Goal: Entertainment & Leisure: Browse casually

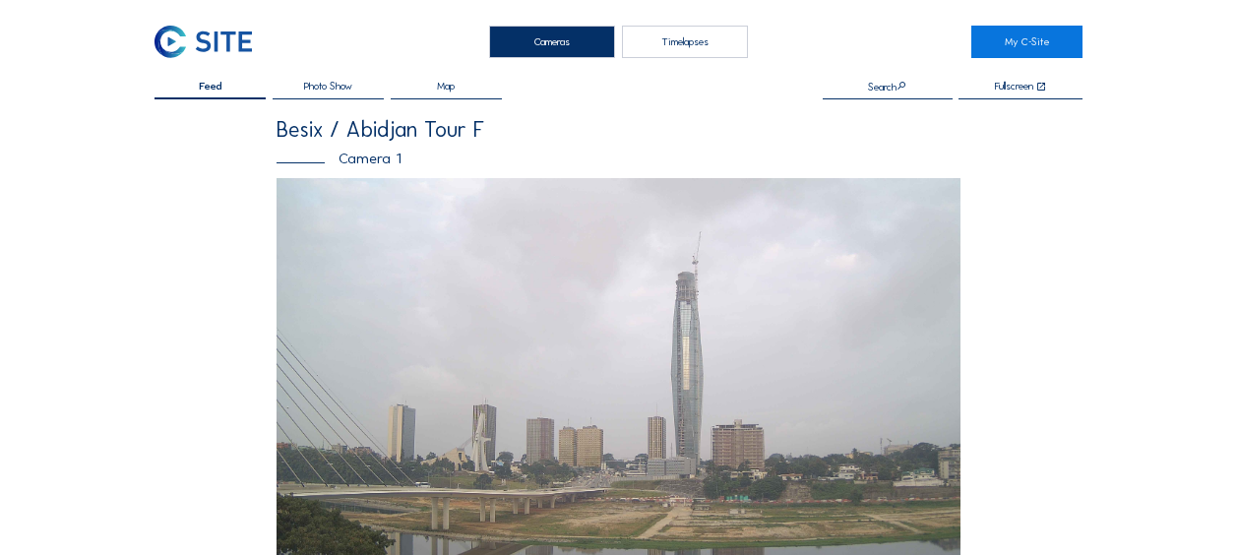
scroll to position [689, 0]
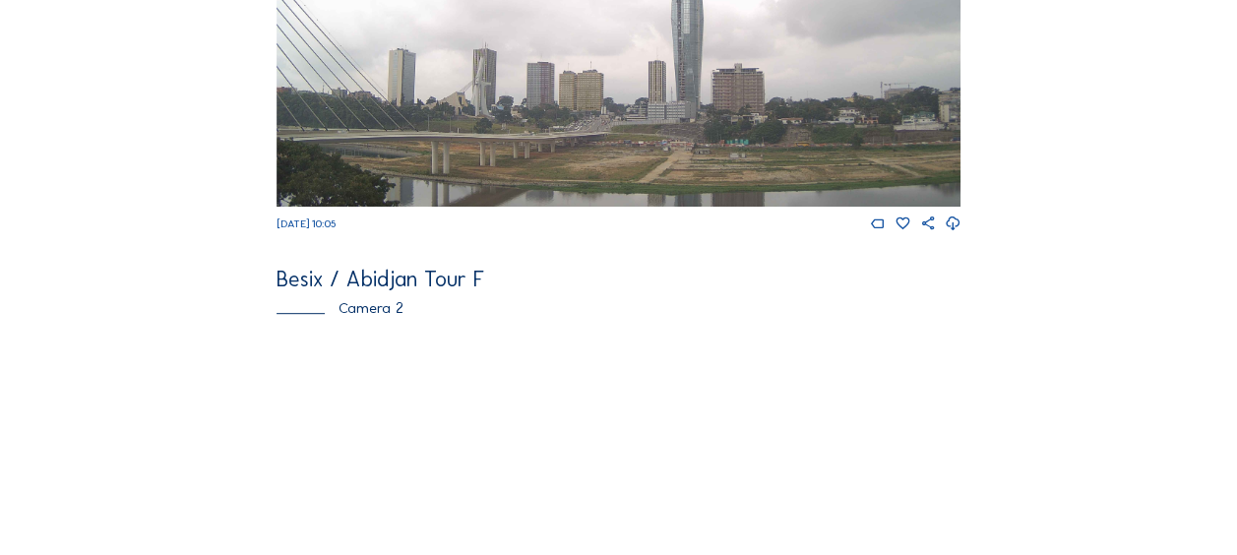
scroll to position [590, 0]
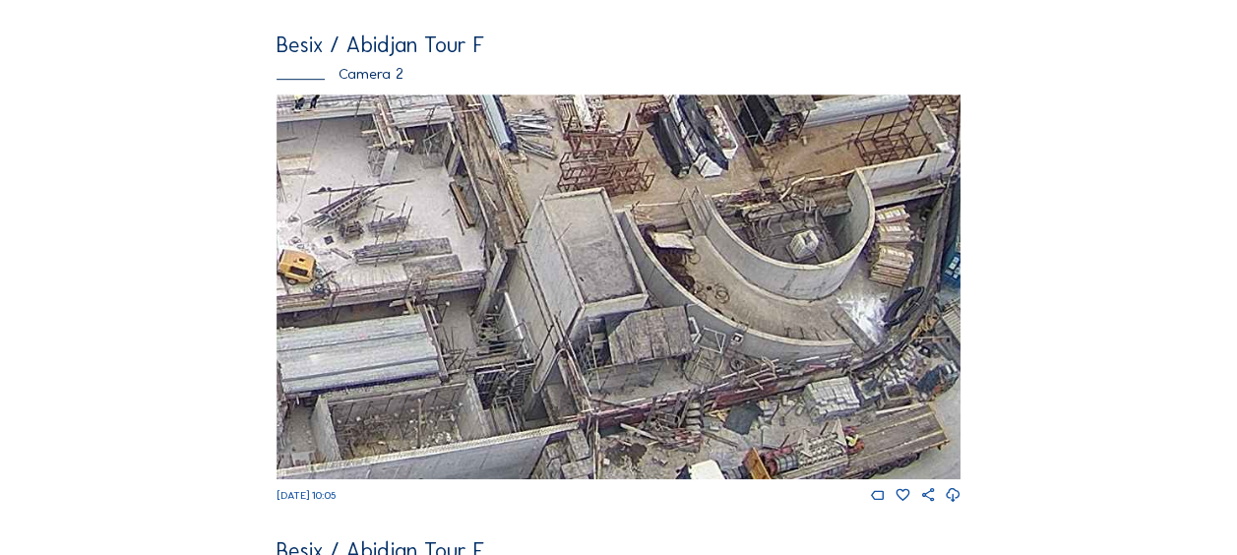
drag, startPoint x: 774, startPoint y: 337, endPoint x: 615, endPoint y: 355, distance: 159.5
click at [615, 355] on img at bounding box center [619, 286] width 684 height 385
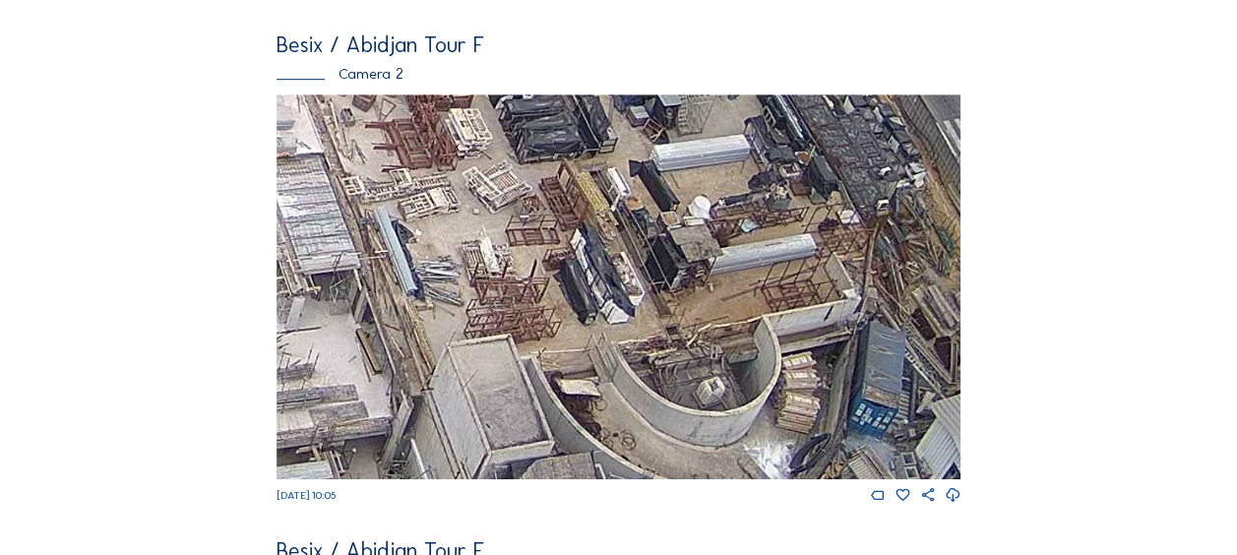
drag, startPoint x: 712, startPoint y: 199, endPoint x: 714, endPoint y: 348, distance: 149.6
click at [714, 348] on img at bounding box center [619, 286] width 684 height 385
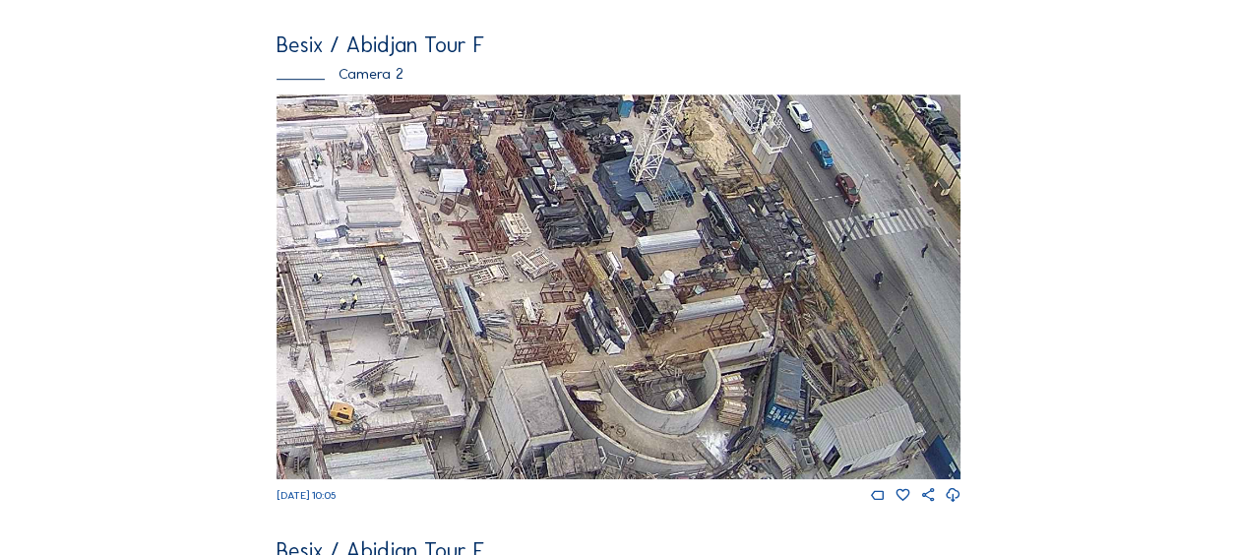
drag, startPoint x: 497, startPoint y: 211, endPoint x: 535, endPoint y: 395, distance: 188.0
click at [535, 395] on img at bounding box center [619, 286] width 684 height 385
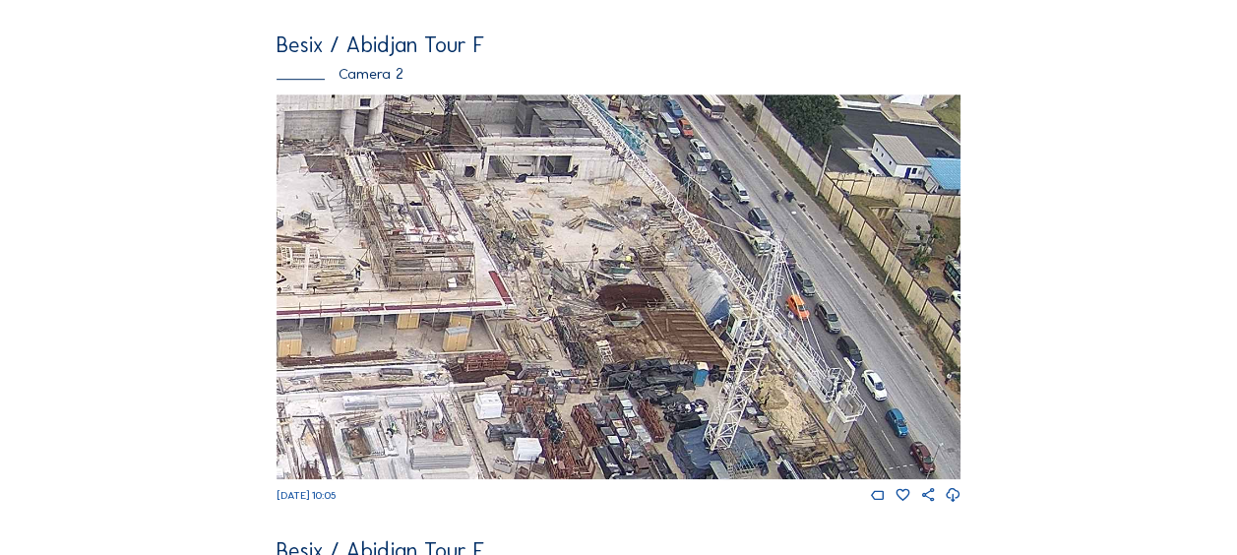
drag, startPoint x: 480, startPoint y: 249, endPoint x: 520, endPoint y: 347, distance: 106.0
click at [520, 347] on img at bounding box center [619, 286] width 684 height 385
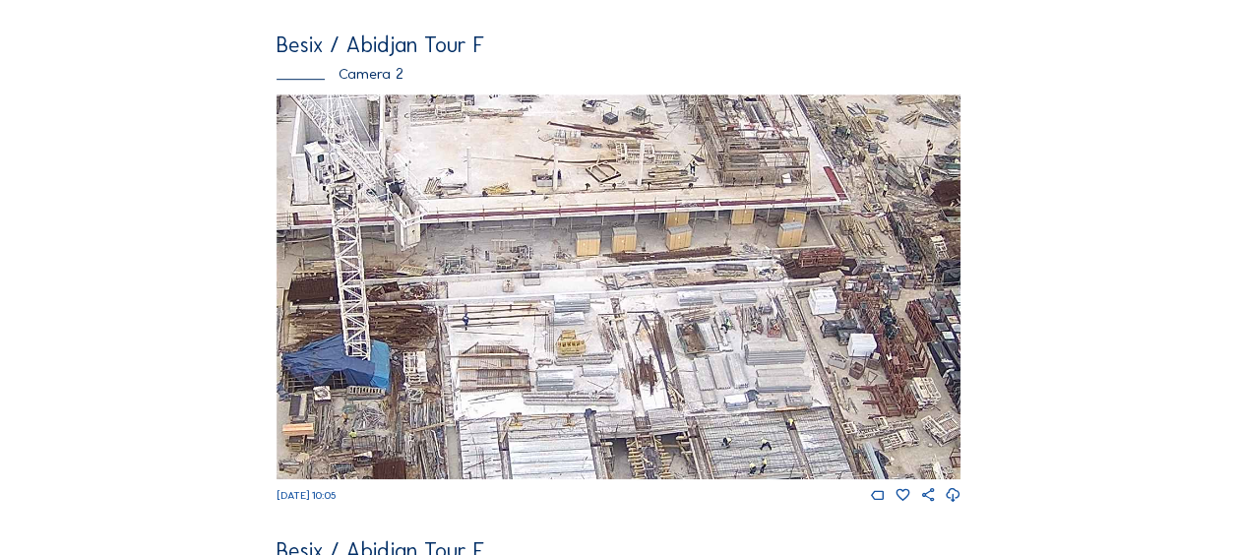
drag, startPoint x: 341, startPoint y: 382, endPoint x: 681, endPoint y: 278, distance: 356.1
click at [677, 278] on img at bounding box center [619, 286] width 684 height 385
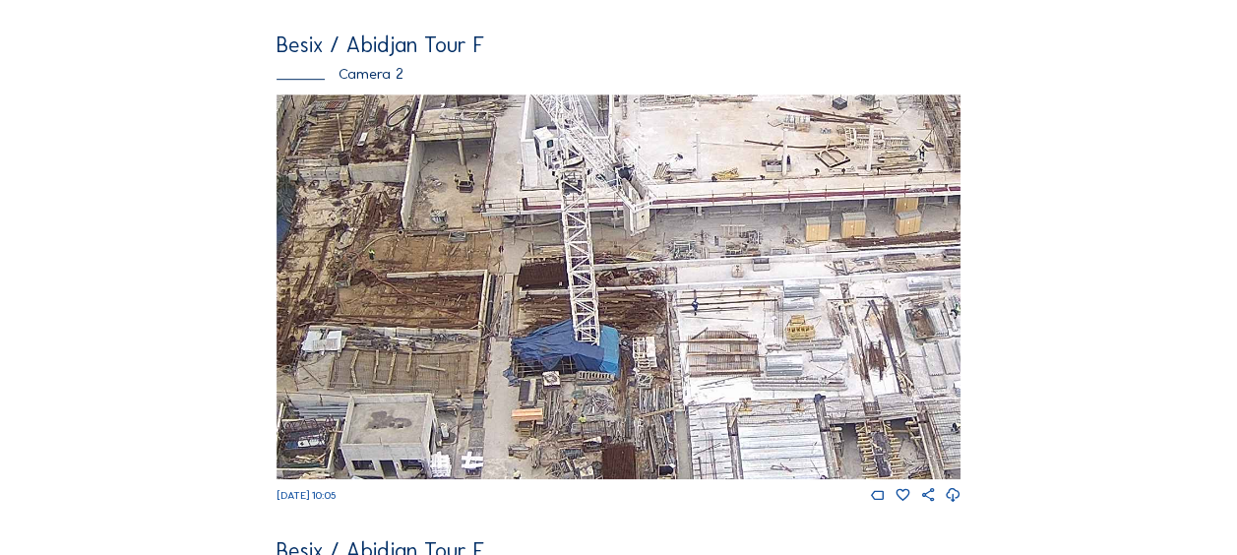
drag, startPoint x: 490, startPoint y: 328, endPoint x: 899, endPoint y: 297, distance: 409.6
click at [915, 295] on img at bounding box center [619, 286] width 684 height 385
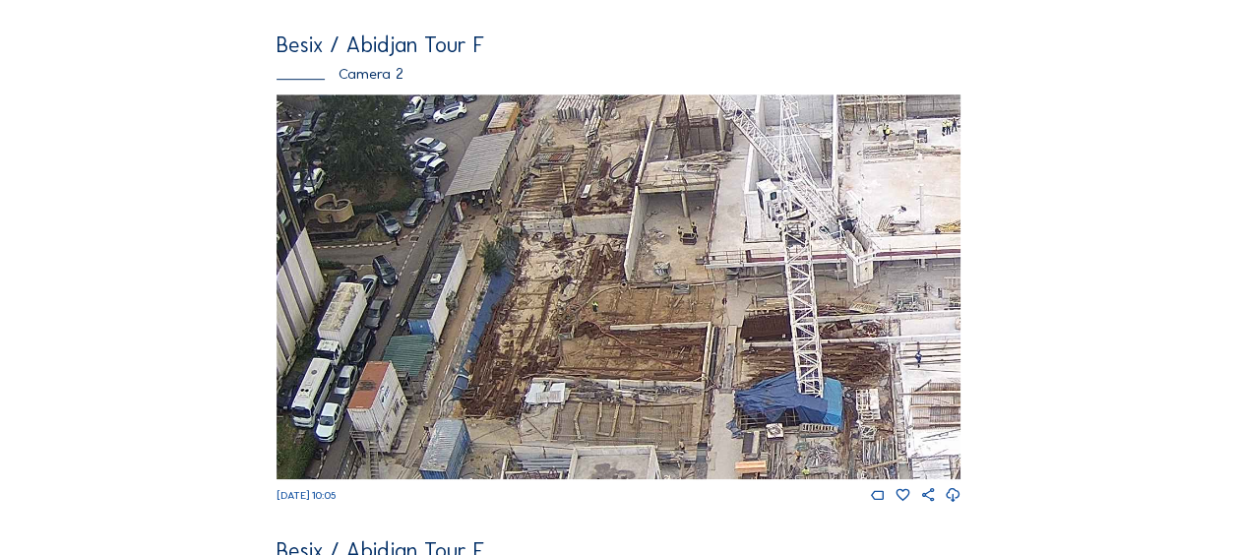
drag, startPoint x: 697, startPoint y: 233, endPoint x: 724, endPoint y: 358, distance: 128.0
click at [724, 358] on img at bounding box center [619, 286] width 684 height 385
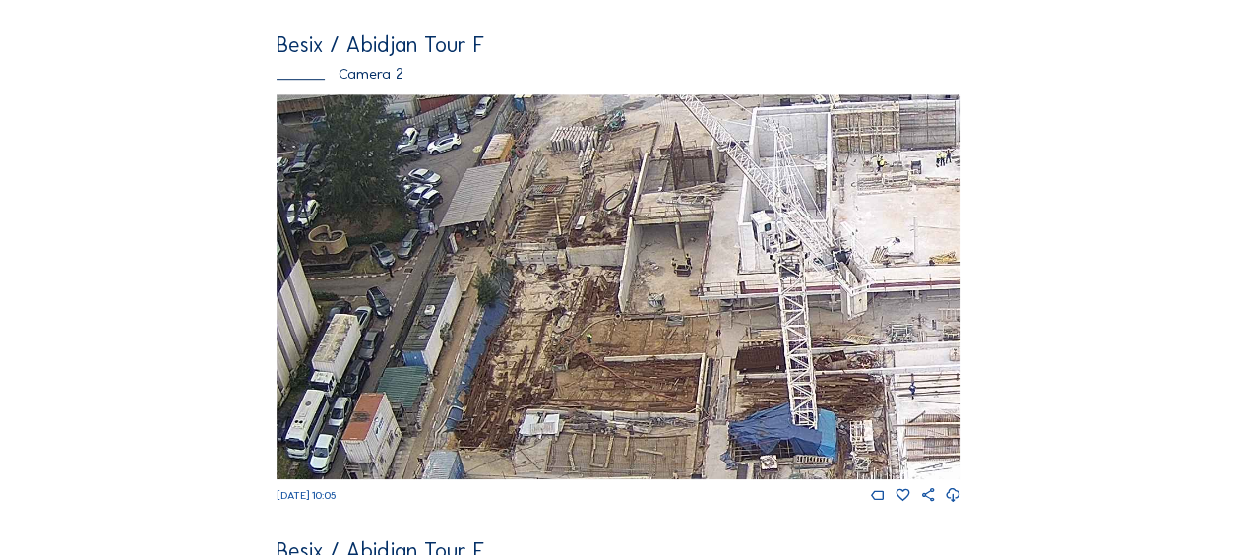
drag, startPoint x: 656, startPoint y: 398, endPoint x: 641, endPoint y: 325, distance: 74.5
click at [641, 325] on img at bounding box center [619, 286] width 684 height 385
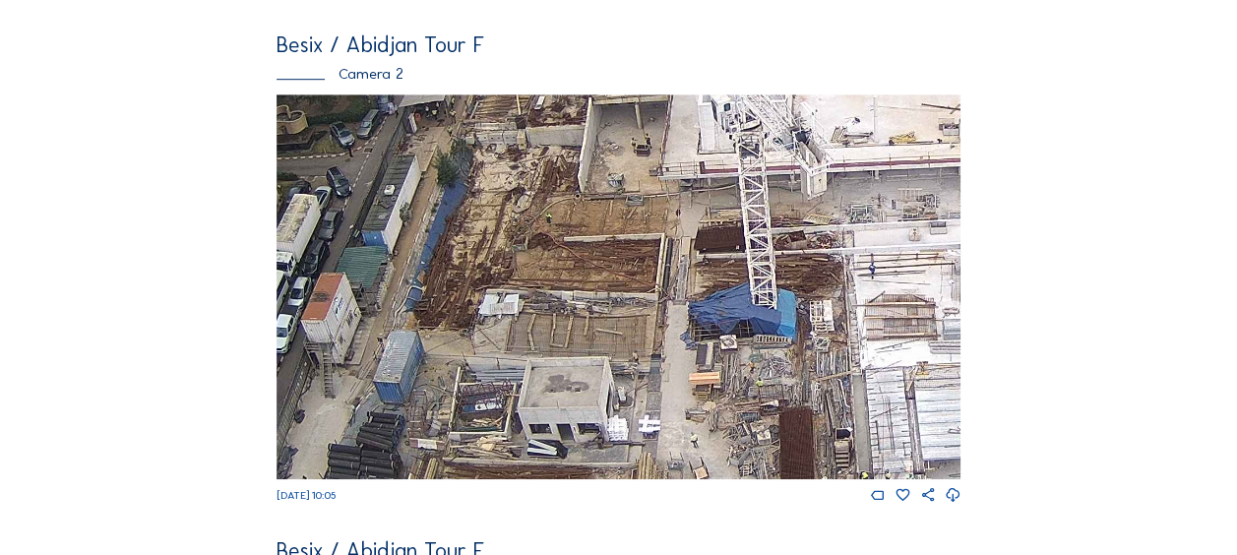
drag, startPoint x: 659, startPoint y: 362, endPoint x: 622, endPoint y: 274, distance: 96.1
click at [622, 274] on img at bounding box center [619, 286] width 684 height 385
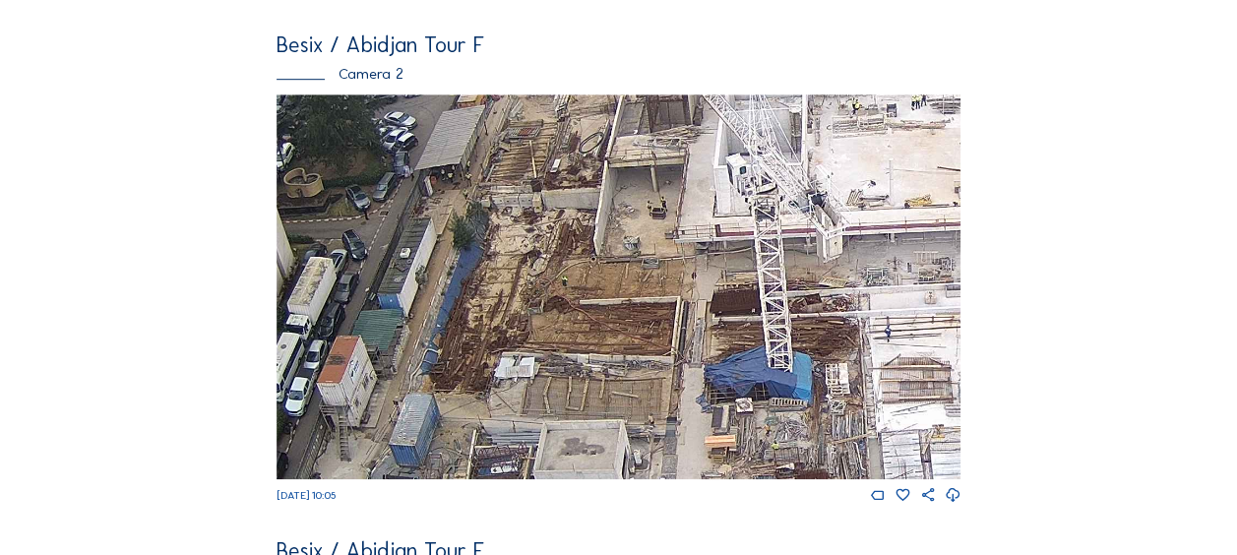
drag, startPoint x: 629, startPoint y: 285, endPoint x: 657, endPoint y: 390, distance: 108.2
click at [657, 390] on img at bounding box center [619, 286] width 684 height 385
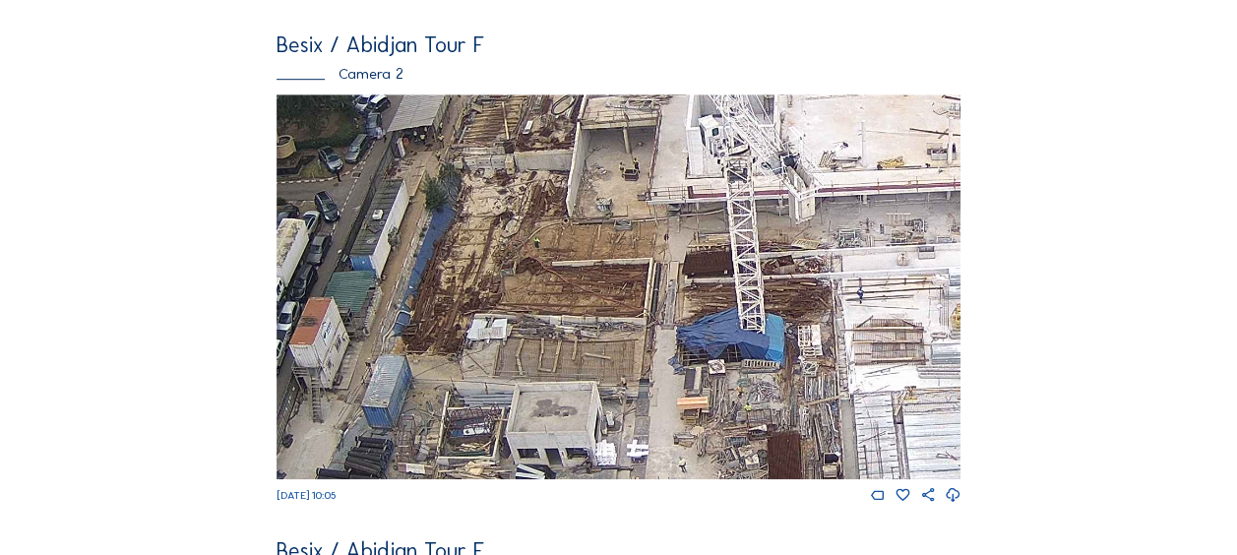
drag, startPoint x: 651, startPoint y: 370, endPoint x: 622, endPoint y: 332, distance: 47.8
click at [622, 332] on img at bounding box center [619, 286] width 684 height 385
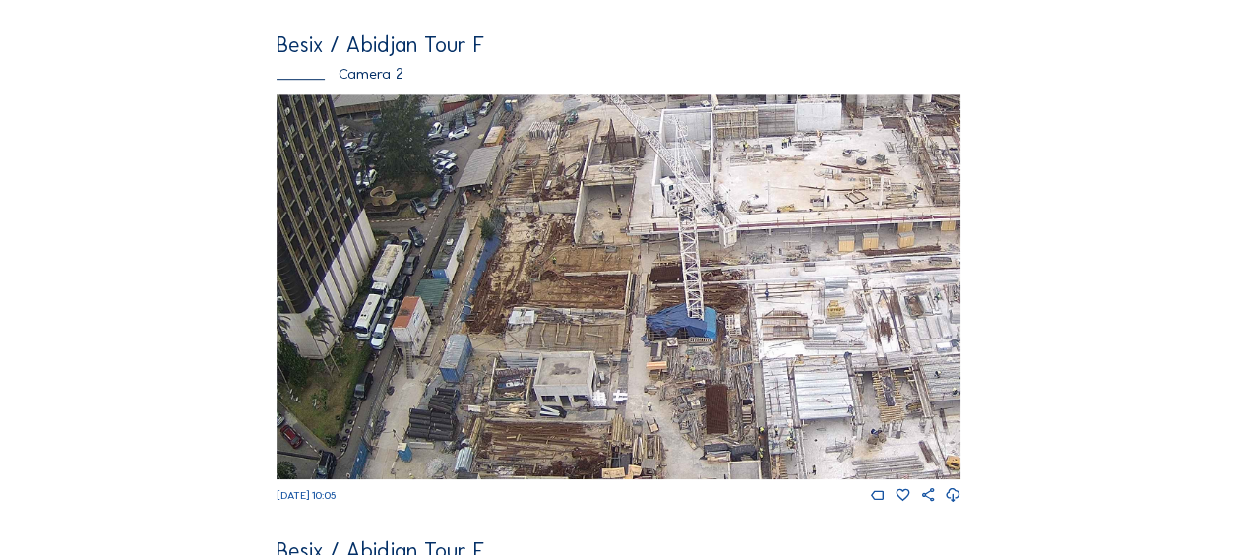
click at [571, 342] on img at bounding box center [619, 286] width 684 height 385
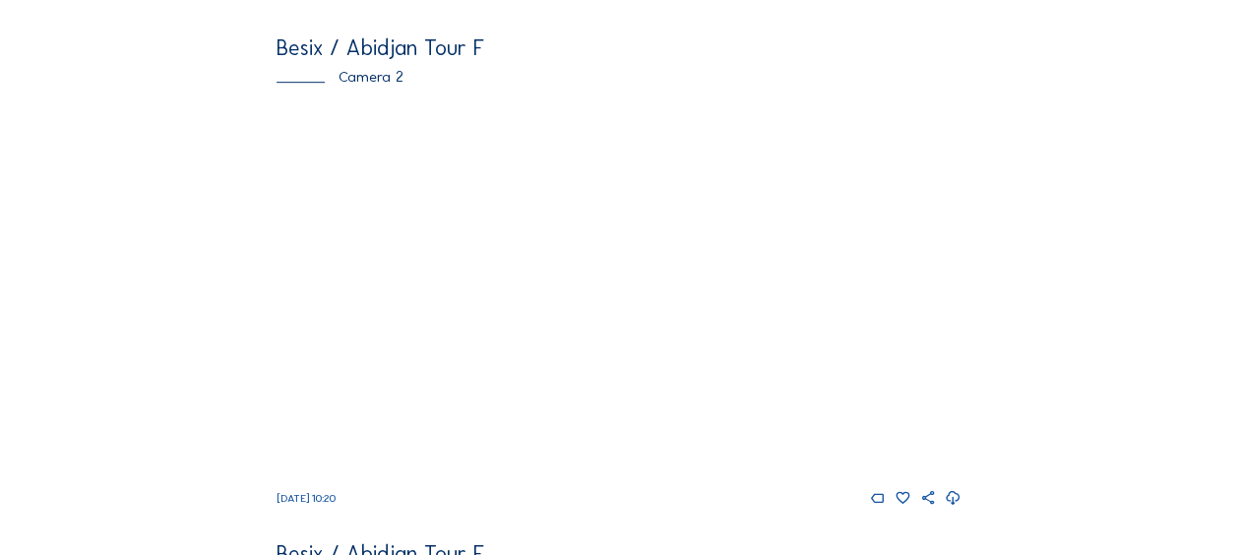
scroll to position [689, 0]
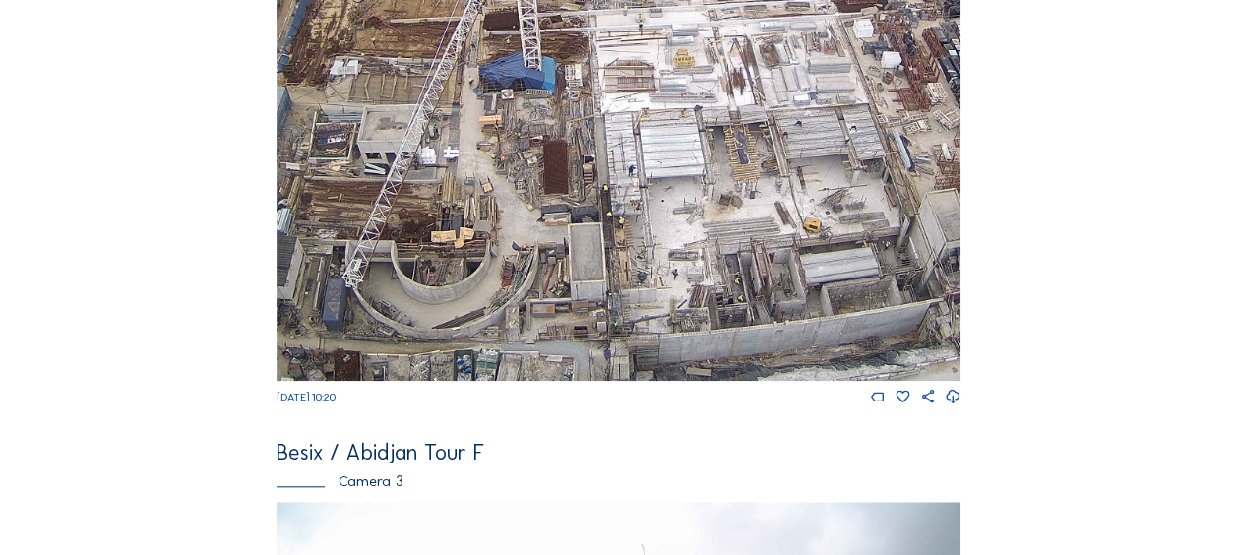
drag, startPoint x: 508, startPoint y: 317, endPoint x: 474, endPoint y: 179, distance: 141.8
click at [475, 179] on img at bounding box center [619, 188] width 684 height 385
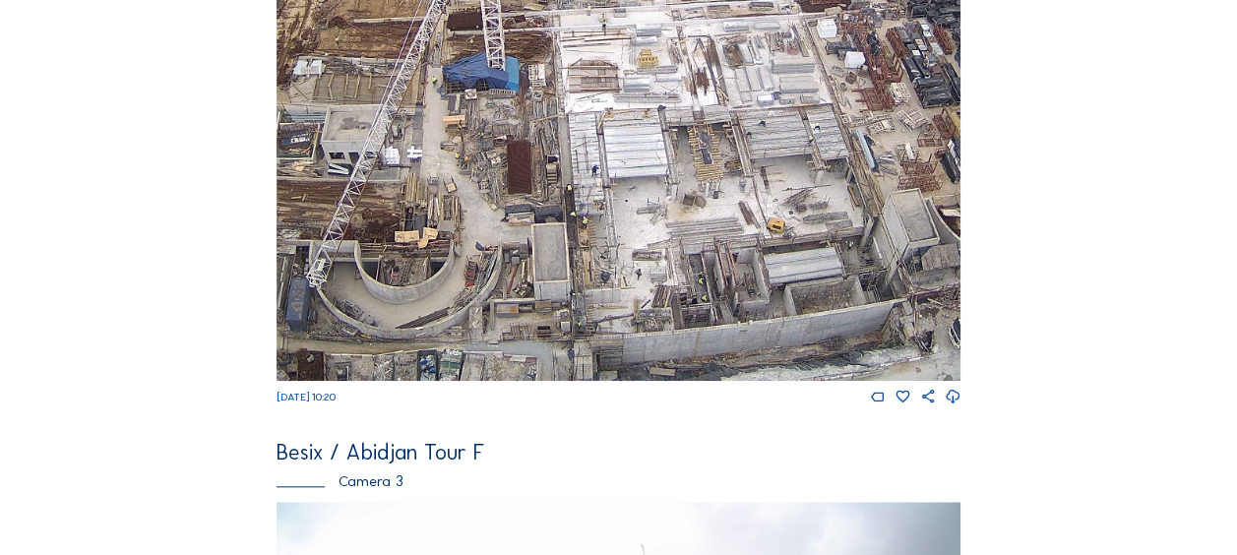
drag, startPoint x: 609, startPoint y: 233, endPoint x: 201, endPoint y: 214, distance: 408.9
click at [199, 218] on div "Feed Photo Show Map Search Fullscreen Besix / Abidjan Tour F Camera 1 Fr 12 Sep…" at bounding box center [619, 185] width 928 height 1586
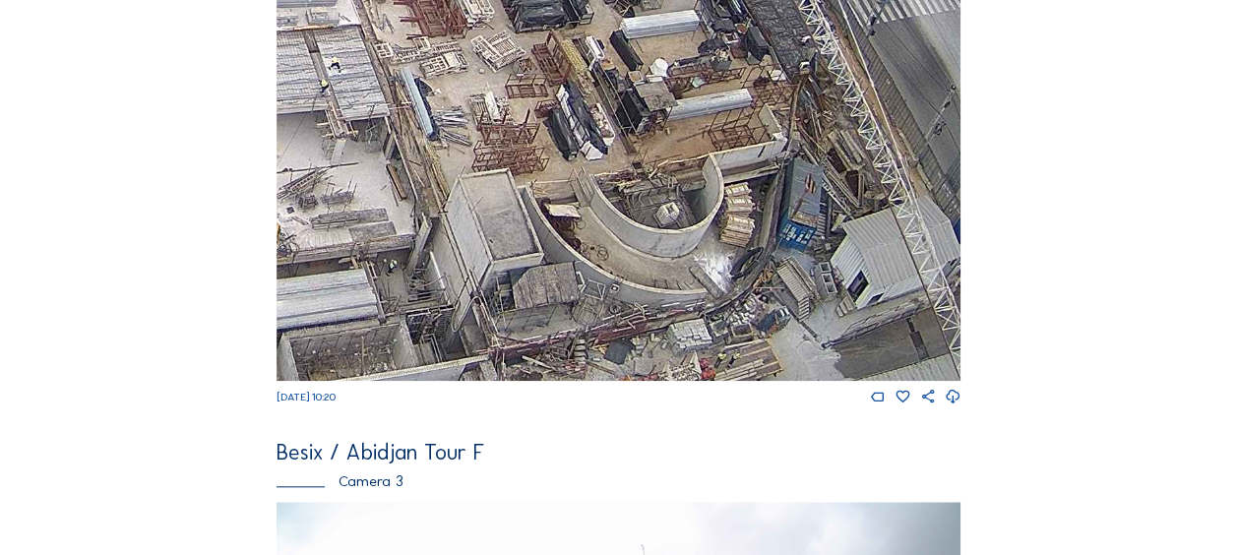
click at [547, 272] on img at bounding box center [619, 188] width 684 height 385
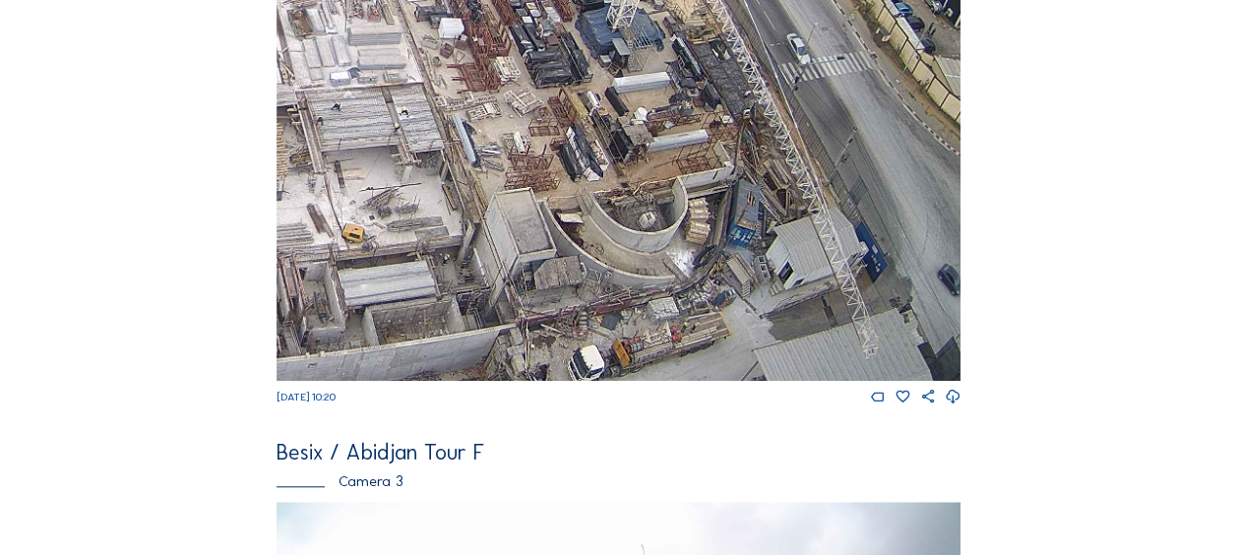
drag, startPoint x: 396, startPoint y: 160, endPoint x: 662, endPoint y: 207, distance: 270.7
click at [656, 204] on img at bounding box center [619, 188] width 684 height 385
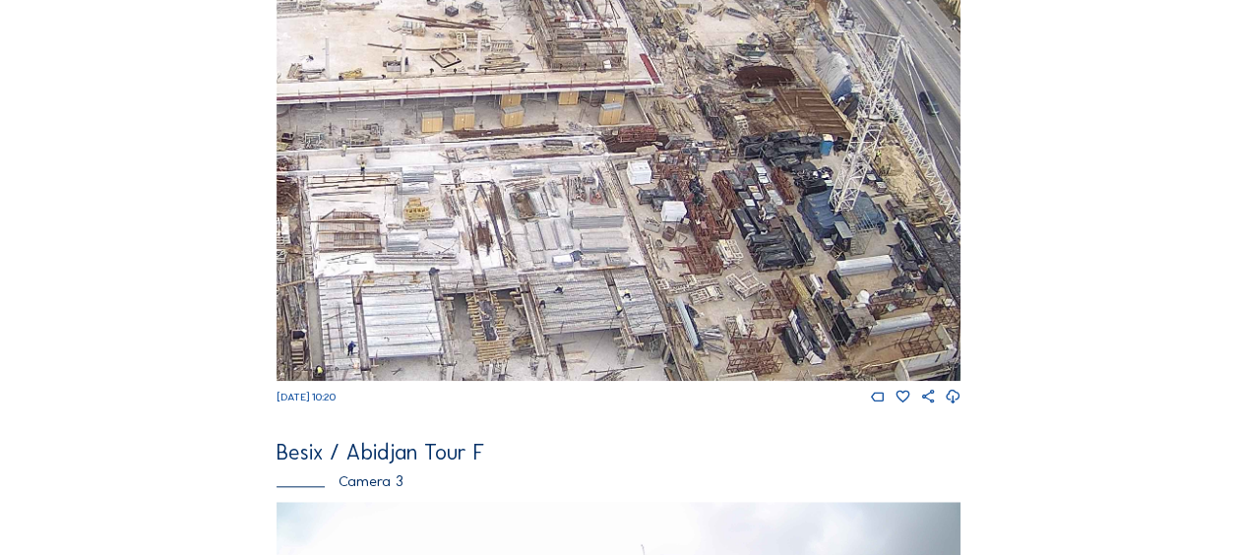
drag, startPoint x: 641, startPoint y: 99, endPoint x: 646, endPoint y: 258, distance: 158.5
click at [646, 257] on img at bounding box center [619, 188] width 684 height 385
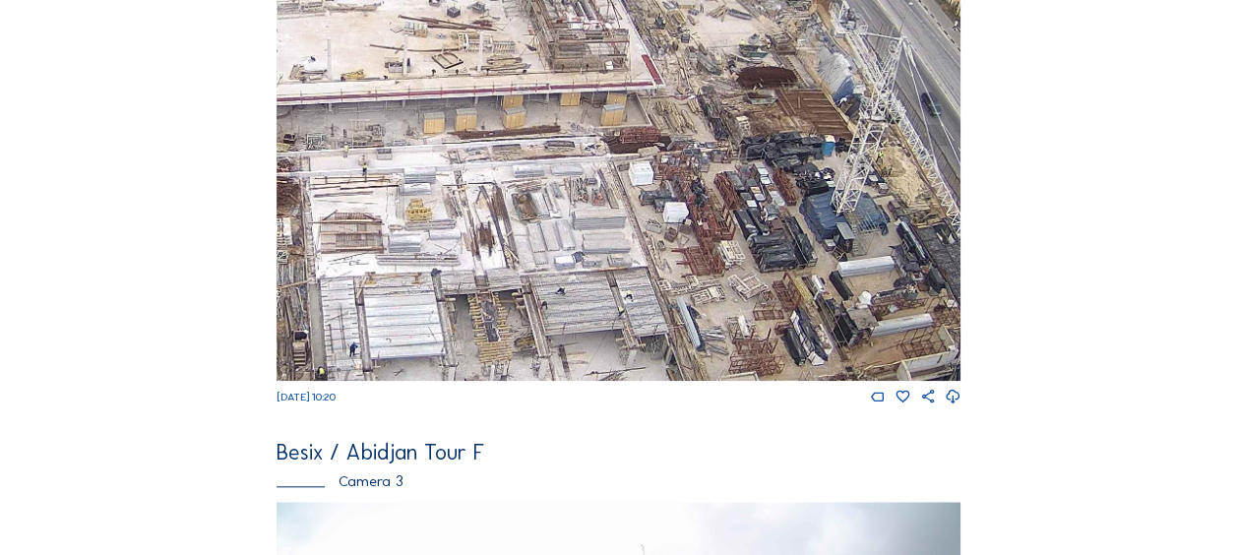
drag, startPoint x: 628, startPoint y: 180, endPoint x: 655, endPoint y: 283, distance: 106.9
click at [655, 283] on img at bounding box center [619, 188] width 684 height 385
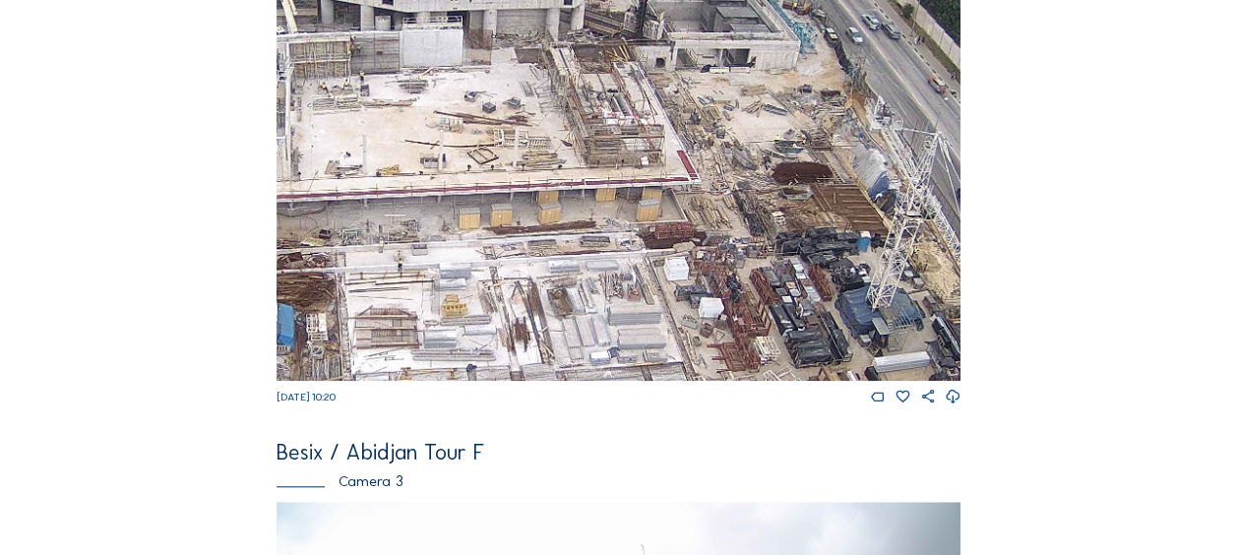
drag, startPoint x: 539, startPoint y: 287, endPoint x: 730, endPoint y: 180, distance: 219.0
click at [729, 179] on img at bounding box center [619, 188] width 684 height 385
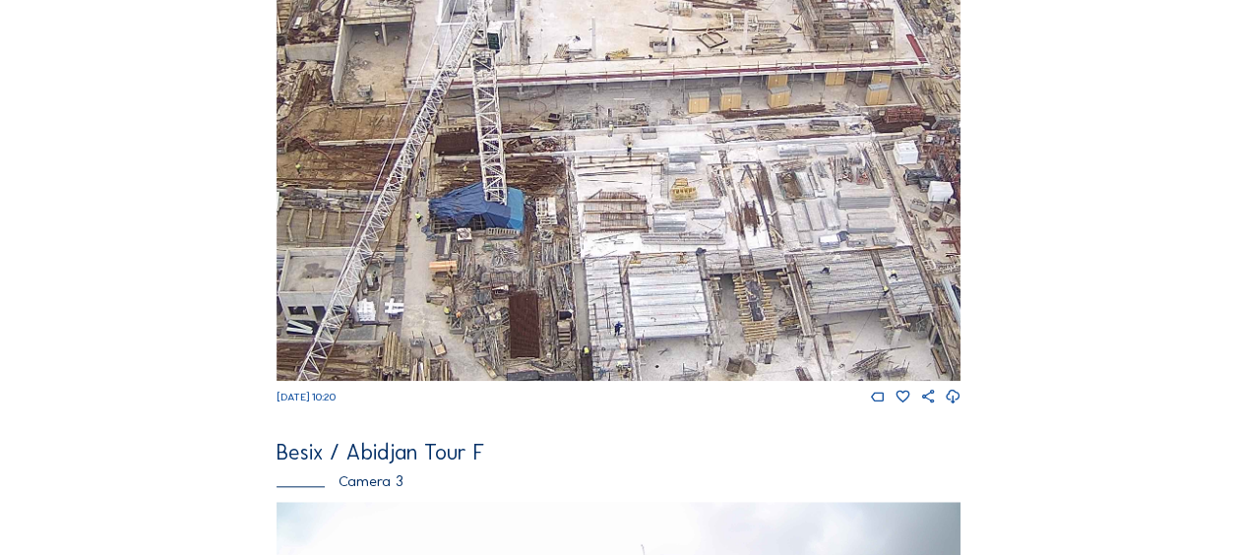
drag, startPoint x: 620, startPoint y: 238, endPoint x: 671, endPoint y: 222, distance: 53.5
click at [671, 222] on img at bounding box center [619, 188] width 684 height 385
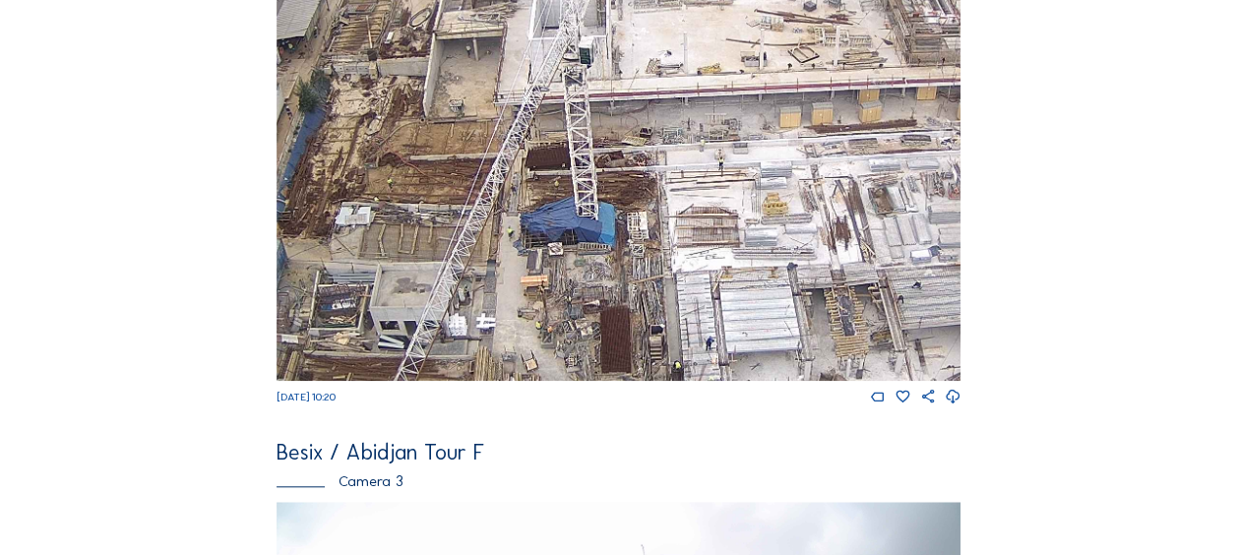
drag, startPoint x: 455, startPoint y: 184, endPoint x: 542, endPoint y: 199, distance: 88.8
click at [542, 199] on img at bounding box center [619, 188] width 684 height 385
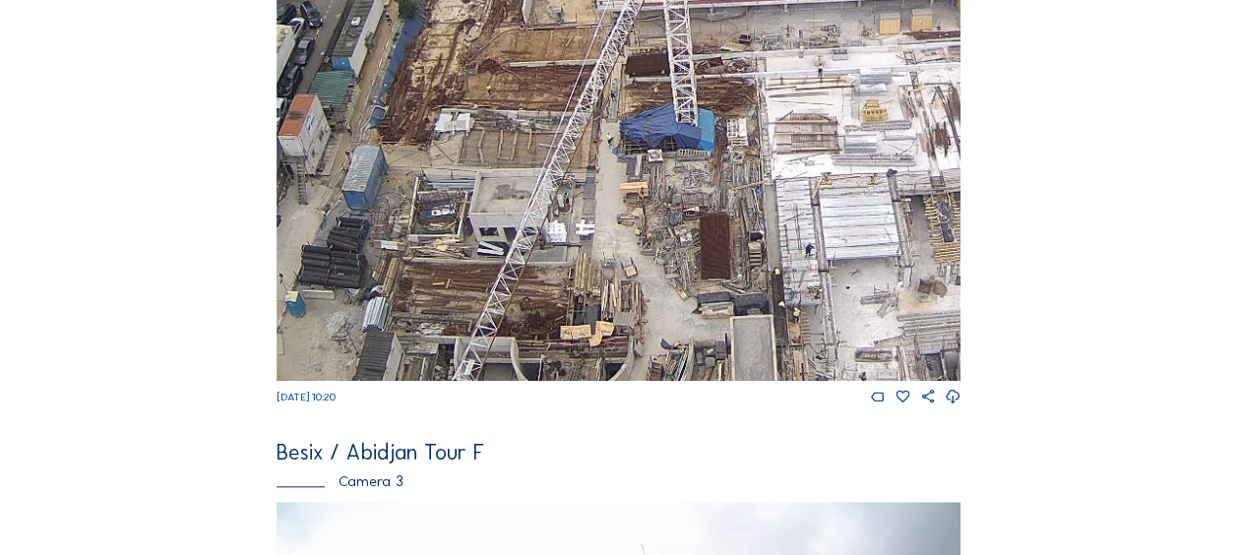
drag, startPoint x: 488, startPoint y: 159, endPoint x: 588, endPoint y: 66, distance: 136.5
click at [588, 66] on img at bounding box center [619, 188] width 684 height 385
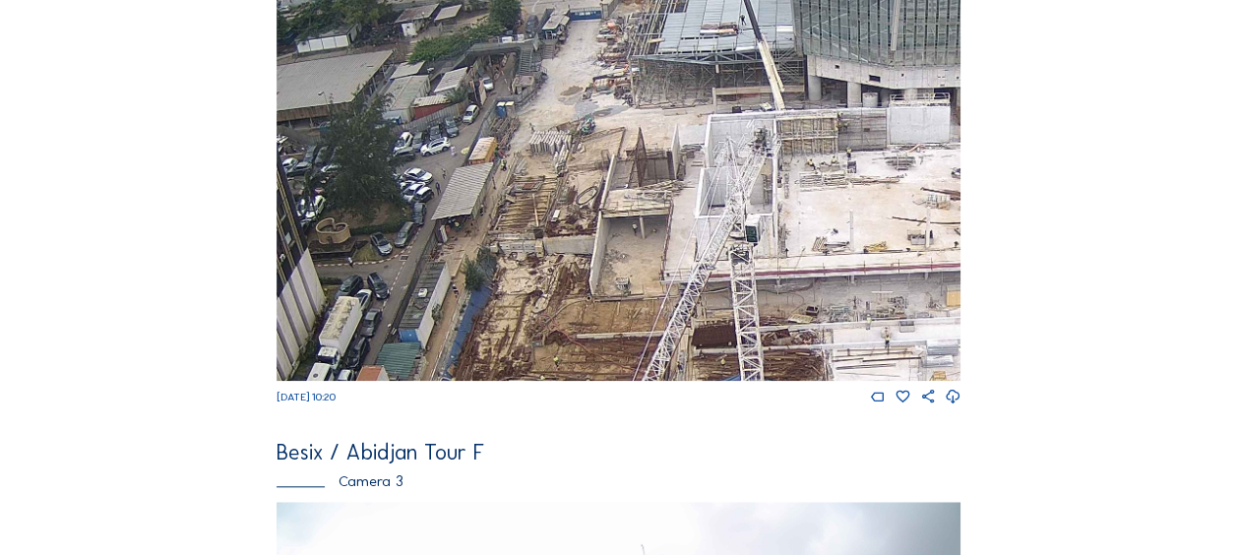
drag, startPoint x: 564, startPoint y: 39, endPoint x: 608, endPoint y: 292, distance: 256.8
click at [622, 303] on img at bounding box center [619, 188] width 684 height 385
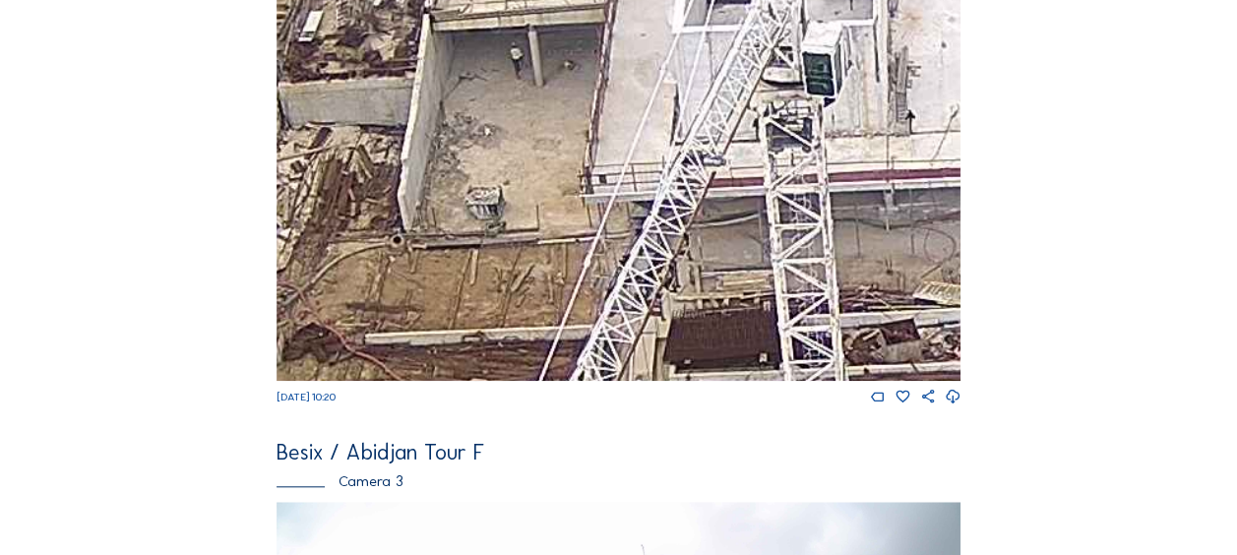
drag, startPoint x: 623, startPoint y: 274, endPoint x: 571, endPoint y: 55, distance: 224.6
click at [571, 55] on img at bounding box center [619, 188] width 684 height 385
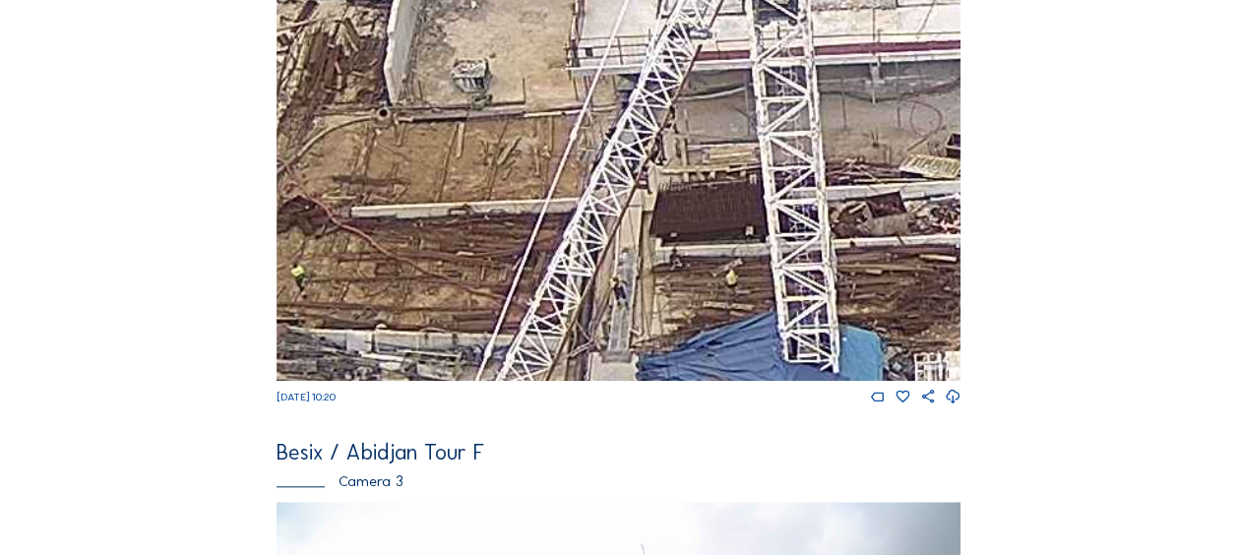
drag, startPoint x: 609, startPoint y: 228, endPoint x: 585, endPoint y: 113, distance: 117.7
click at [595, 102] on img at bounding box center [619, 188] width 684 height 385
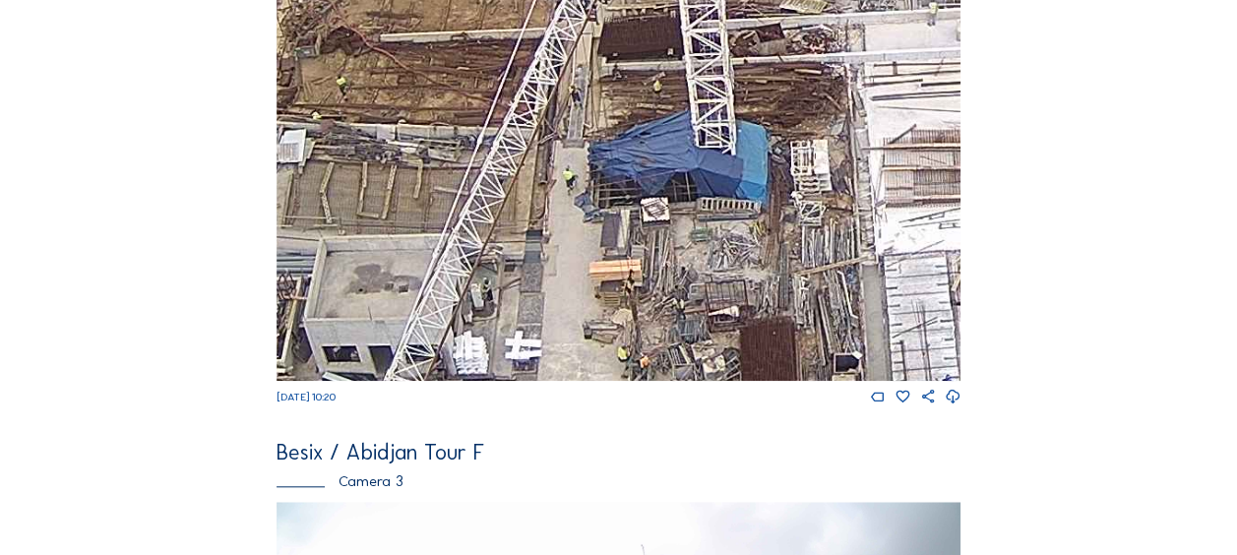
drag, startPoint x: 559, startPoint y: 175, endPoint x: 548, endPoint y: 141, distance: 36.1
click at [548, 141] on img at bounding box center [619, 188] width 684 height 385
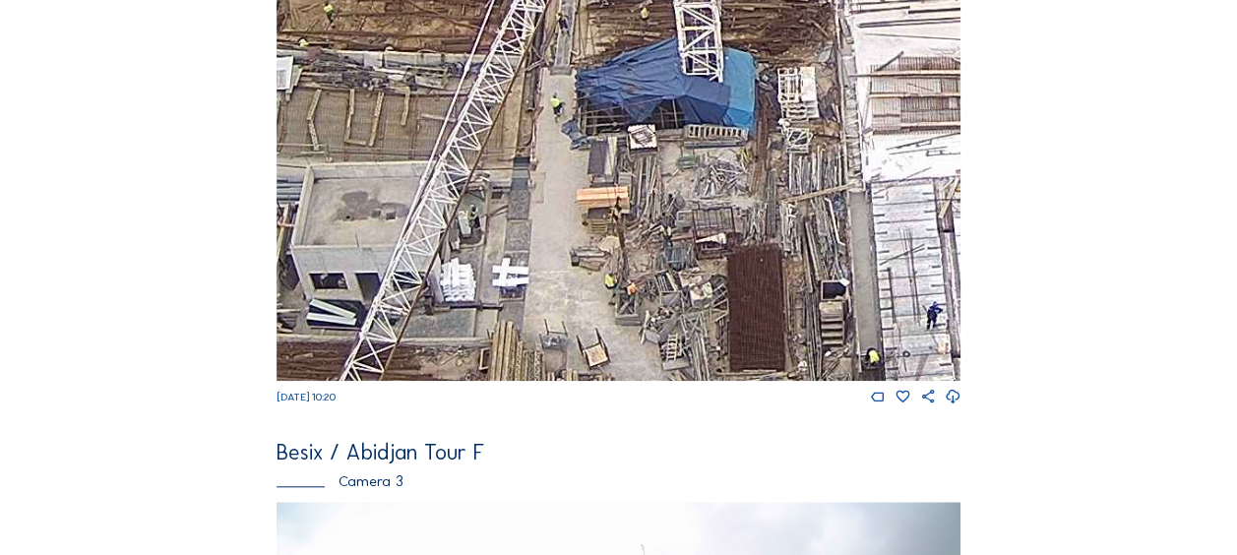
drag, startPoint x: 590, startPoint y: 299, endPoint x: 541, endPoint y: 170, distance: 138.0
click at [546, 165] on img at bounding box center [619, 188] width 684 height 385
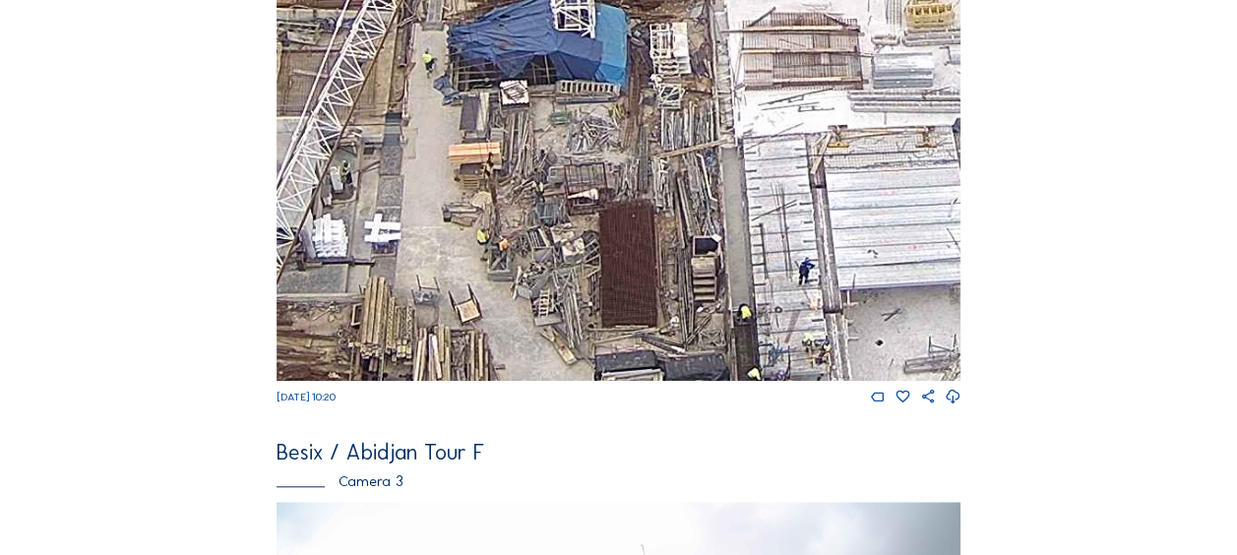
drag, startPoint x: 626, startPoint y: 209, endPoint x: 530, endPoint y: 231, distance: 98.1
click at [530, 231] on img at bounding box center [619, 188] width 684 height 385
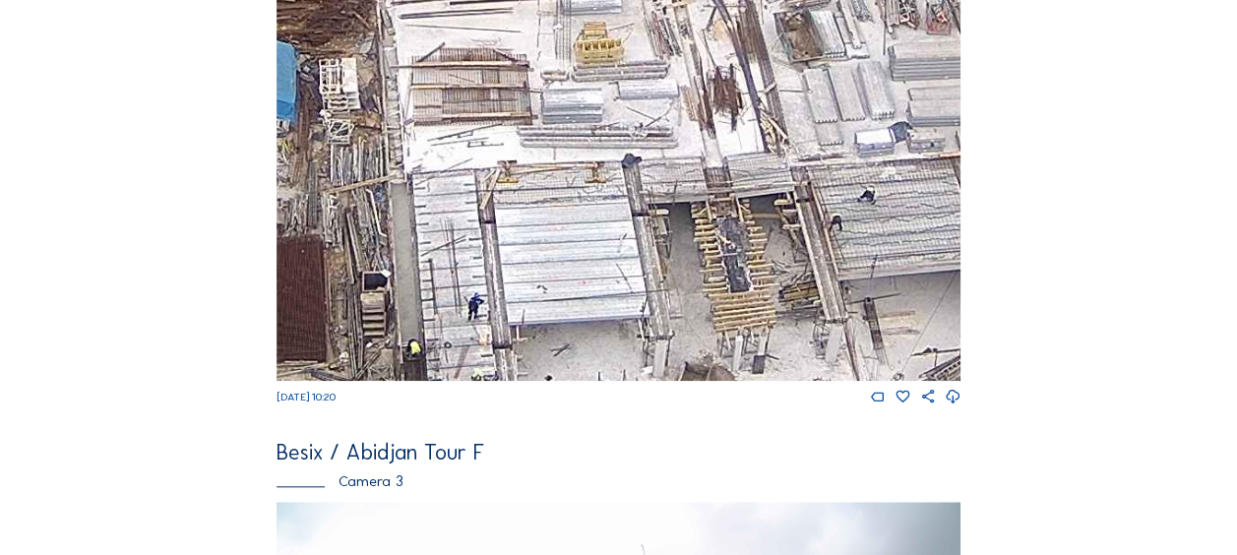
drag, startPoint x: 900, startPoint y: 207, endPoint x: 569, endPoint y: 244, distance: 332.8
click at [569, 243] on img at bounding box center [619, 188] width 684 height 385
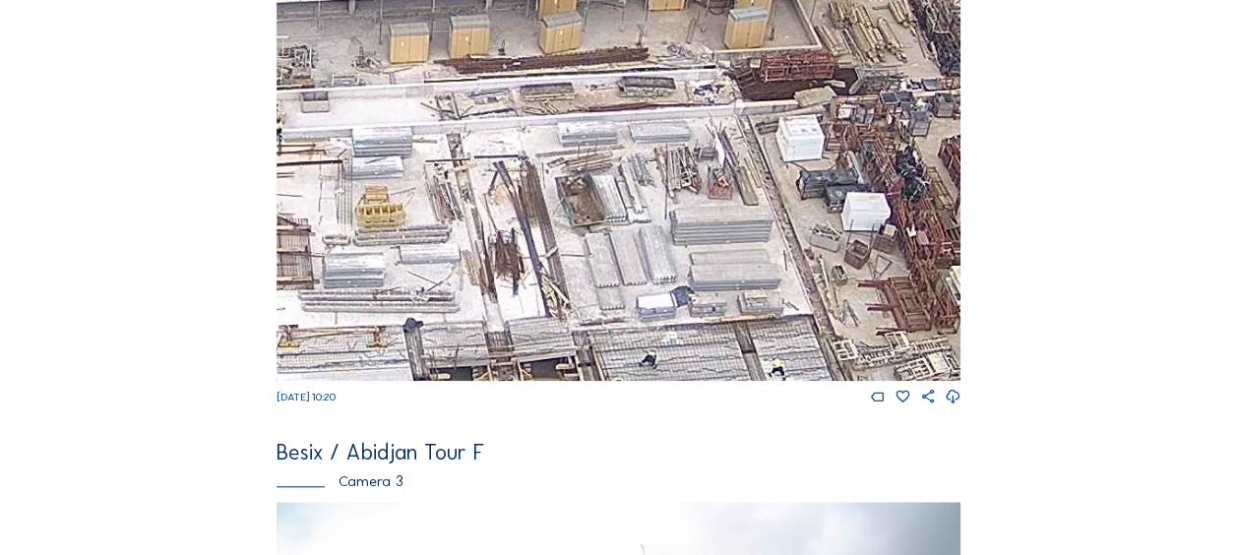
drag, startPoint x: 722, startPoint y: 126, endPoint x: 498, endPoint y: 291, distance: 278.7
click at [498, 295] on img at bounding box center [619, 188] width 684 height 385
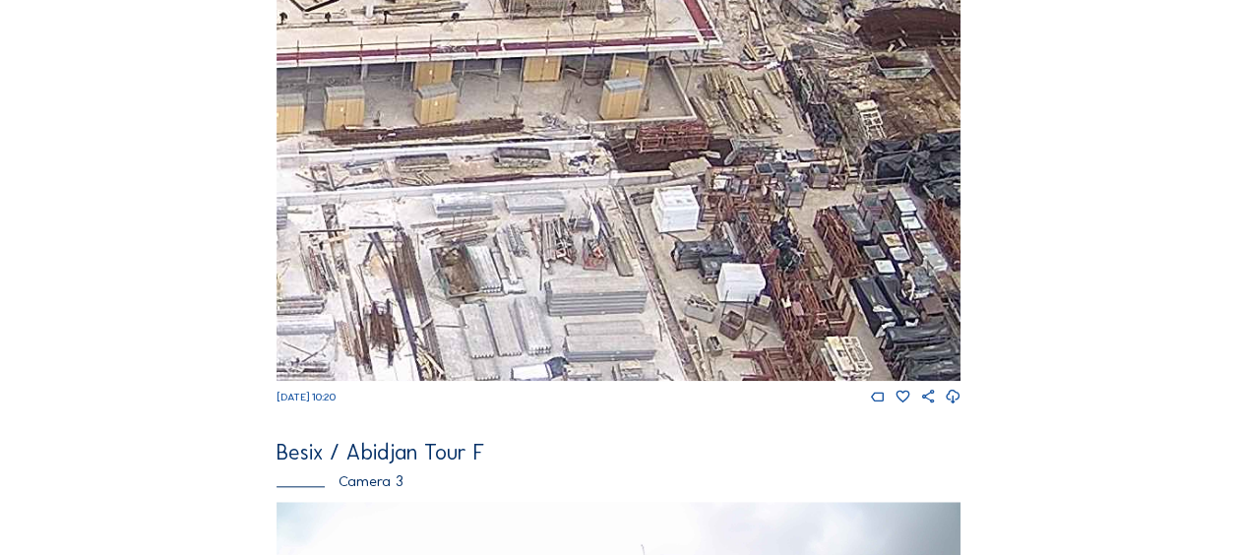
drag, startPoint x: 608, startPoint y: 147, endPoint x: 399, endPoint y: 195, distance: 215.1
click at [399, 195] on img at bounding box center [619, 188] width 684 height 385
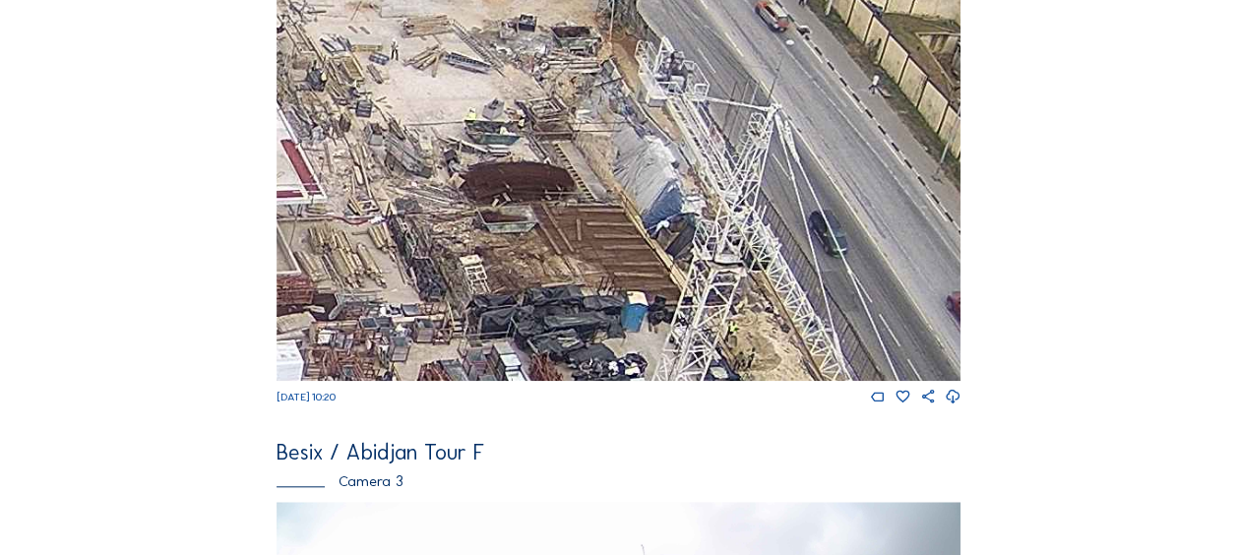
drag, startPoint x: 533, startPoint y: 195, endPoint x: 313, endPoint y: 341, distance: 264.2
click at [313, 341] on img at bounding box center [619, 188] width 684 height 385
drag, startPoint x: 342, startPoint y: 217, endPoint x: 433, endPoint y: 282, distance: 112.0
click at [433, 282] on img at bounding box center [619, 188] width 684 height 385
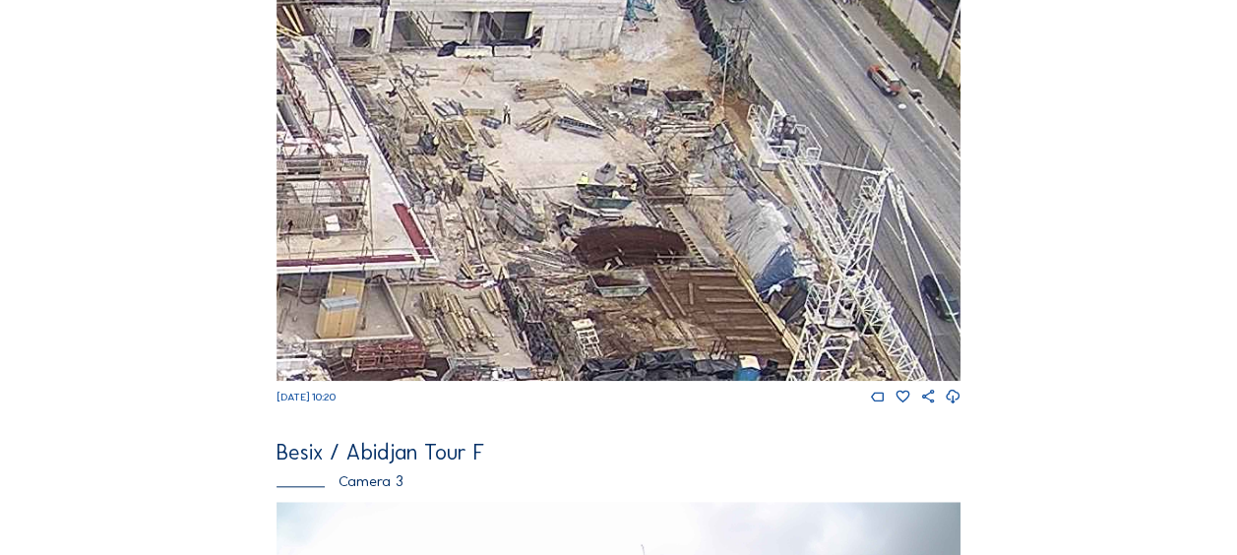
drag, startPoint x: 500, startPoint y: 152, endPoint x: 535, endPoint y: 143, distance: 36.5
click at [535, 143] on img at bounding box center [619, 188] width 684 height 385
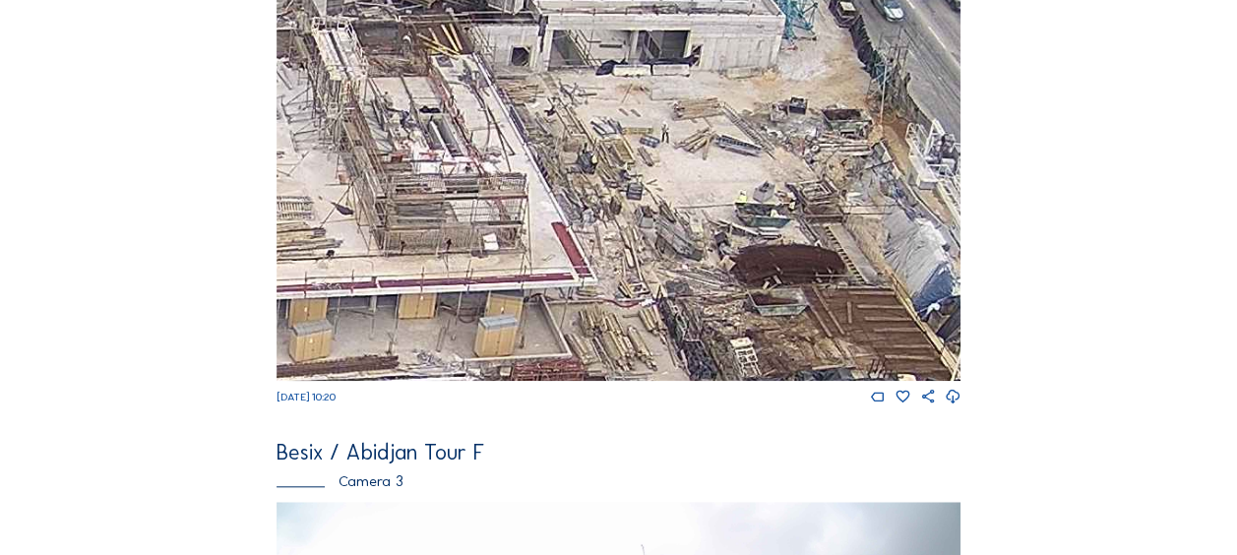
drag, startPoint x: 371, startPoint y: 116, endPoint x: 605, endPoint y: 193, distance: 246.5
click at [606, 194] on img at bounding box center [619, 188] width 684 height 385
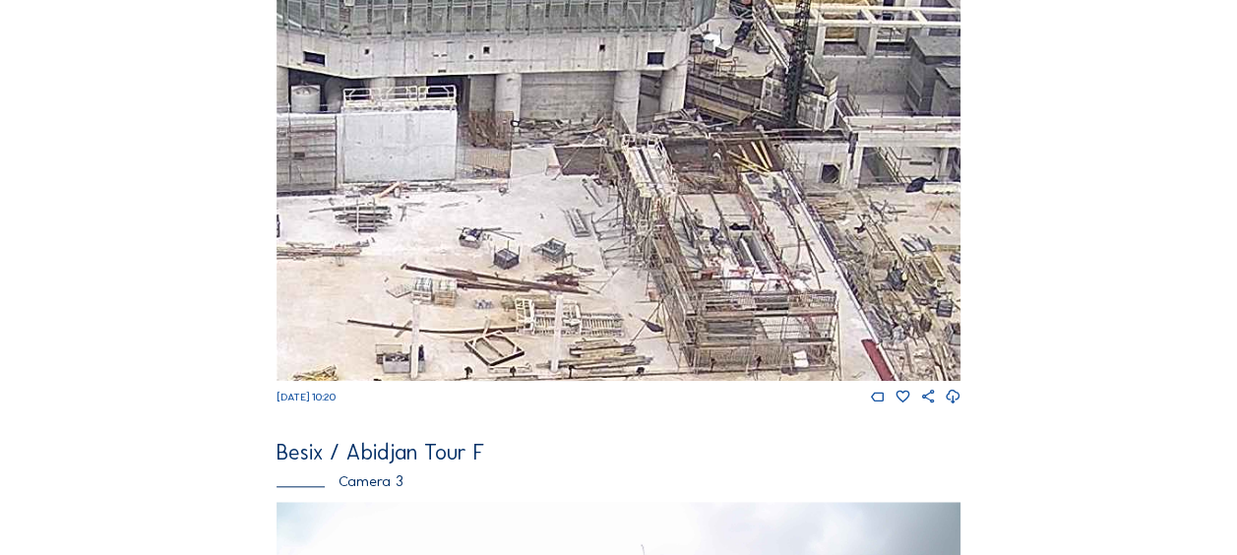
drag, startPoint x: 476, startPoint y: 166, endPoint x: 646, endPoint y: 209, distance: 174.5
click at [646, 209] on img at bounding box center [619, 188] width 684 height 385
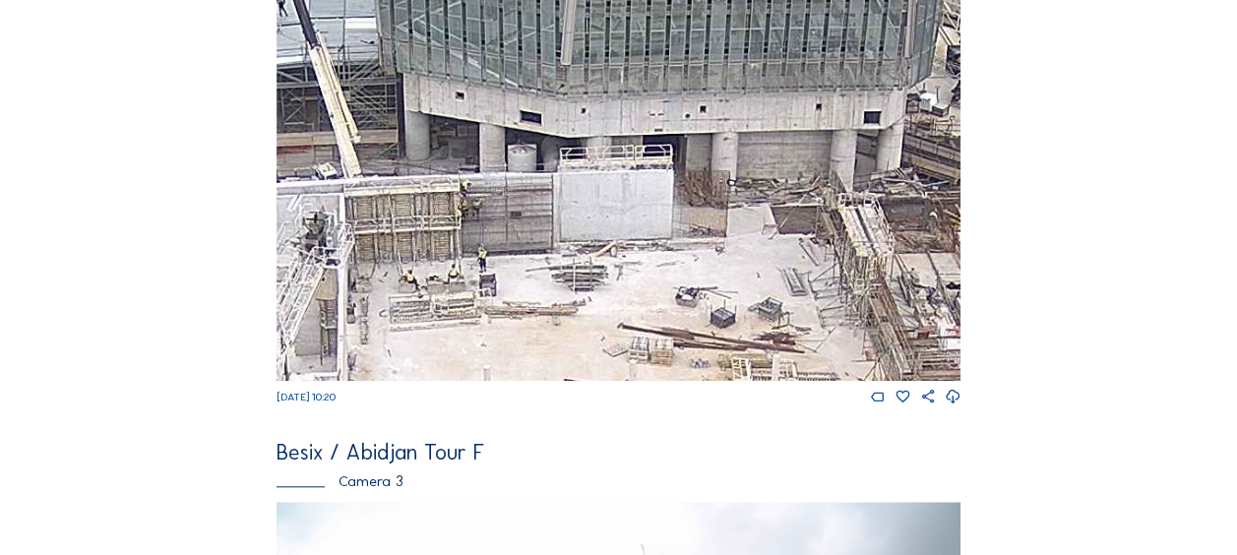
drag, startPoint x: 294, startPoint y: 152, endPoint x: 579, endPoint y: 225, distance: 293.8
click at [579, 224] on img at bounding box center [619, 188] width 684 height 385
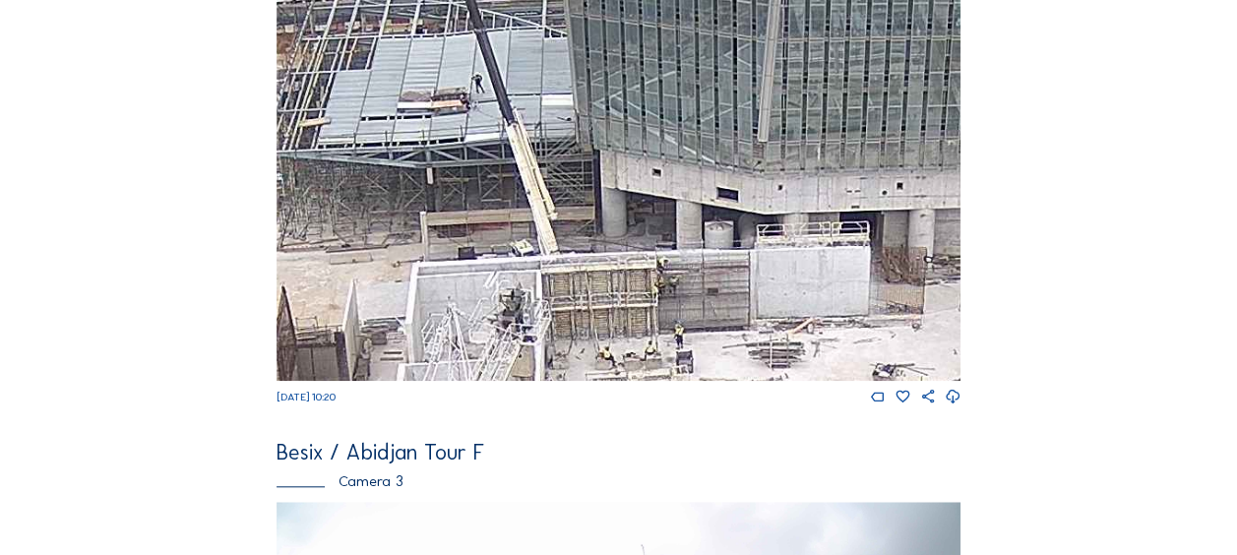
drag, startPoint x: 422, startPoint y: 189, endPoint x: 549, endPoint y: 251, distance: 141.3
click at [549, 251] on img at bounding box center [619, 188] width 684 height 385
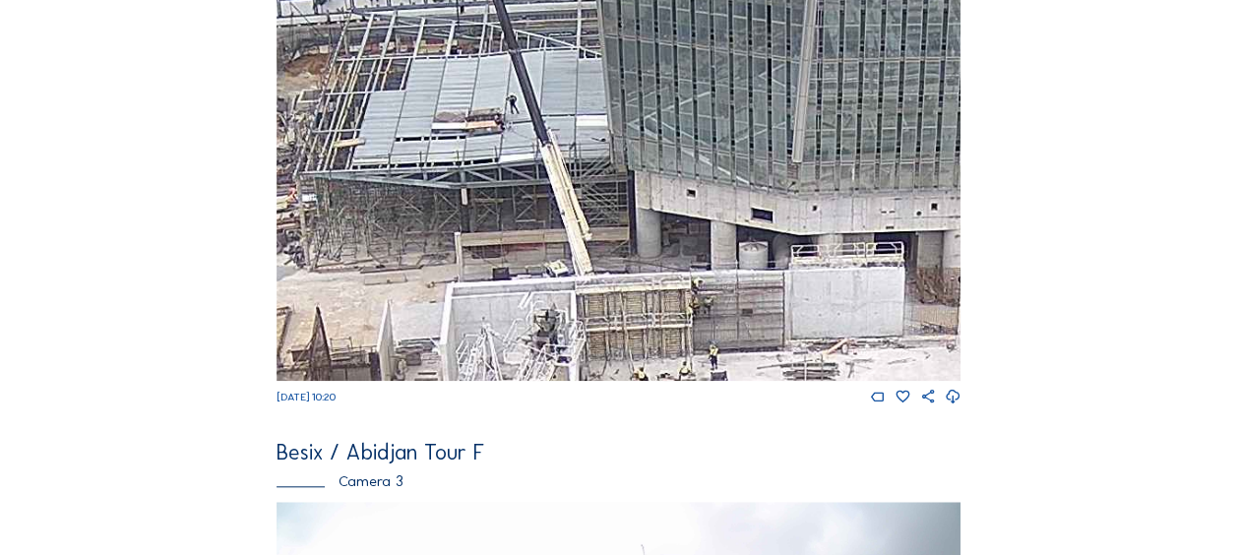
drag, startPoint x: 415, startPoint y: 137, endPoint x: 436, endPoint y: 163, distance: 33.7
click at [441, 150] on img at bounding box center [619, 188] width 684 height 385
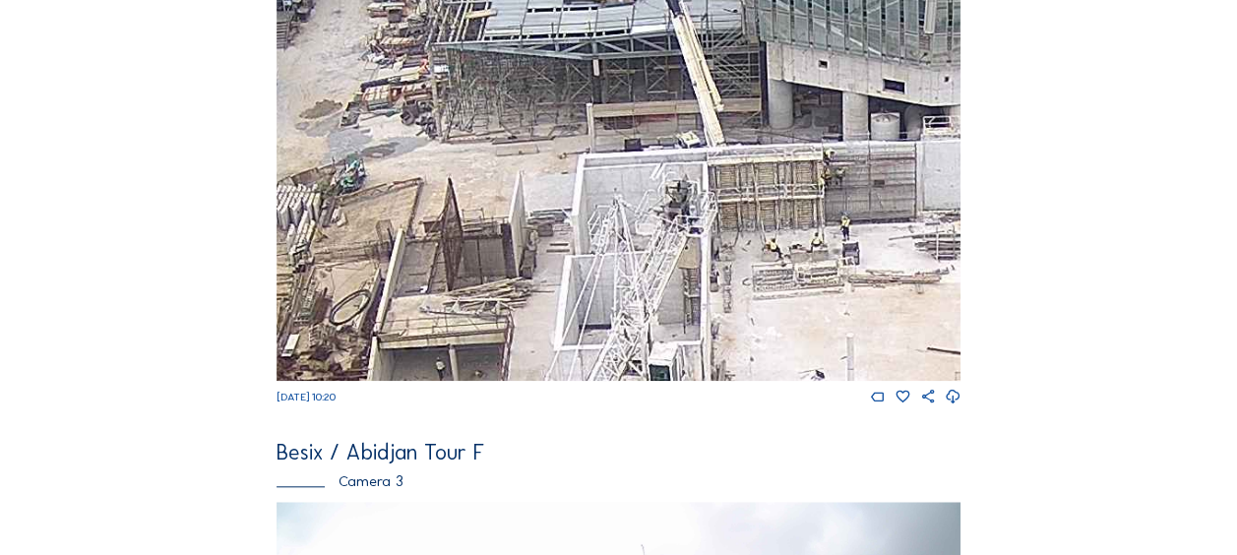
drag, startPoint x: 457, startPoint y: 200, endPoint x: 597, endPoint y: 78, distance: 186.3
click at [597, 78] on img at bounding box center [619, 188] width 684 height 385
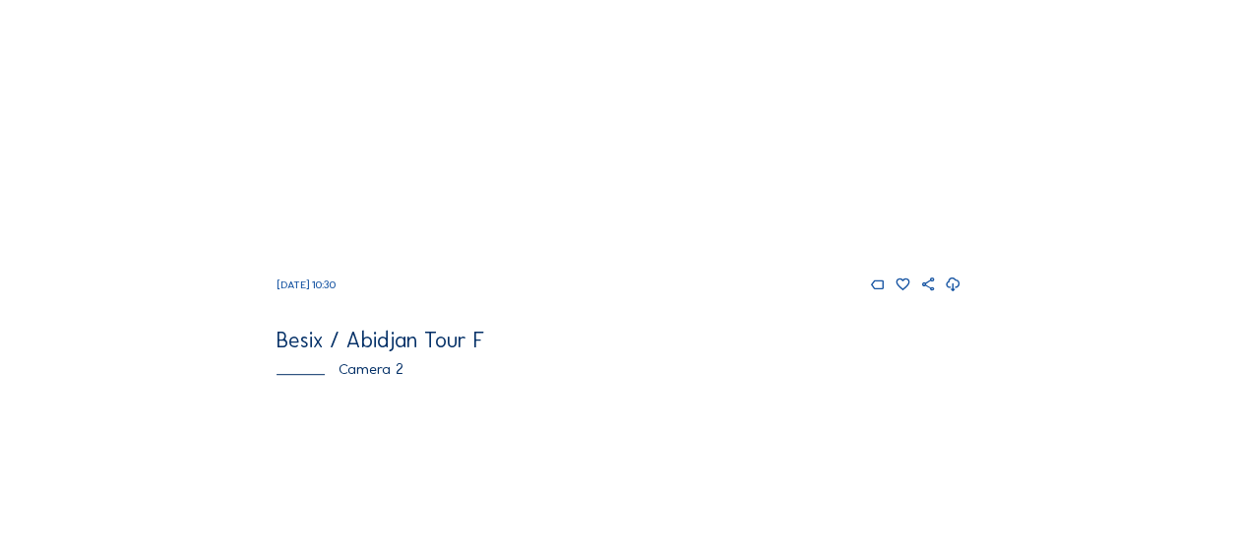
scroll to position [689, 0]
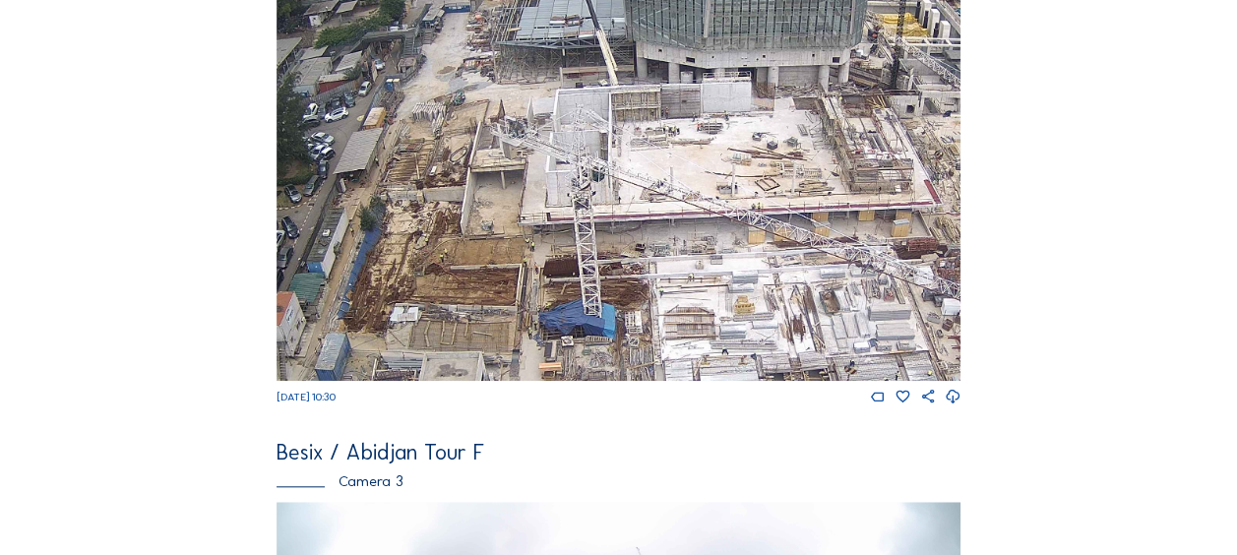
drag, startPoint x: 520, startPoint y: 69, endPoint x: 502, endPoint y: 191, distance: 123.3
click at [502, 191] on img at bounding box center [619, 188] width 684 height 385
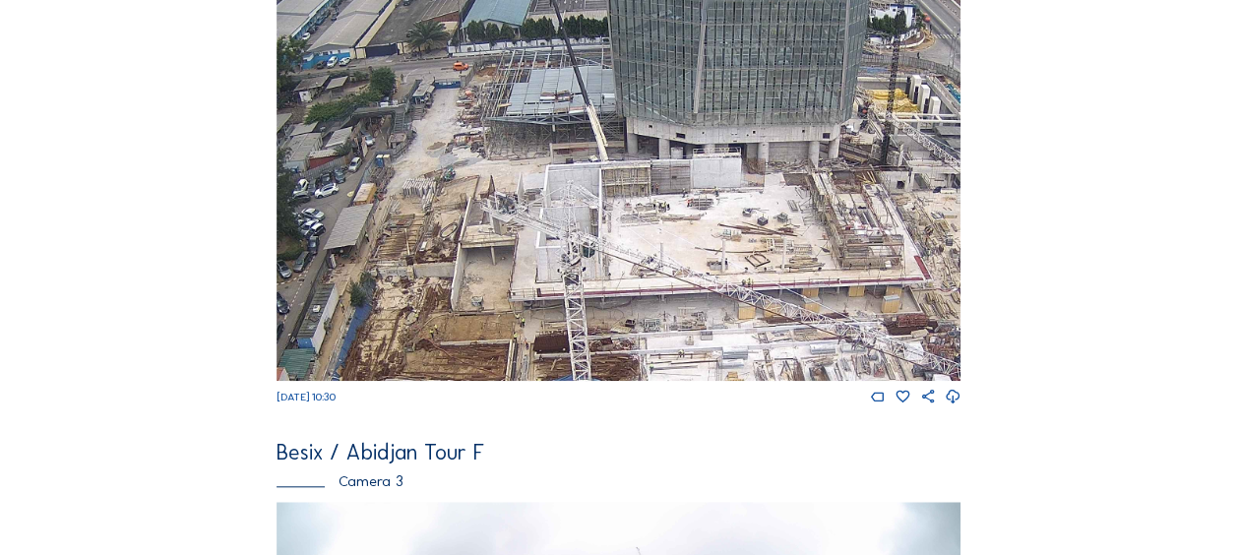
drag, startPoint x: 625, startPoint y: 181, endPoint x: 649, endPoint y: 297, distance: 118.5
click at [649, 297] on img at bounding box center [619, 188] width 684 height 385
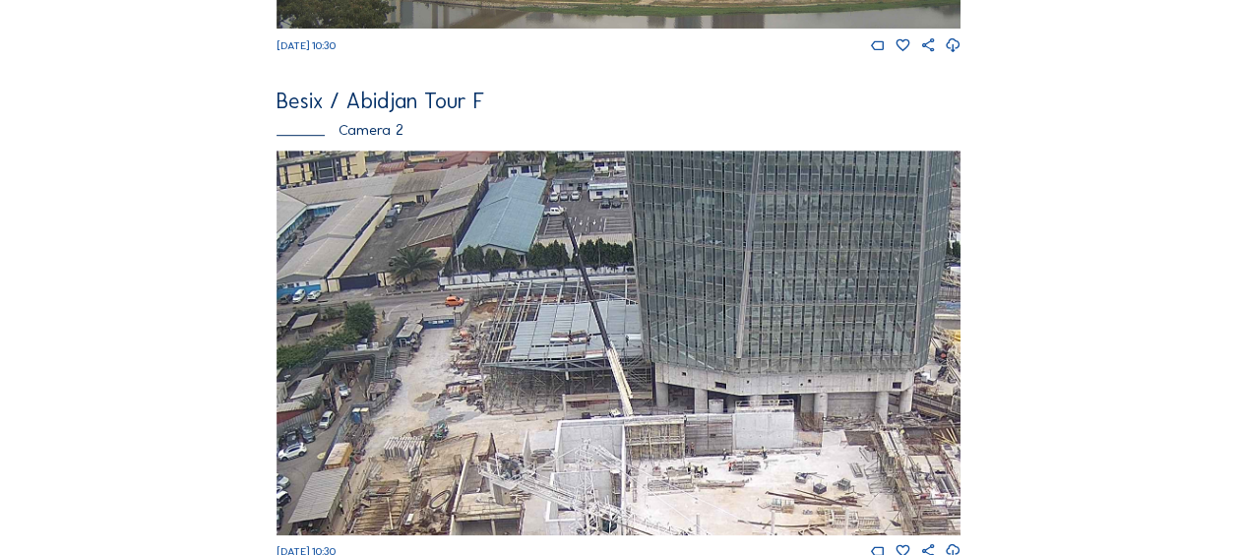
scroll to position [492, 0]
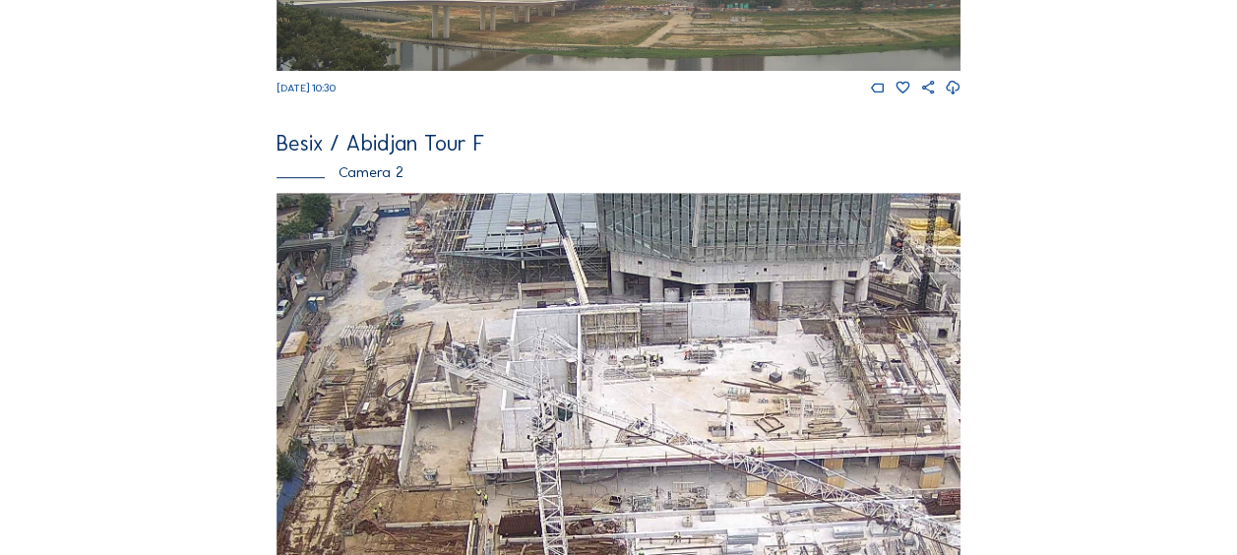
drag, startPoint x: 480, startPoint y: 398, endPoint x: 457, endPoint y: 267, distance: 133.0
click at [457, 267] on img at bounding box center [619, 385] width 684 height 385
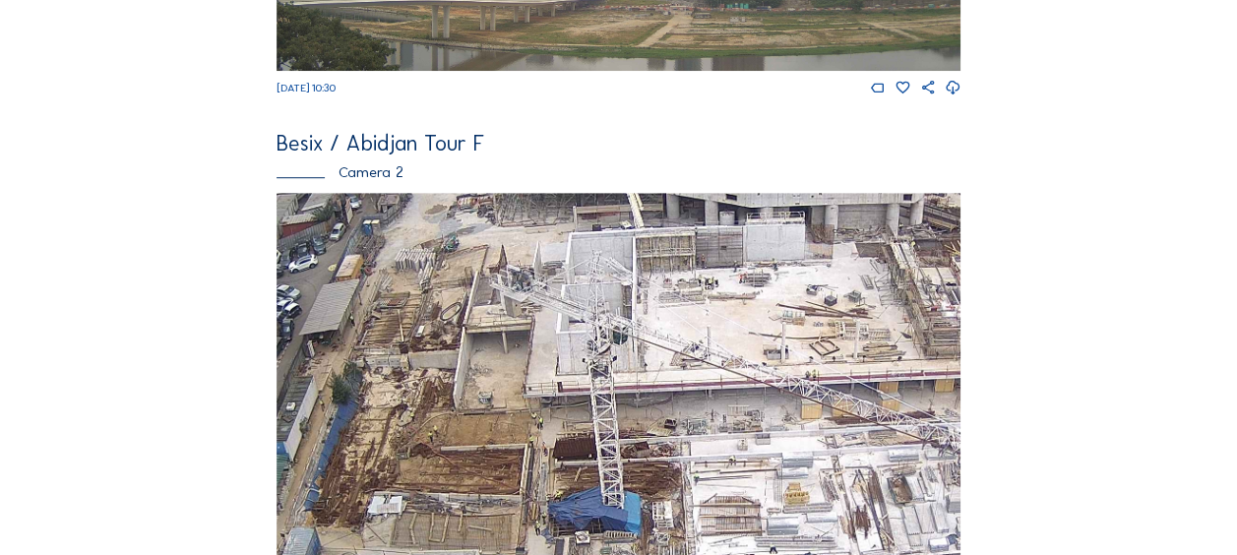
drag, startPoint x: 521, startPoint y: 338, endPoint x: 548, endPoint y: 315, distance: 35.7
click at [548, 315] on img at bounding box center [619, 385] width 684 height 385
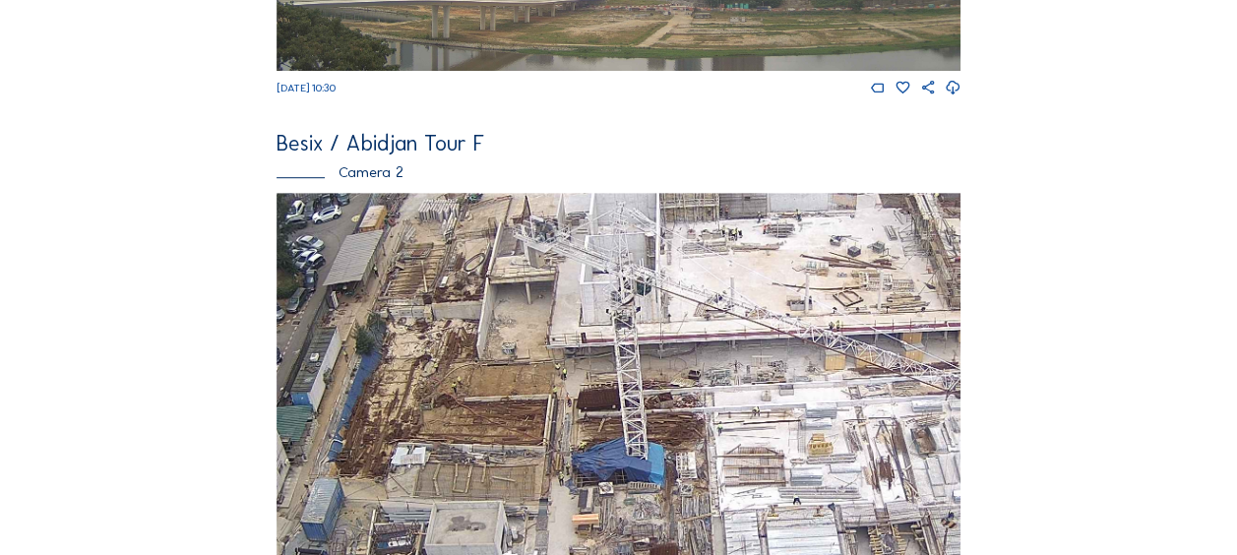
drag, startPoint x: 482, startPoint y: 430, endPoint x: 503, endPoint y: 384, distance: 50.7
click at [503, 384] on img at bounding box center [619, 385] width 684 height 385
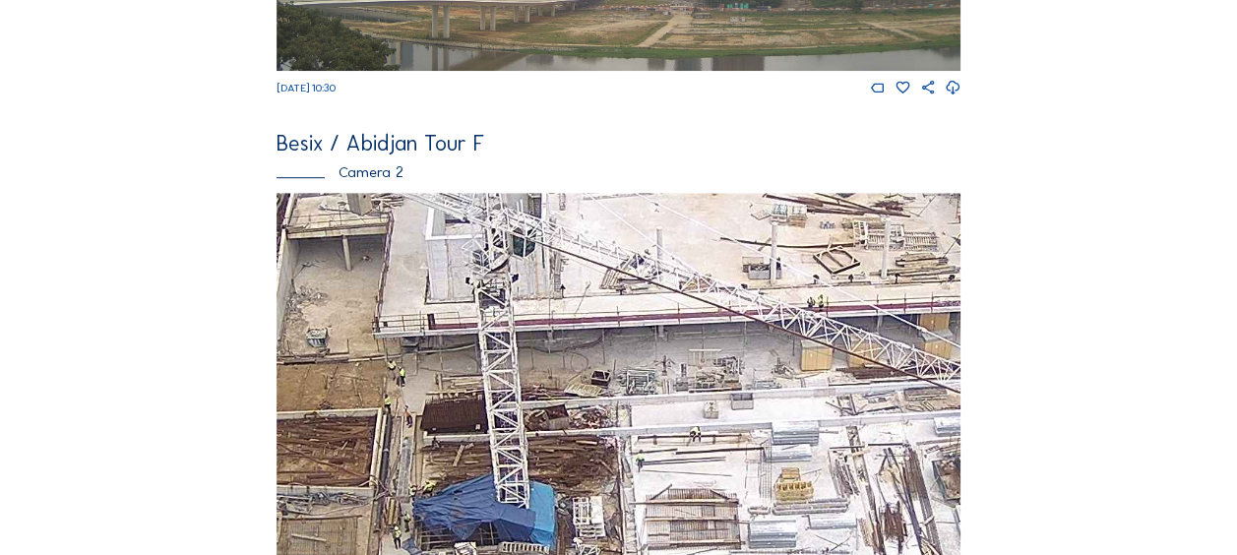
drag, startPoint x: 751, startPoint y: 388, endPoint x: 557, endPoint y: 400, distance: 194.2
click at [557, 400] on img at bounding box center [619, 385] width 684 height 385
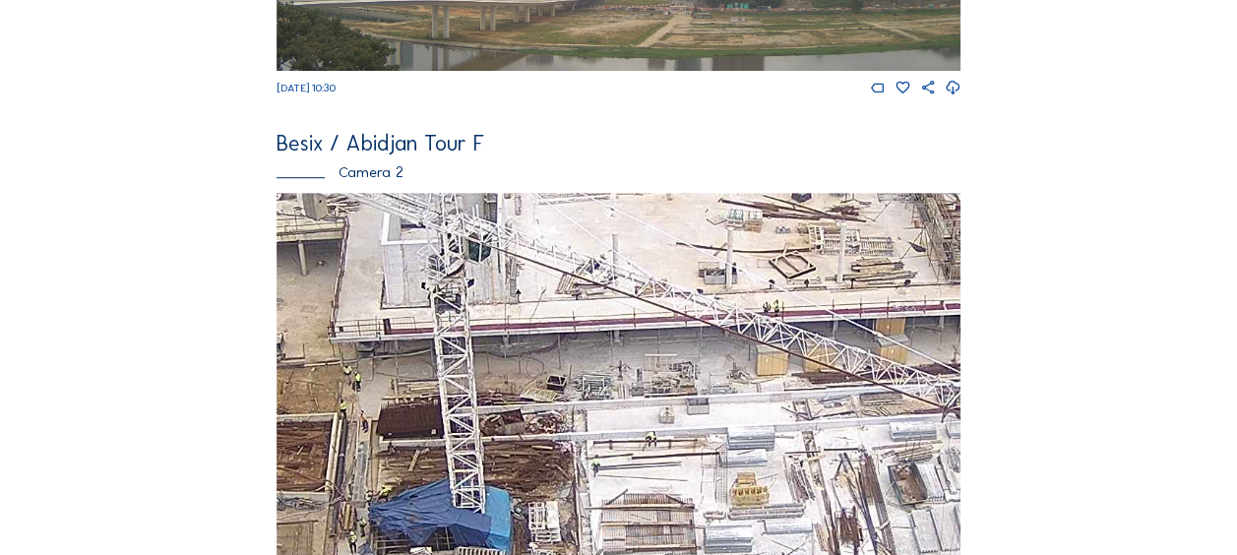
drag, startPoint x: 666, startPoint y: 411, endPoint x: 372, endPoint y: 419, distance: 294.4
click at [369, 422] on img at bounding box center [619, 385] width 684 height 385
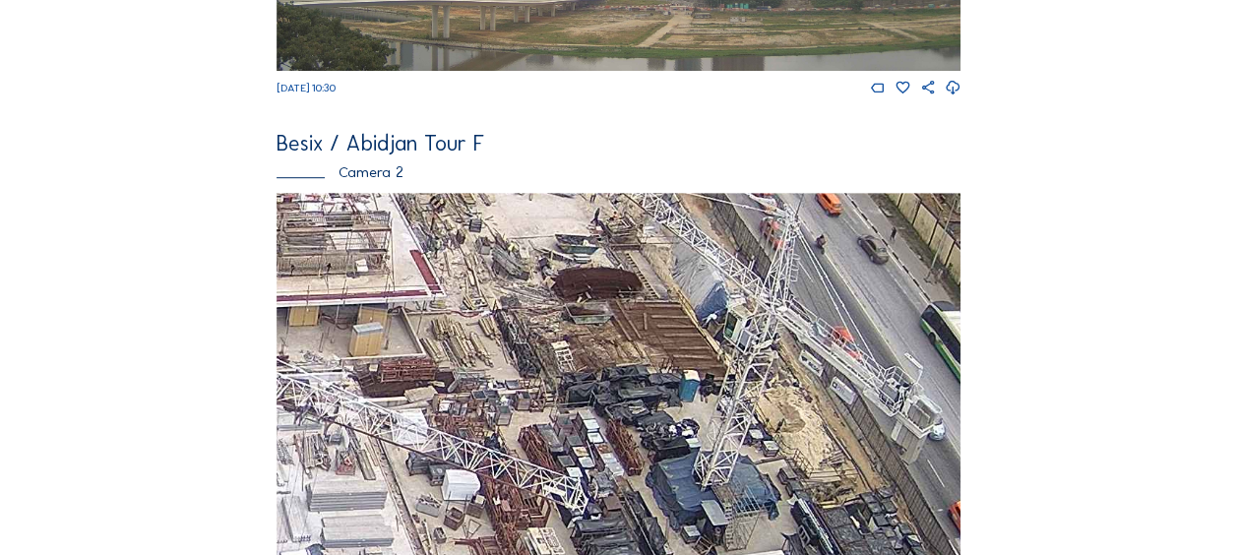
drag, startPoint x: 663, startPoint y: 433, endPoint x: 252, endPoint y: 419, distance: 411.6
click at [252, 419] on div "Feed Photo Show Map Search Fullscreen Besix / Abidjan Tour F Camera 1 Fr 12 Sep…" at bounding box center [619, 382] width 928 height 1586
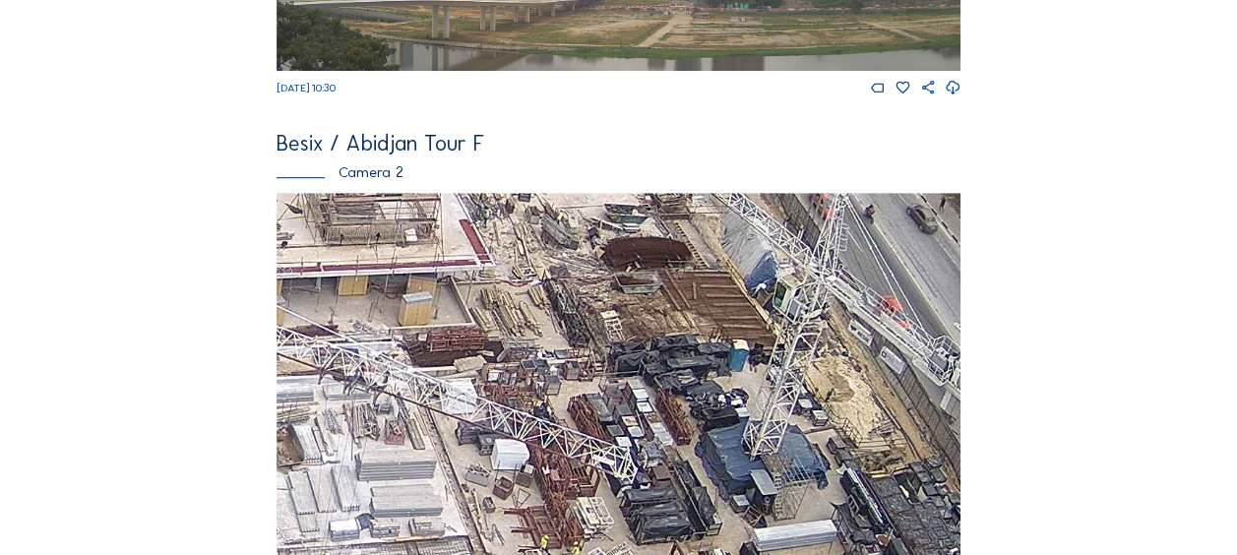
drag, startPoint x: 508, startPoint y: 458, endPoint x: 540, endPoint y: 304, distance: 156.9
click at [531, 276] on img at bounding box center [619, 385] width 684 height 385
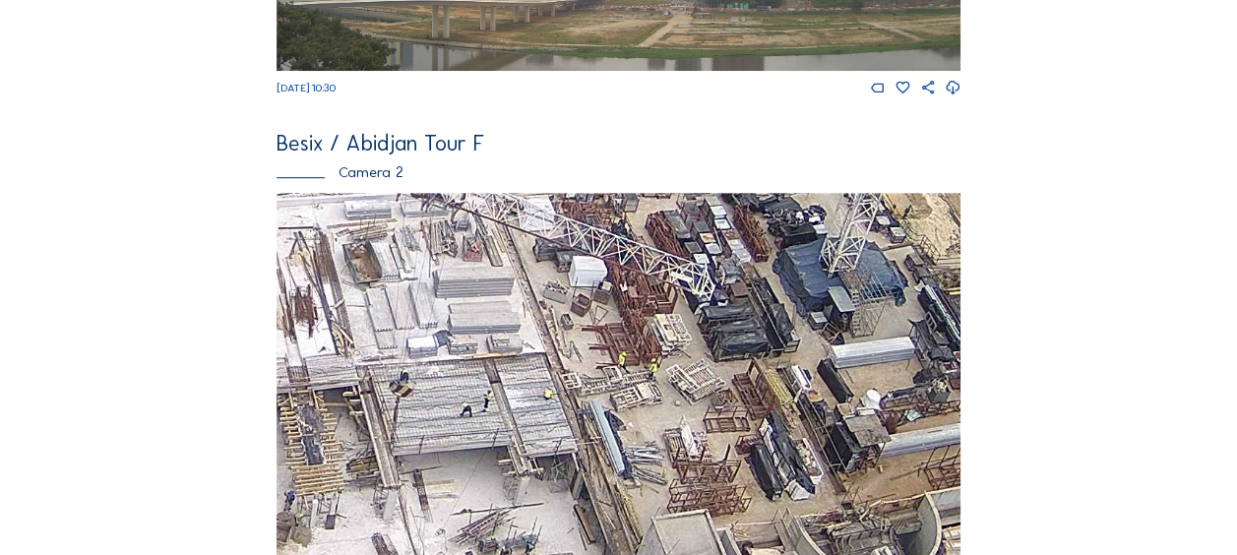
drag, startPoint x: 510, startPoint y: 469, endPoint x: 582, endPoint y: 301, distance: 183.0
click at [582, 301] on img at bounding box center [619, 385] width 684 height 385
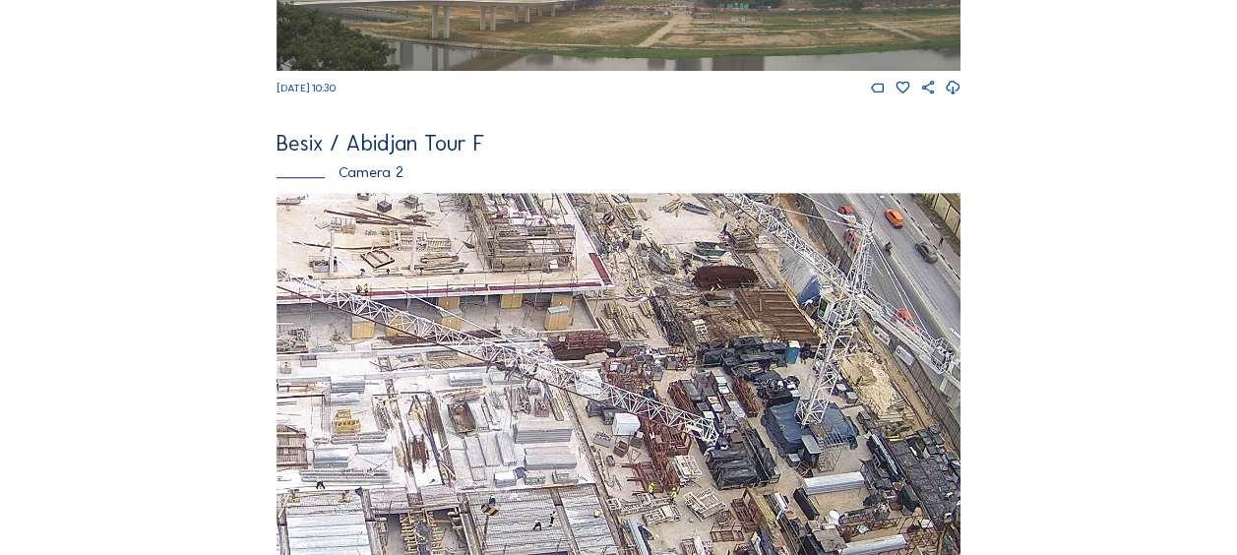
drag, startPoint x: 465, startPoint y: 420, endPoint x: 510, endPoint y: 555, distance: 142.2
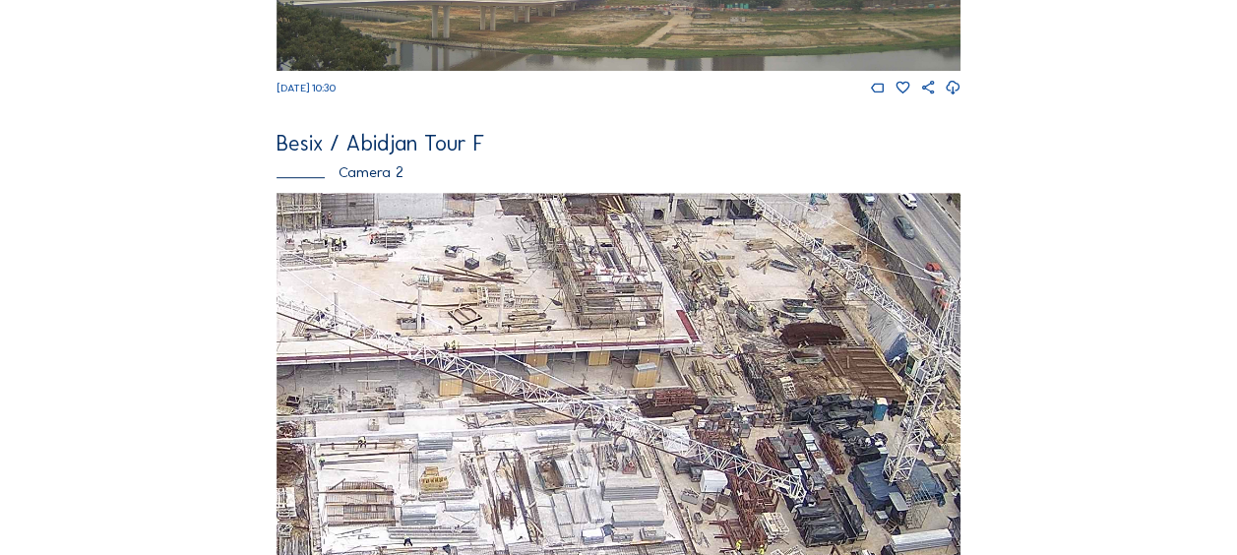
drag, startPoint x: 492, startPoint y: 476, endPoint x: 558, endPoint y: 485, distance: 66.5
click at [558, 485] on img at bounding box center [619, 385] width 684 height 385
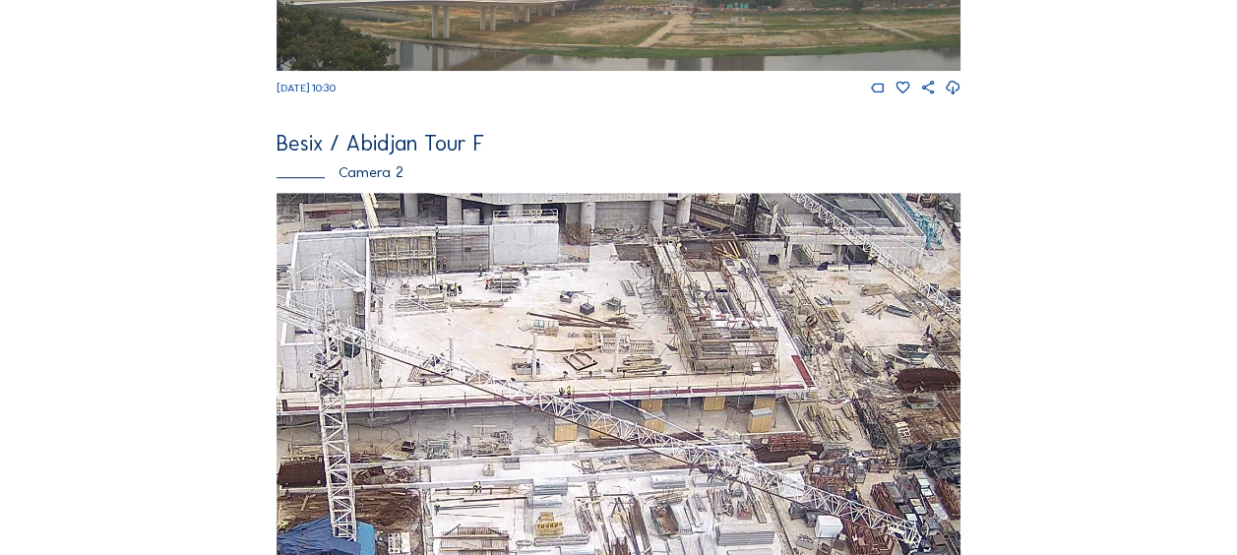
drag, startPoint x: 486, startPoint y: 354, endPoint x: 601, endPoint y: 400, distance: 123.7
click at [601, 400] on img at bounding box center [619, 385] width 684 height 385
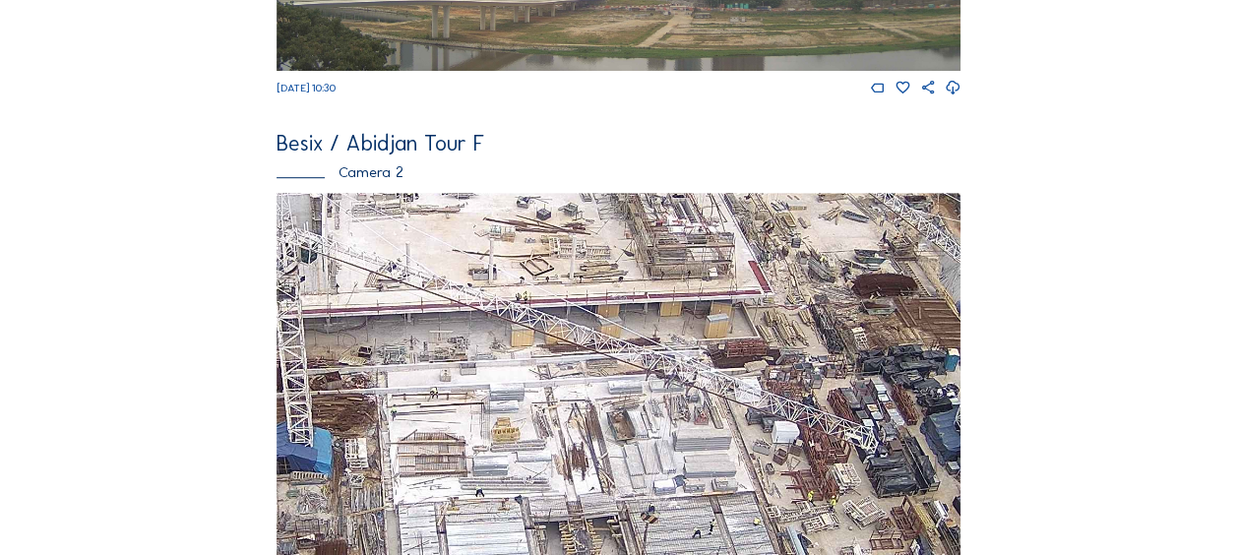
drag, startPoint x: 620, startPoint y: 451, endPoint x: 572, endPoint y: 345, distance: 115.8
click at [572, 340] on img at bounding box center [619, 385] width 684 height 385
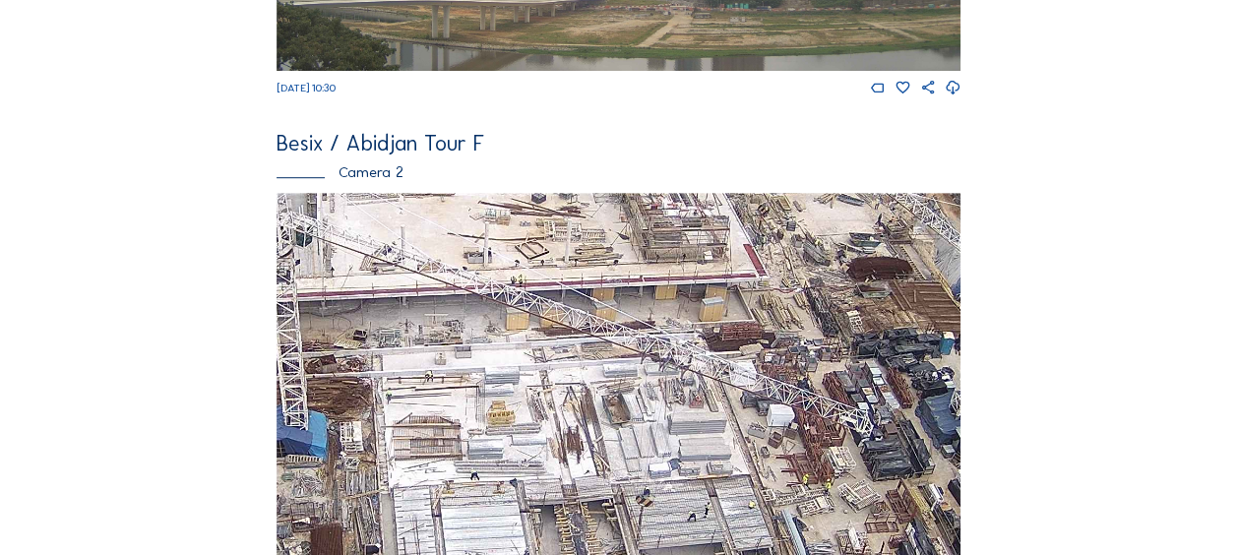
drag, startPoint x: 587, startPoint y: 420, endPoint x: 580, endPoint y: 321, distance: 99.6
click at [580, 321] on img at bounding box center [619, 385] width 684 height 385
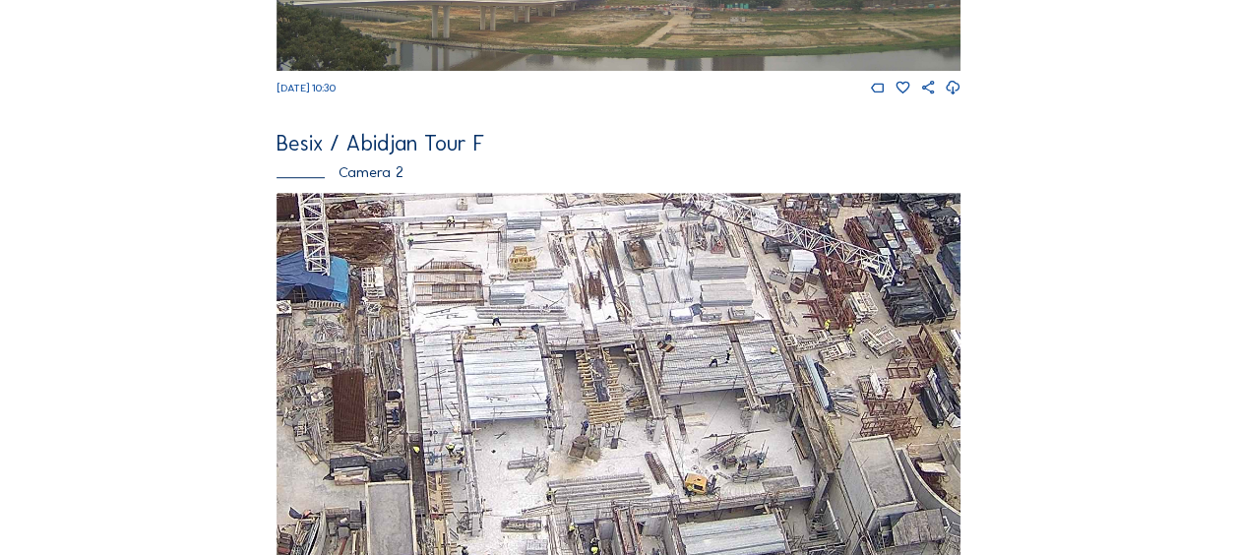
drag, startPoint x: 463, startPoint y: 362, endPoint x: 496, endPoint y: 296, distance: 73.9
click at [497, 297] on img at bounding box center [619, 385] width 684 height 385
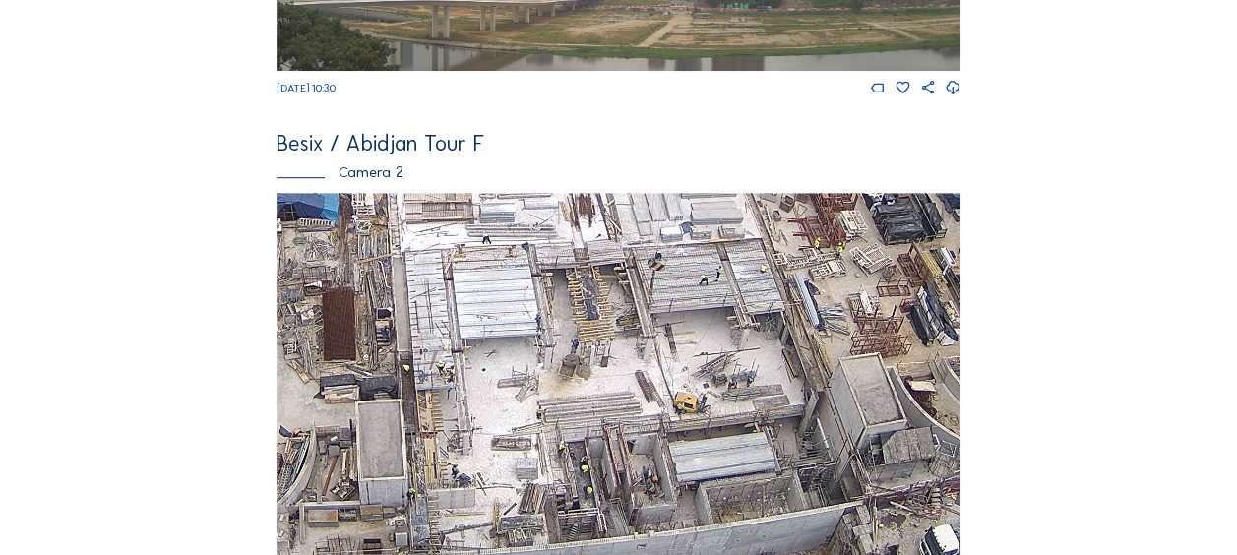
drag, startPoint x: 471, startPoint y: 345, endPoint x: 469, endPoint y: 334, distance: 12.0
click at [469, 334] on img at bounding box center [619, 385] width 684 height 385
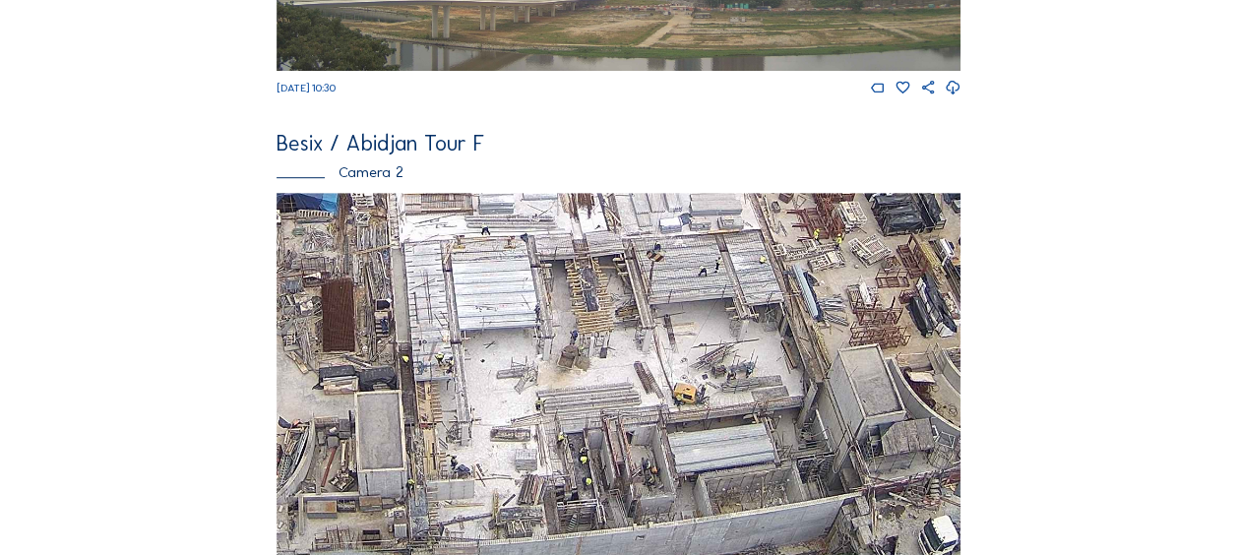
click at [486, 351] on img at bounding box center [619, 385] width 684 height 385
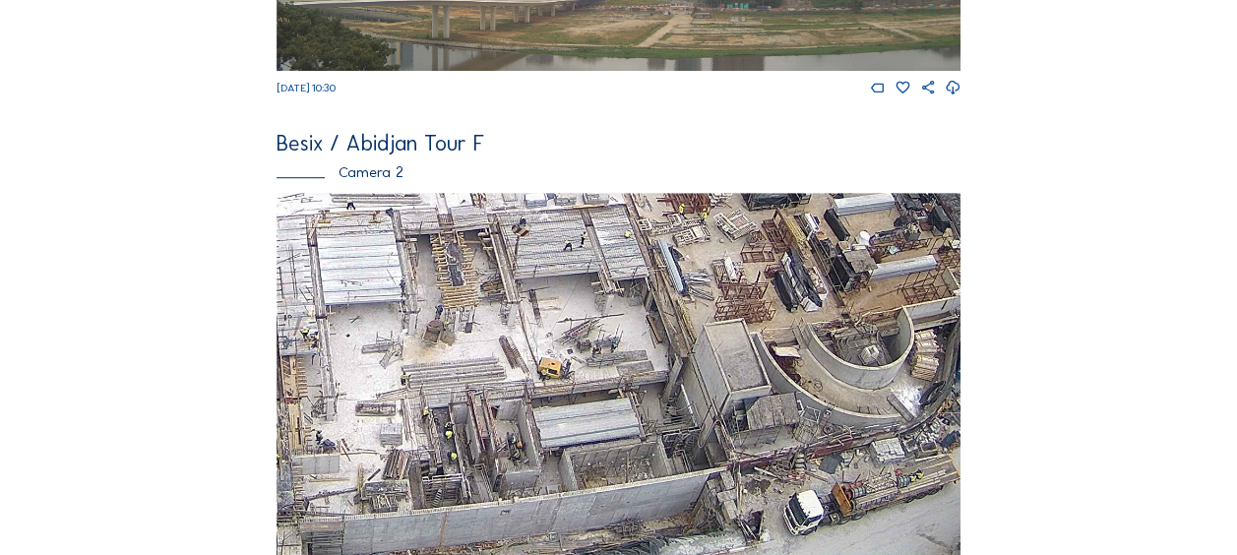
drag, startPoint x: 693, startPoint y: 331, endPoint x: 543, endPoint y: 299, distance: 152.9
click at [543, 299] on img at bounding box center [619, 385] width 684 height 385
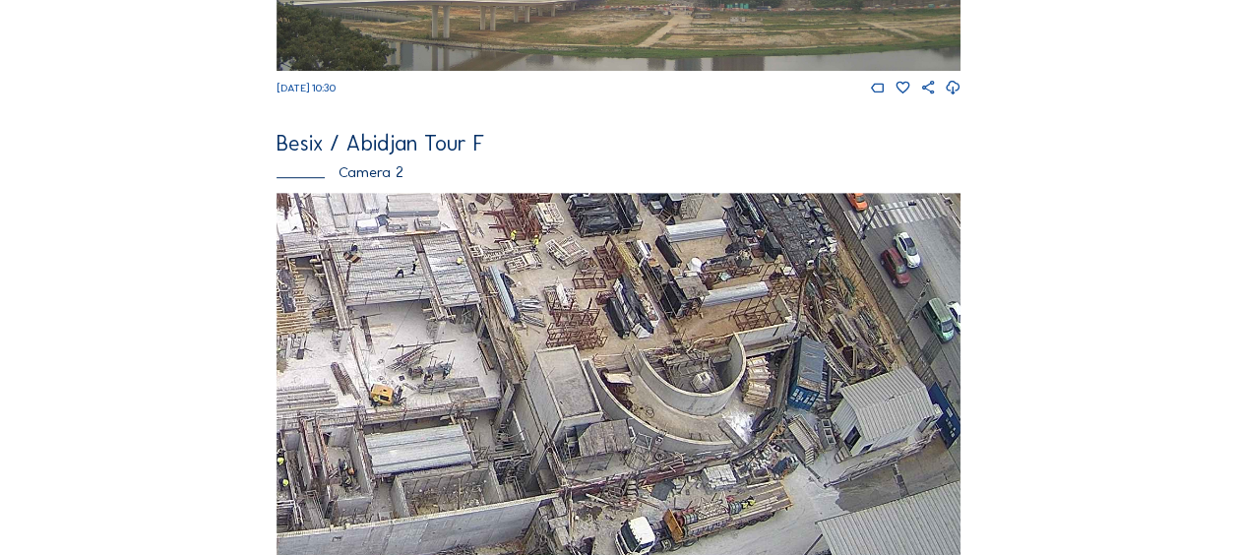
drag, startPoint x: 720, startPoint y: 344, endPoint x: 572, endPoint y: 374, distance: 151.5
click at [572, 374] on img at bounding box center [619, 385] width 684 height 385
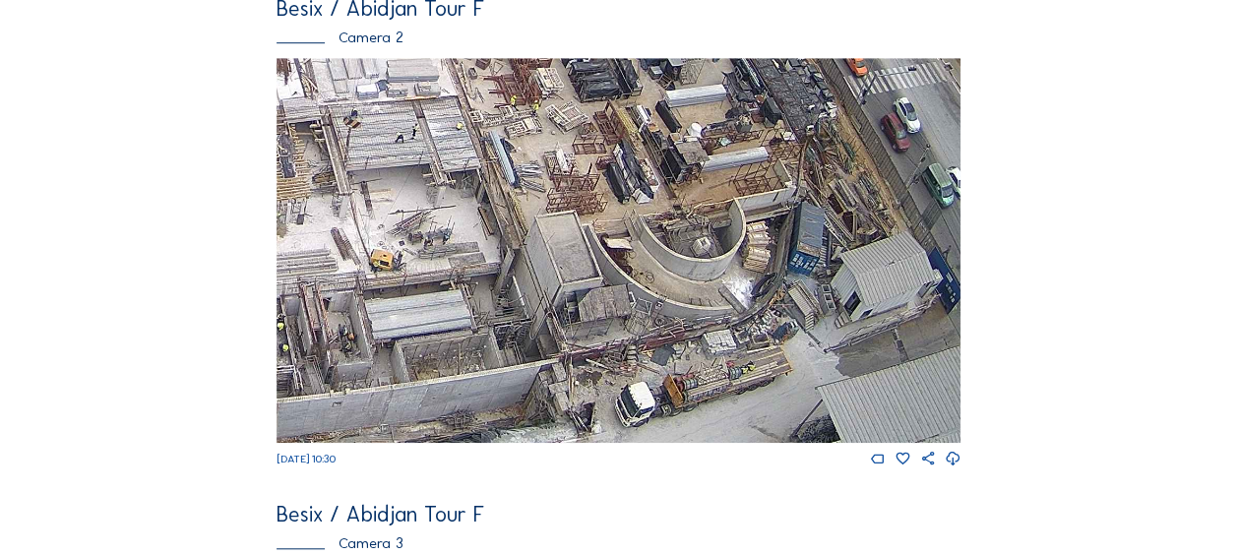
scroll to position [689, 0]
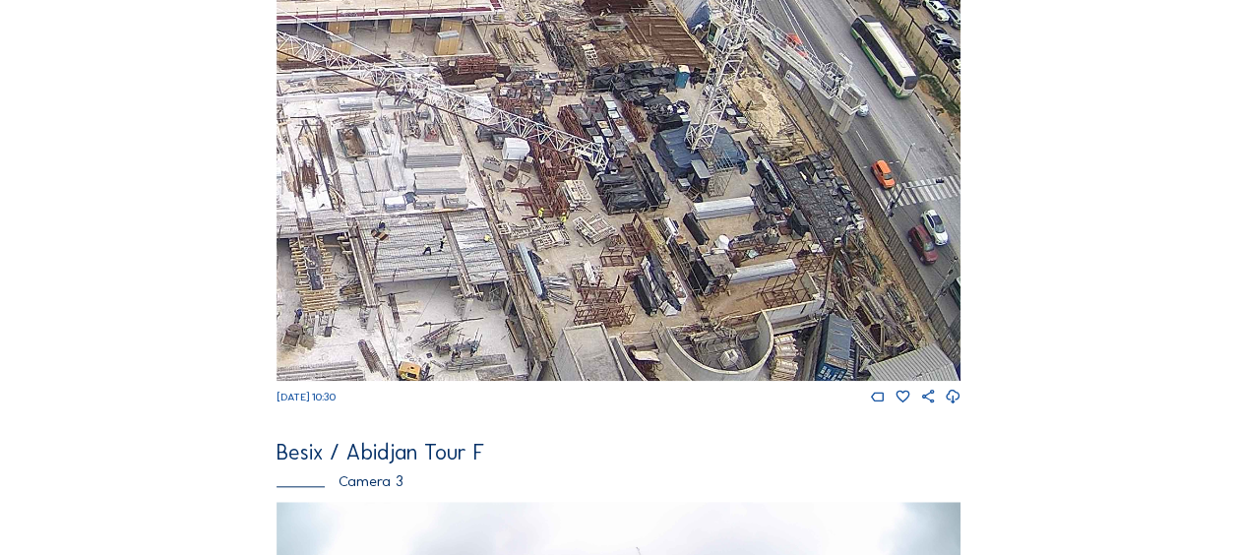
drag, startPoint x: 663, startPoint y: 131, endPoint x: 684, endPoint y: 270, distance: 140.3
click at [698, 333] on img at bounding box center [619, 188] width 684 height 385
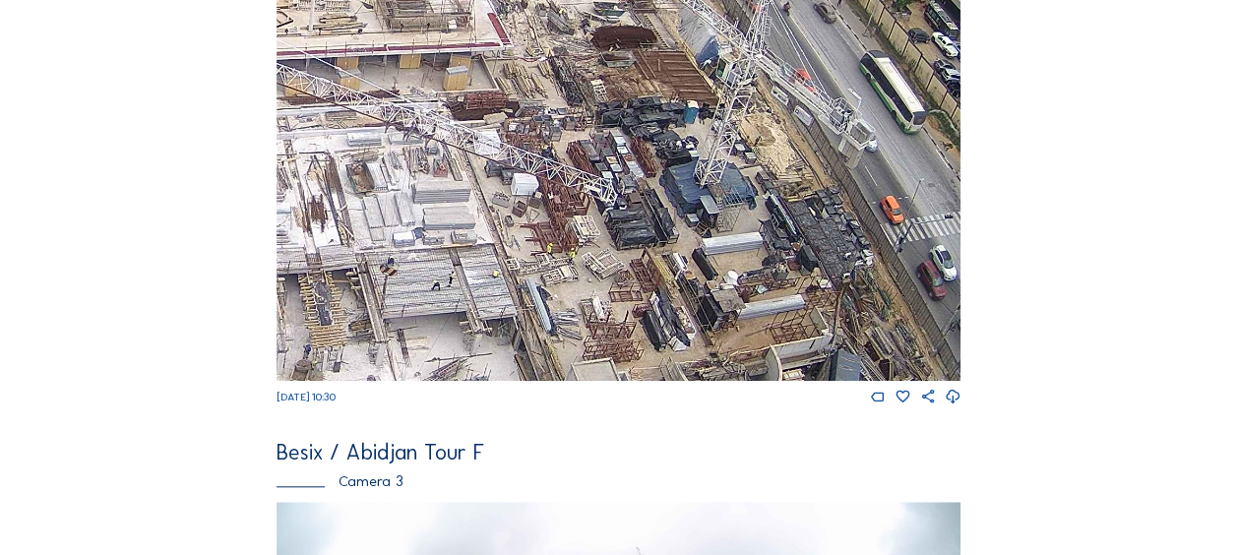
drag, startPoint x: 661, startPoint y: 176, endPoint x: 685, endPoint y: 335, distance: 160.2
click at [687, 341] on img at bounding box center [619, 188] width 684 height 385
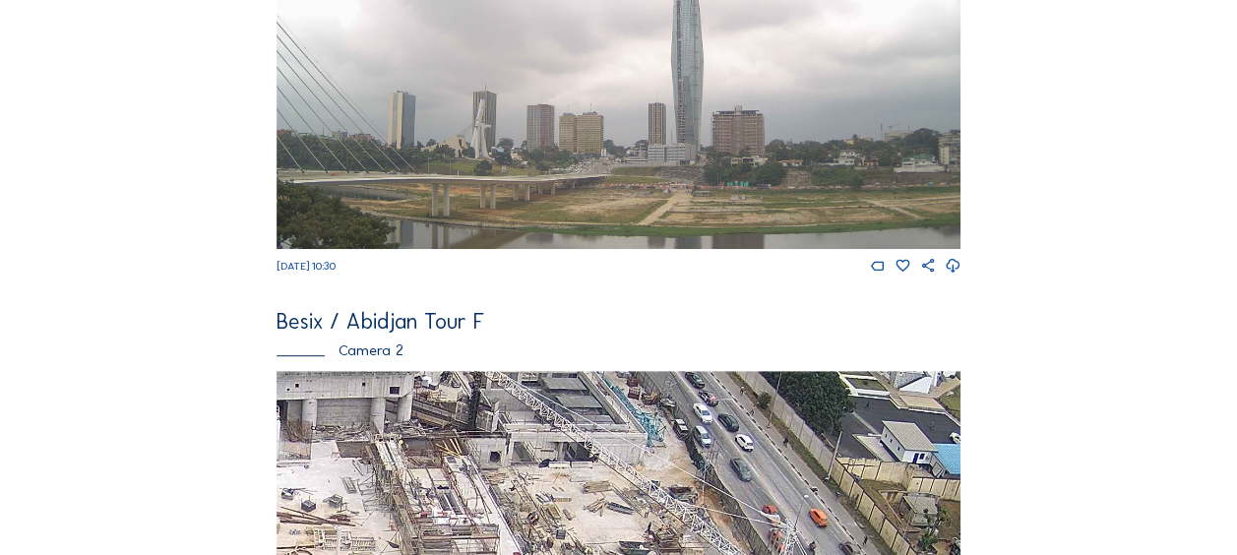
scroll to position [295, 0]
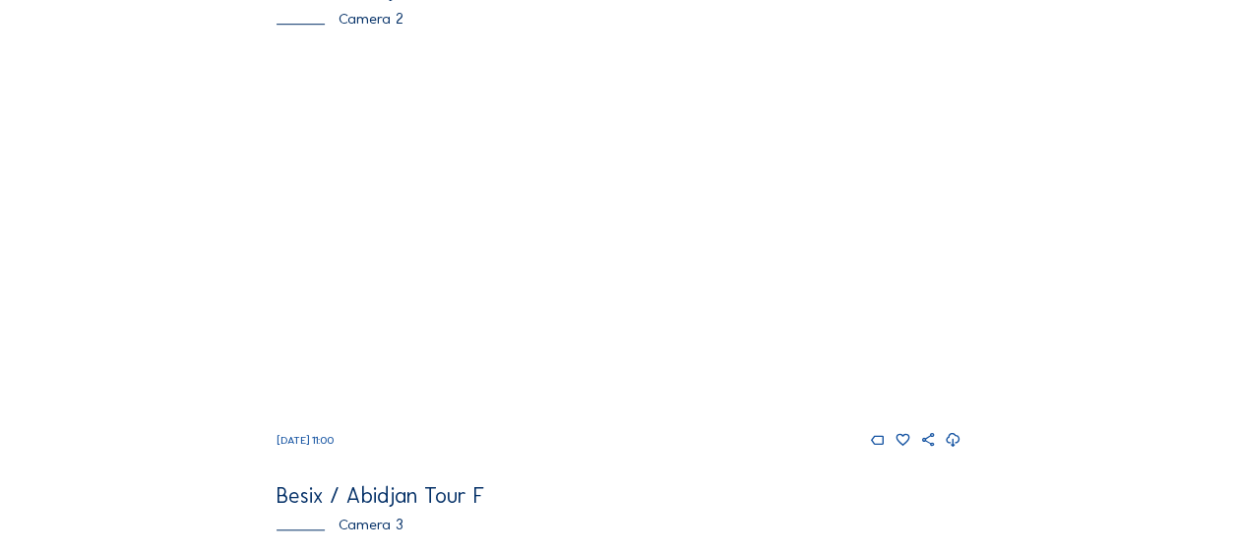
scroll to position [787, 0]
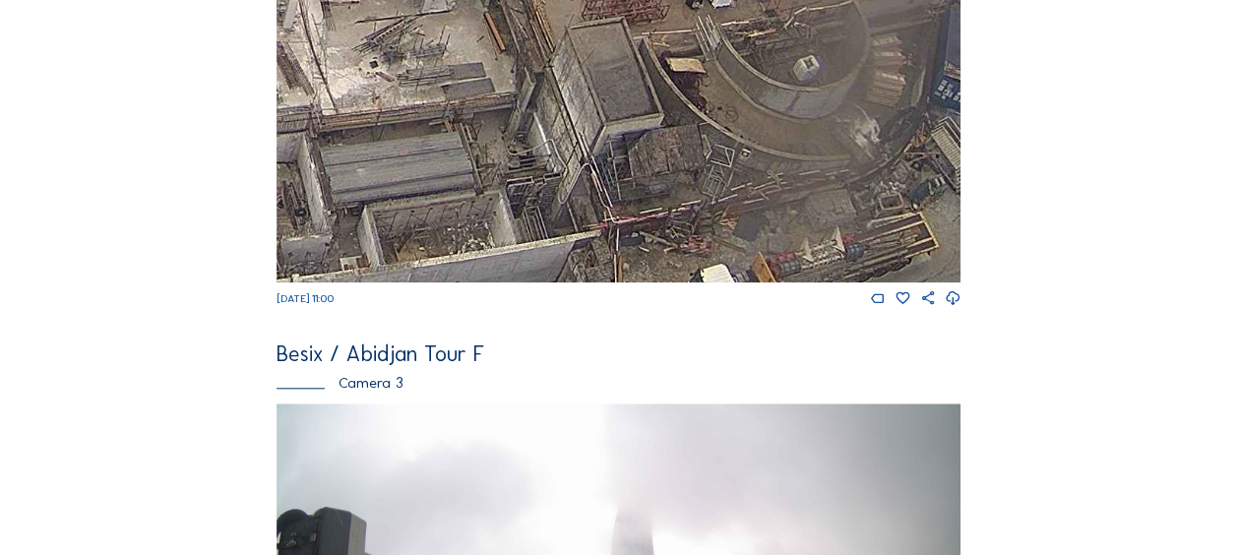
drag, startPoint x: 792, startPoint y: 232, endPoint x: 745, endPoint y: 182, distance: 68.9
click at [745, 182] on img at bounding box center [619, 90] width 684 height 385
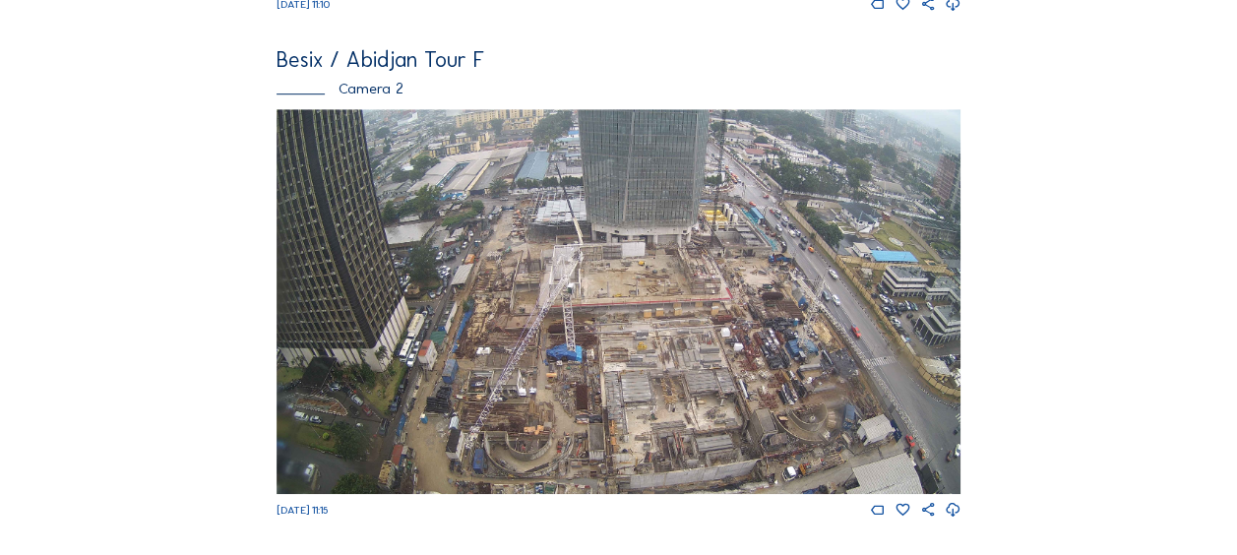
scroll to position [590, 0]
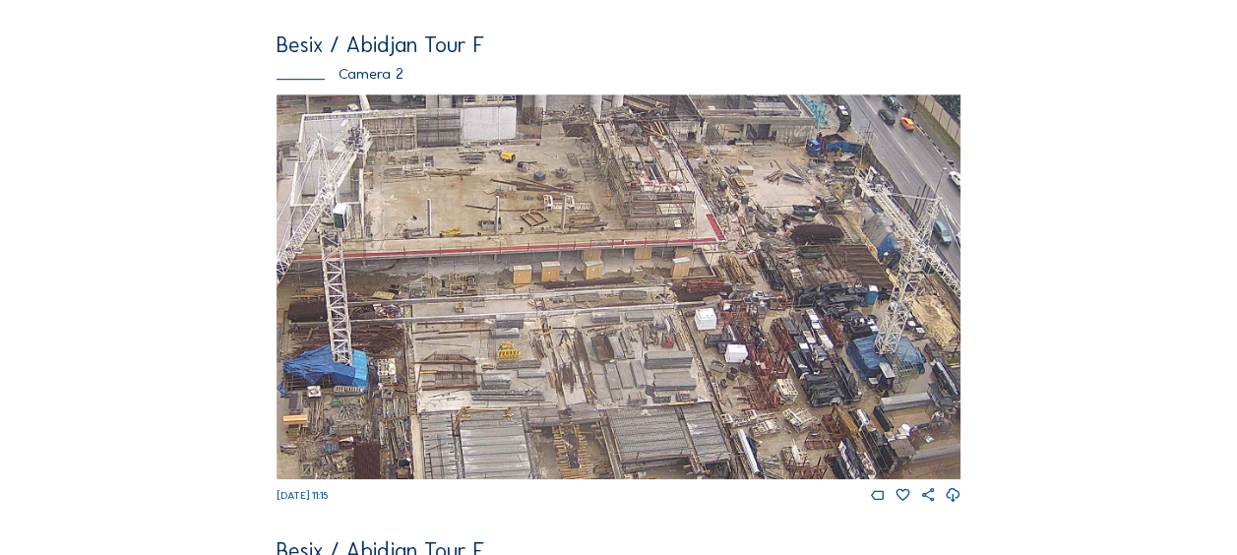
drag, startPoint x: 671, startPoint y: 244, endPoint x: 505, endPoint y: 283, distance: 170.9
click at [505, 283] on img at bounding box center [619, 286] width 684 height 385
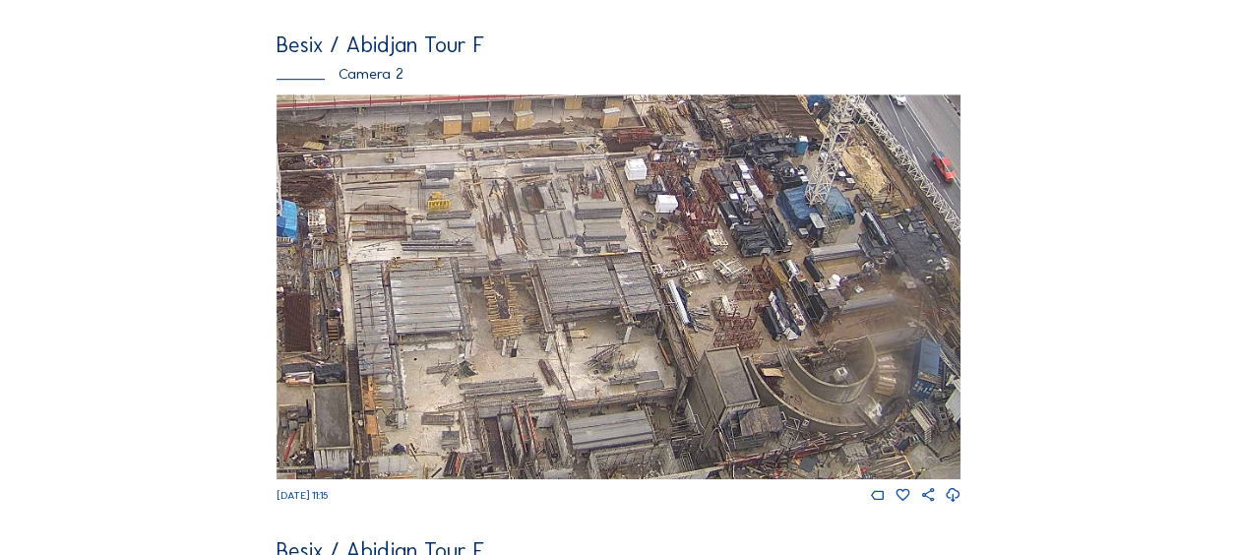
click at [474, 201] on img at bounding box center [619, 286] width 684 height 385
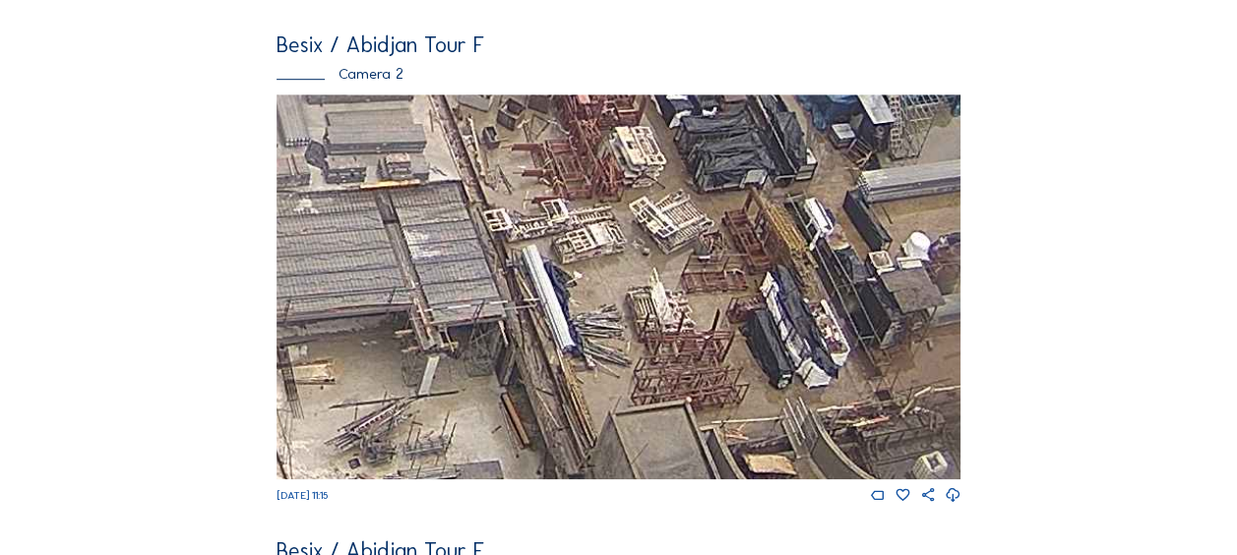
drag, startPoint x: 592, startPoint y: 325, endPoint x: 707, endPoint y: 322, distance: 114.2
click at [707, 322] on img at bounding box center [619, 286] width 684 height 385
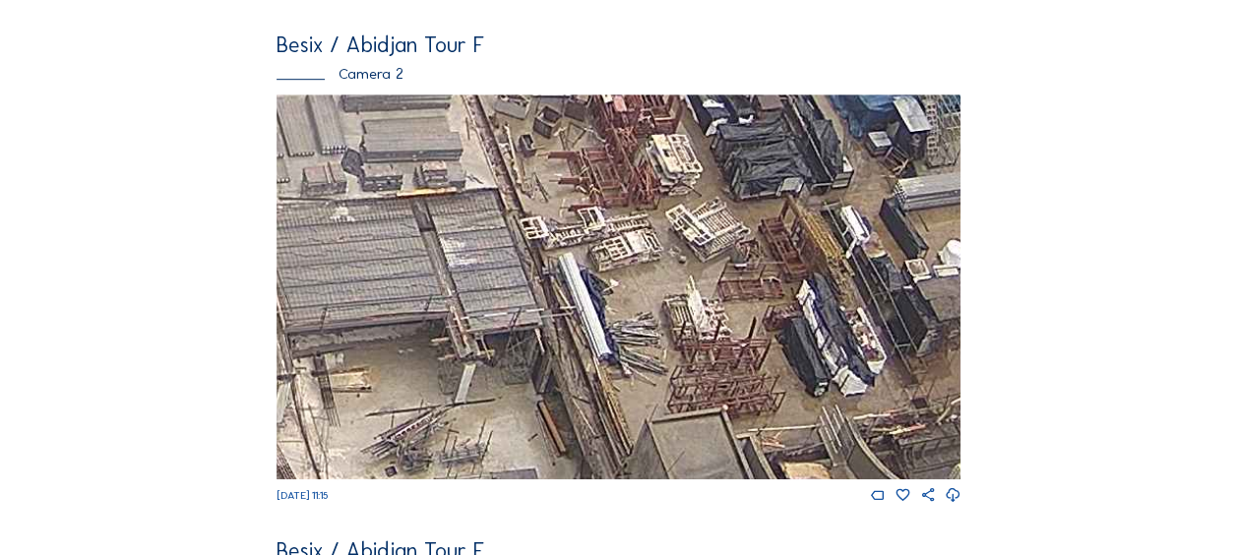
drag, startPoint x: 602, startPoint y: 296, endPoint x: 698, endPoint y: 325, distance: 99.6
click at [698, 324] on img at bounding box center [619, 286] width 684 height 385
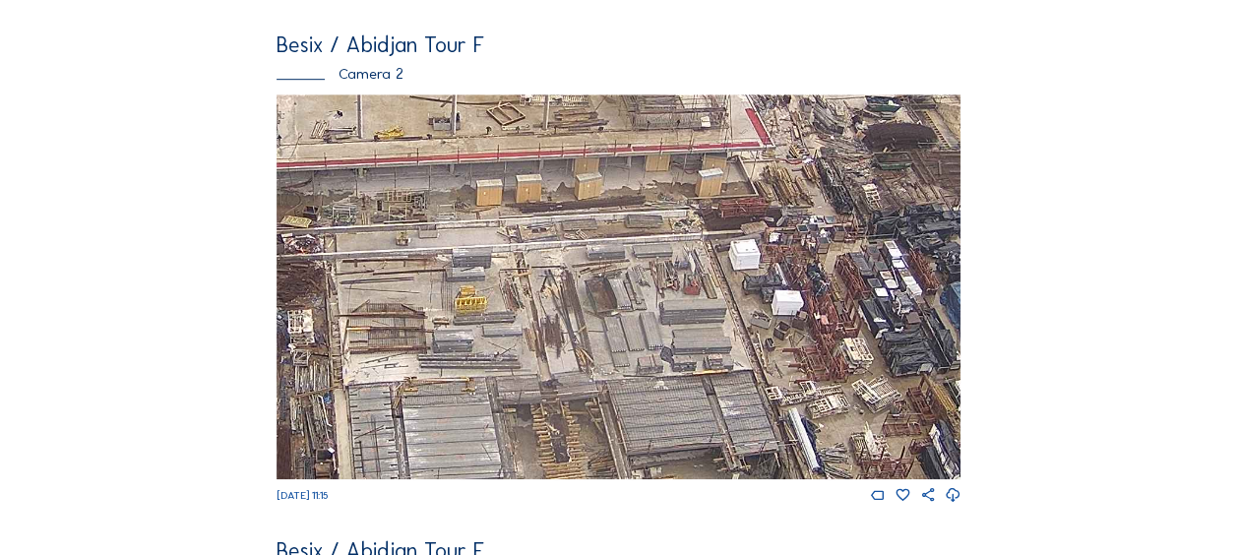
drag, startPoint x: 345, startPoint y: 203, endPoint x: 603, endPoint y: 354, distance: 299.1
click at [603, 354] on img at bounding box center [619, 286] width 684 height 385
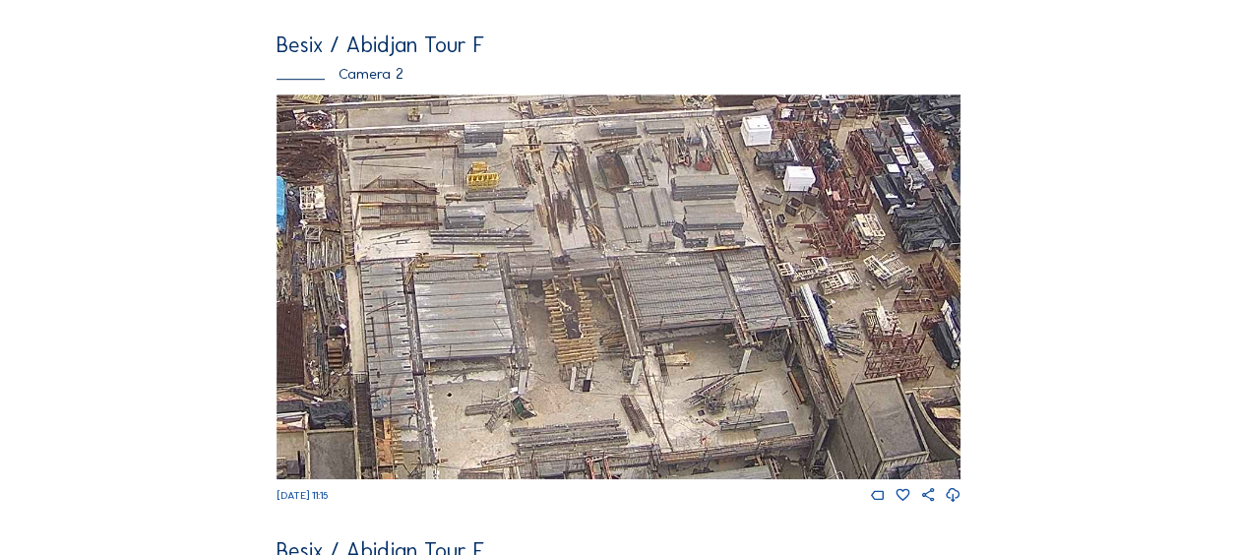
drag, startPoint x: 474, startPoint y: 234, endPoint x: 449, endPoint y: 174, distance: 65.3
click at [449, 174] on img at bounding box center [619, 286] width 684 height 385
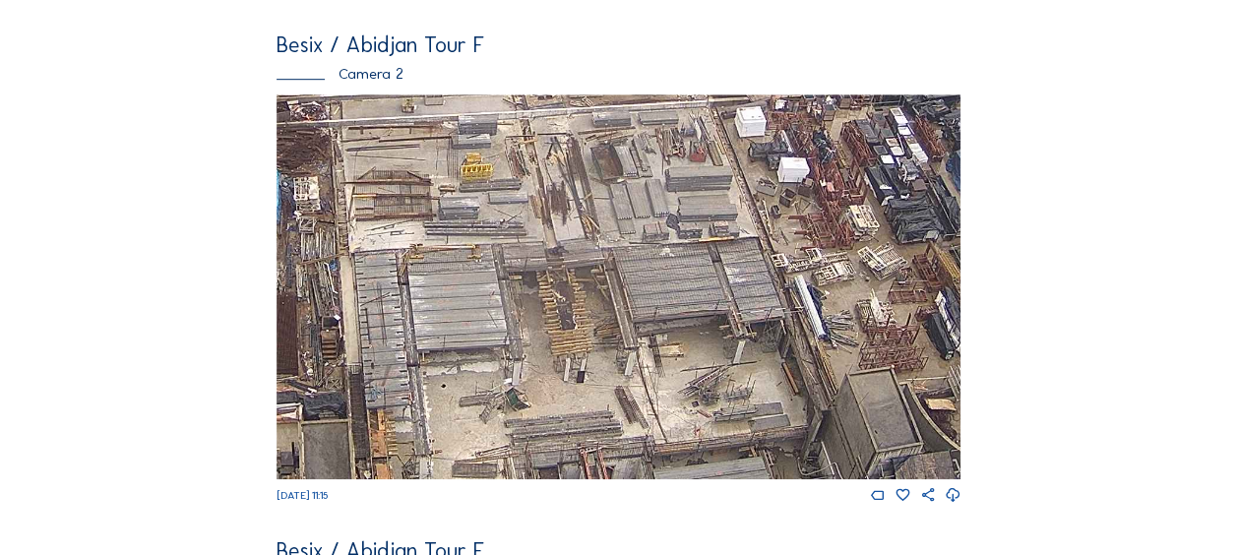
drag, startPoint x: 454, startPoint y: 447, endPoint x: 436, endPoint y: 333, distance: 115.5
click at [436, 333] on div "Fr 12 Sep 2025 11:15" at bounding box center [619, 299] width 684 height 410
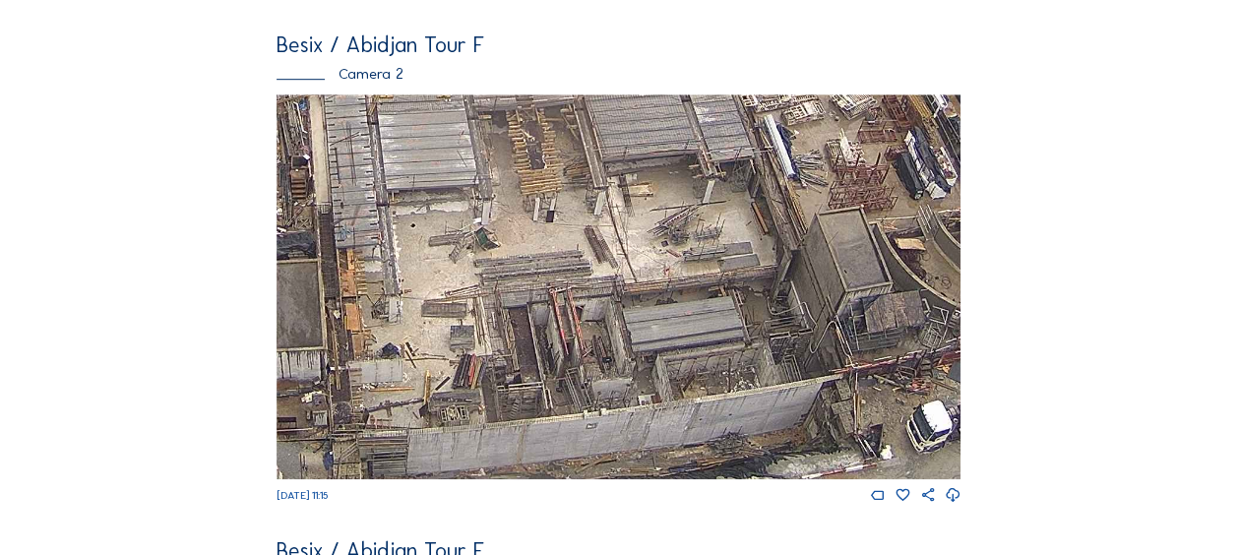
drag, startPoint x: 479, startPoint y: 408, endPoint x: 441, endPoint y: 223, distance: 189.0
click at [441, 223] on img at bounding box center [619, 286] width 684 height 385
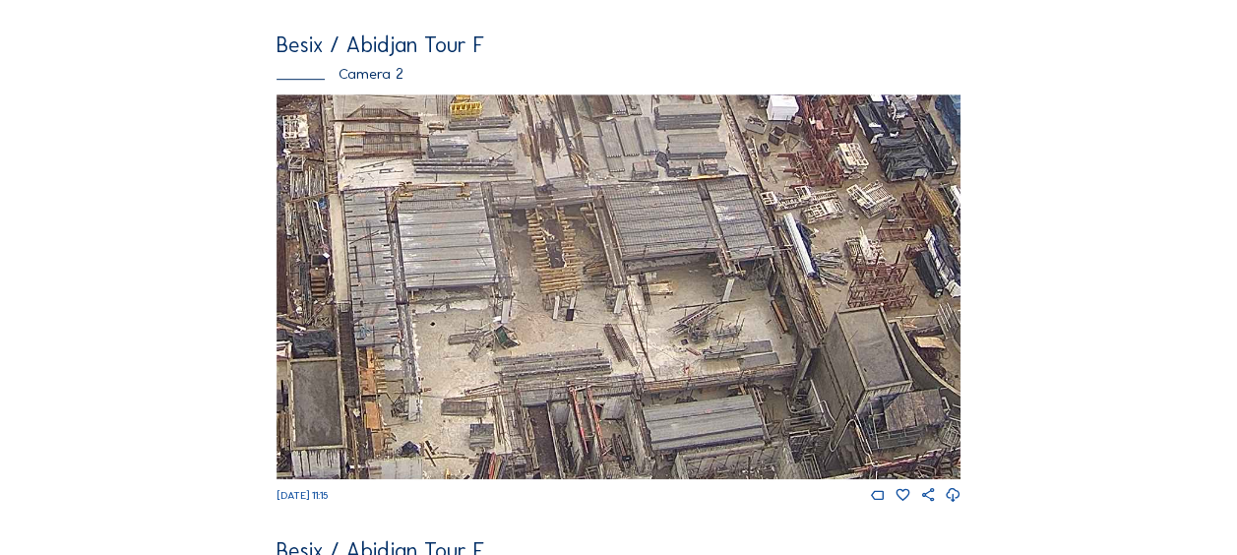
drag, startPoint x: 480, startPoint y: 231, endPoint x: 508, endPoint y: 354, distance: 126.1
click at [508, 354] on img at bounding box center [619, 286] width 684 height 385
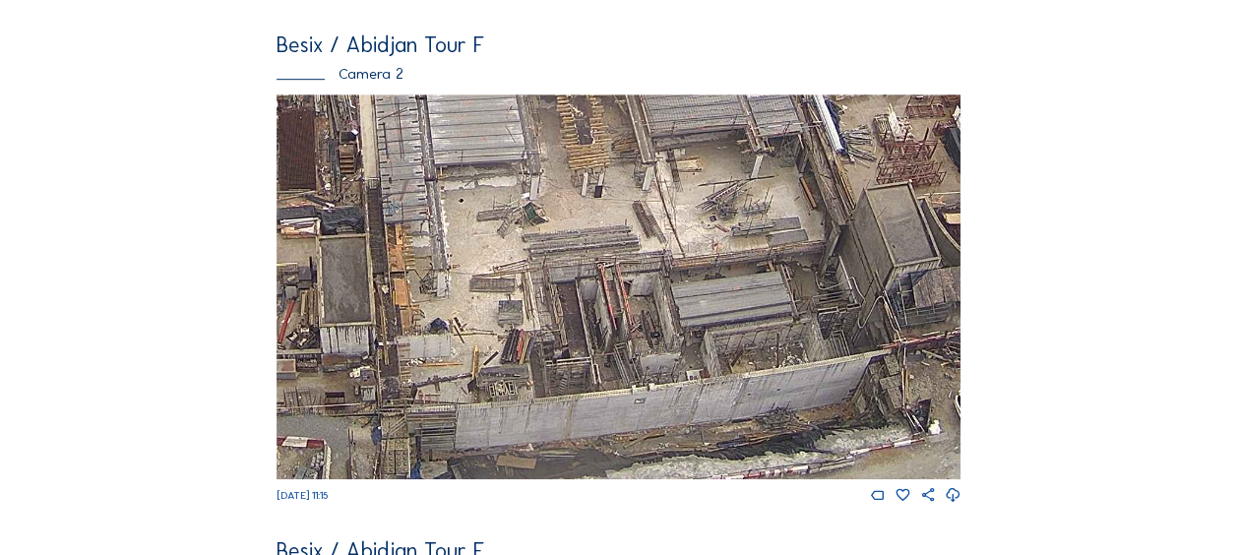
drag, startPoint x: 386, startPoint y: 356, endPoint x: 405, endPoint y: 241, distance: 116.8
click at [405, 241] on img at bounding box center [619, 286] width 684 height 385
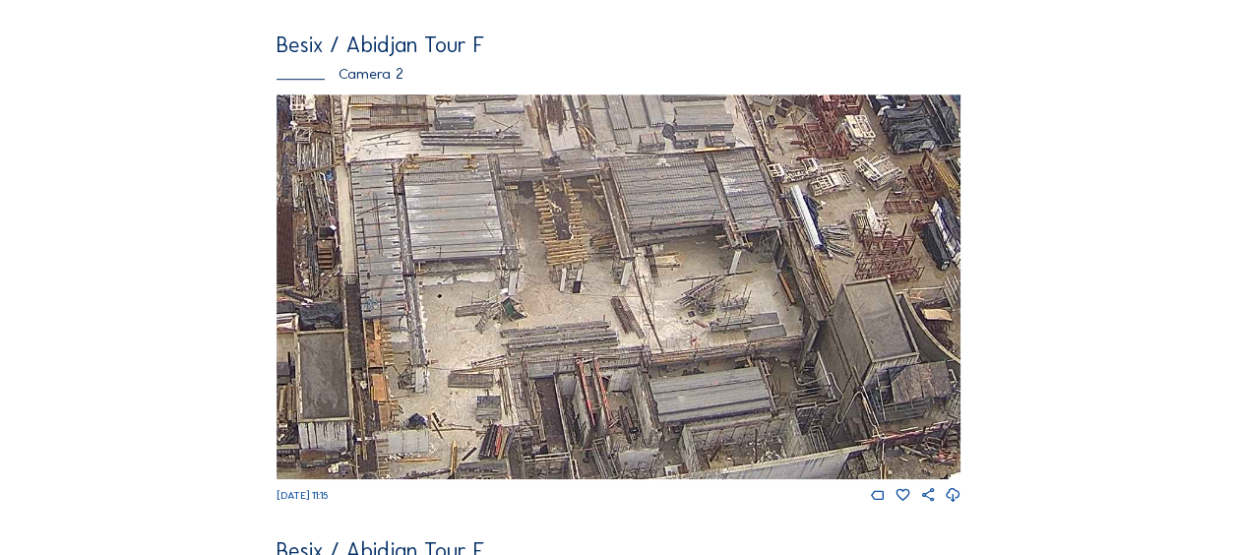
drag, startPoint x: 520, startPoint y: 216, endPoint x: 498, endPoint y: 311, distance: 97.9
click at [498, 311] on img at bounding box center [619, 286] width 684 height 385
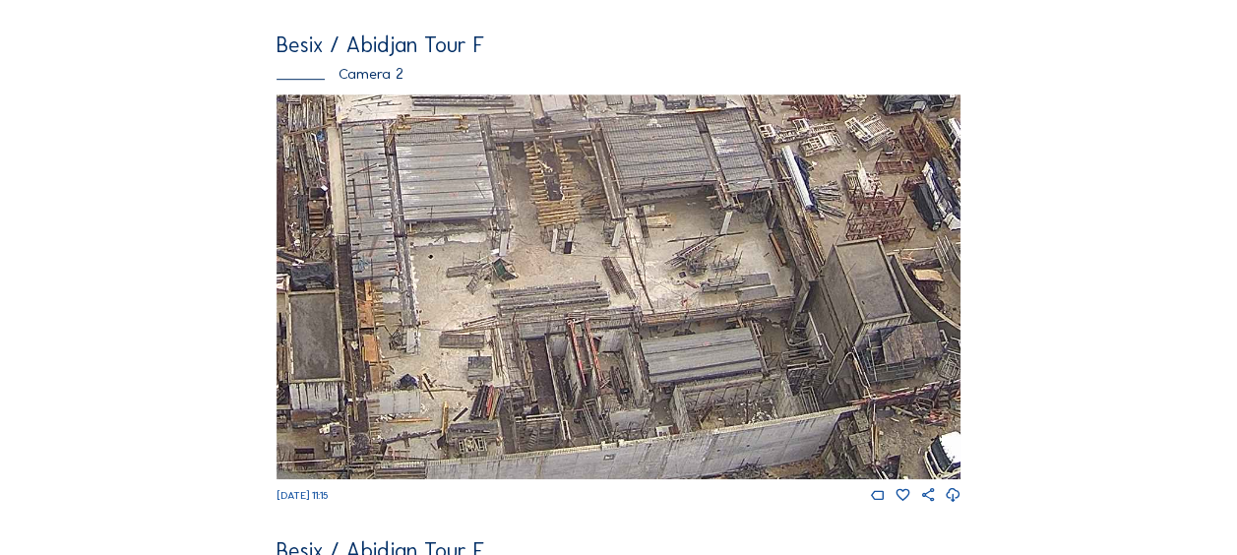
drag, startPoint x: 522, startPoint y: 344, endPoint x: 524, endPoint y: 226, distance: 118.1
click at [524, 226] on img at bounding box center [619, 286] width 684 height 385
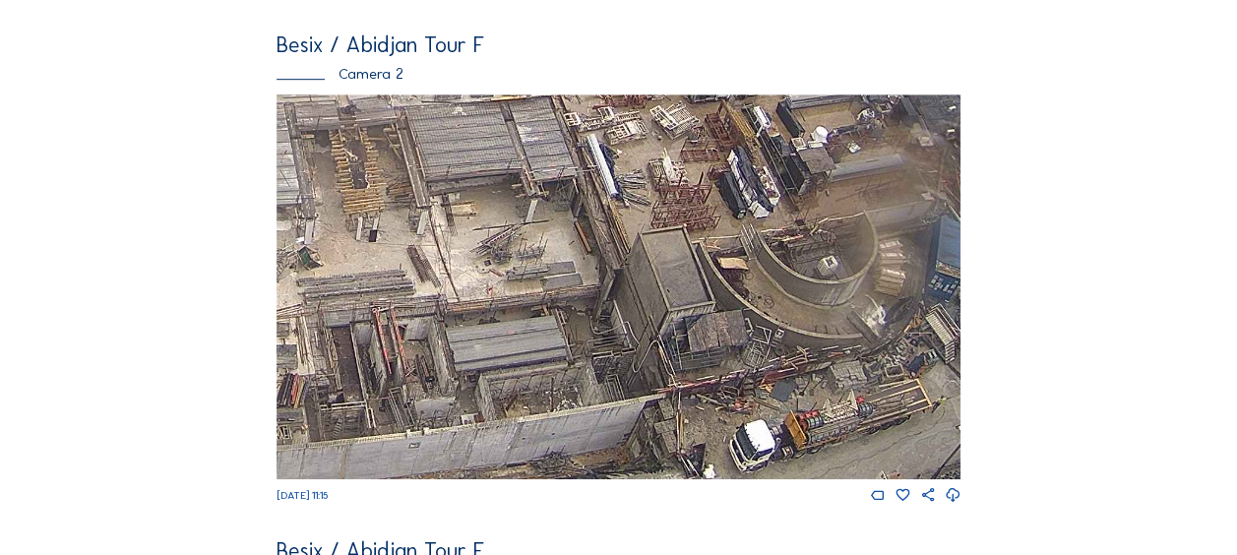
drag, startPoint x: 666, startPoint y: 350, endPoint x: 563, endPoint y: 388, distance: 109.9
click at [563, 388] on img at bounding box center [619, 286] width 684 height 385
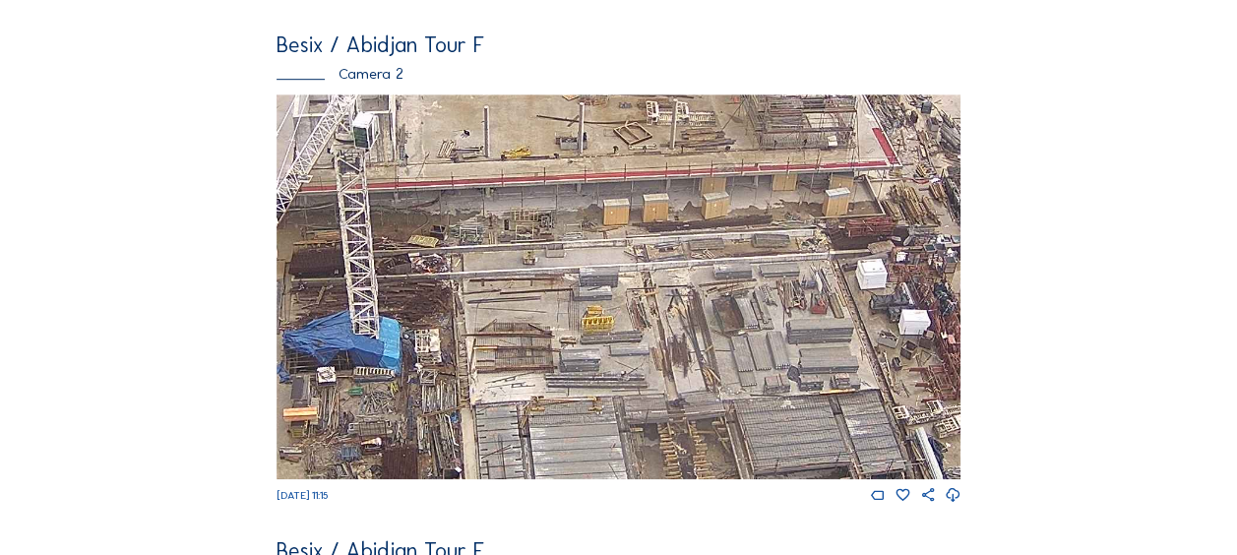
drag, startPoint x: 467, startPoint y: 285, endPoint x: 646, endPoint y: 400, distance: 211.6
click at [648, 402] on img at bounding box center [619, 286] width 684 height 385
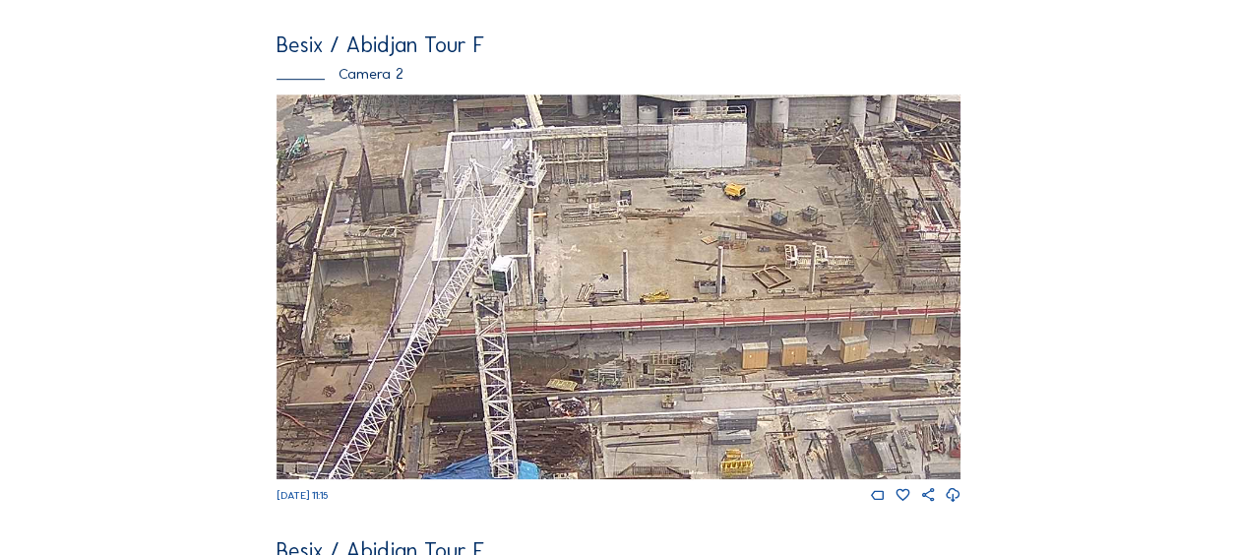
drag, startPoint x: 585, startPoint y: 275, endPoint x: 714, endPoint y: 413, distance: 190.1
click at [714, 413] on img at bounding box center [619, 286] width 684 height 385
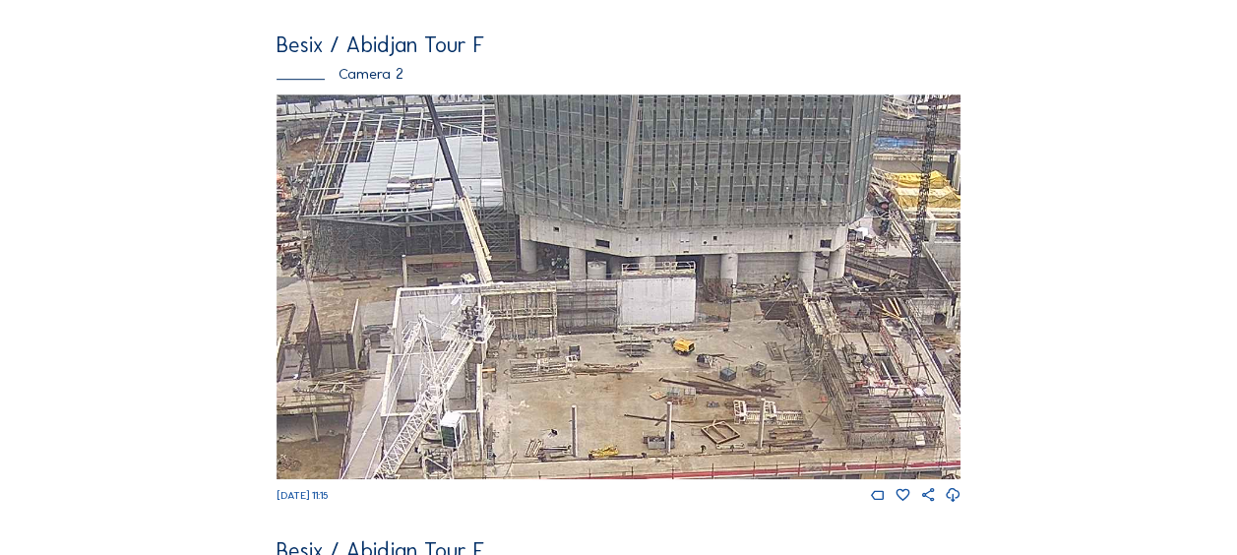
drag, startPoint x: 703, startPoint y: 401, endPoint x: 665, endPoint y: 524, distance: 128.6
click at [665, 524] on div "Besix / Abidjan Tour F Camera 1 Fr 12 Sep 2025 11:10 Besix / Abidjan Tour F Cam…" at bounding box center [619, 303] width 684 height 1548
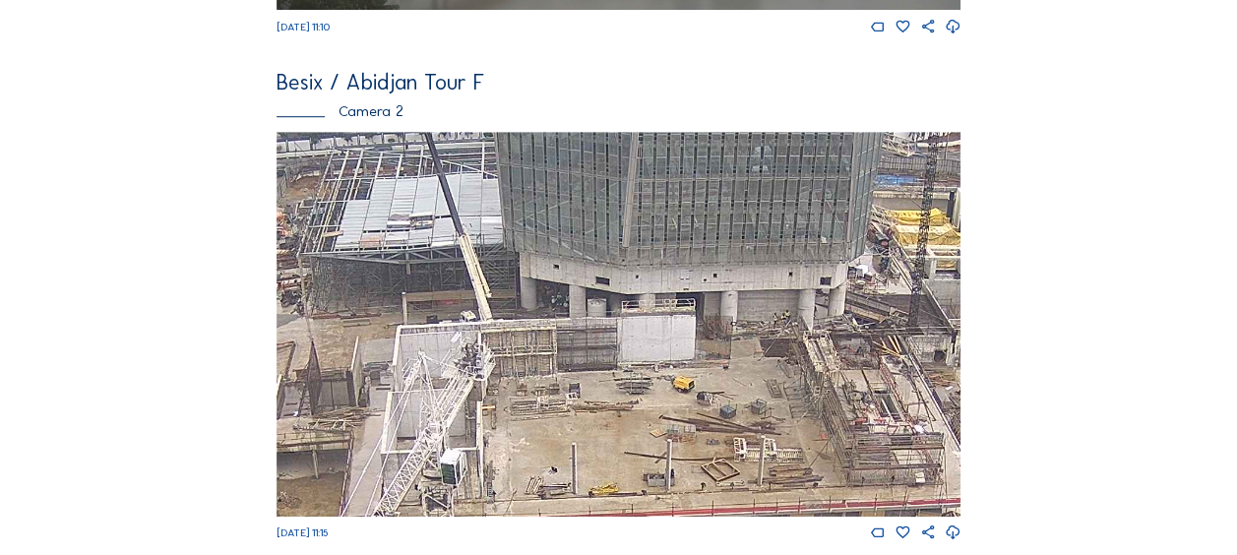
scroll to position [492, 0]
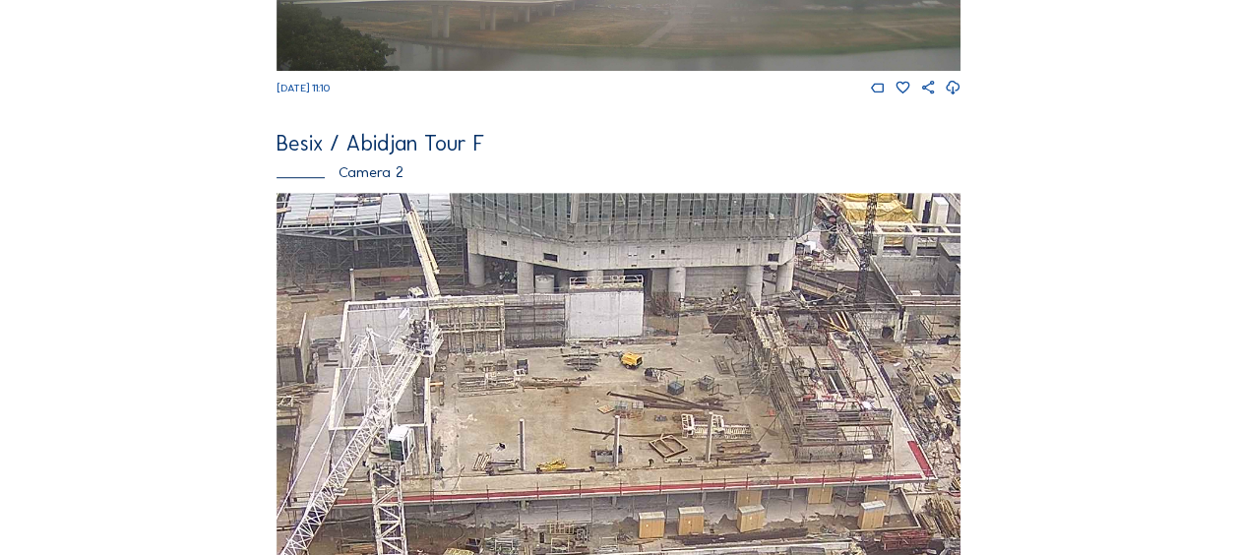
drag, startPoint x: 599, startPoint y: 414, endPoint x: 546, endPoint y: 328, distance: 101.6
click at [546, 328] on img at bounding box center [619, 385] width 684 height 385
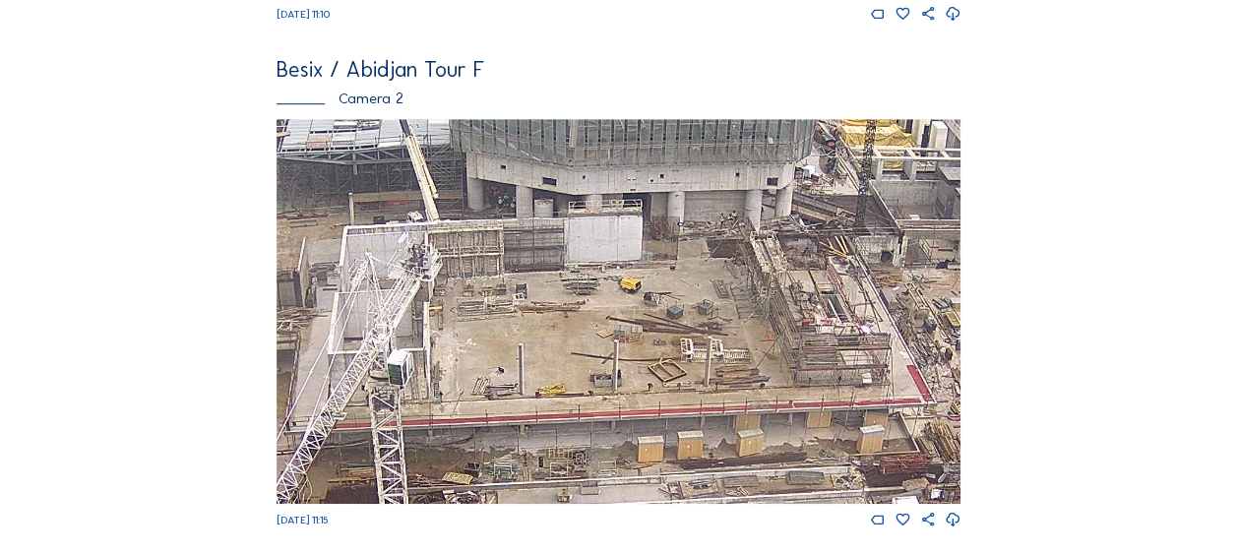
scroll to position [590, 0]
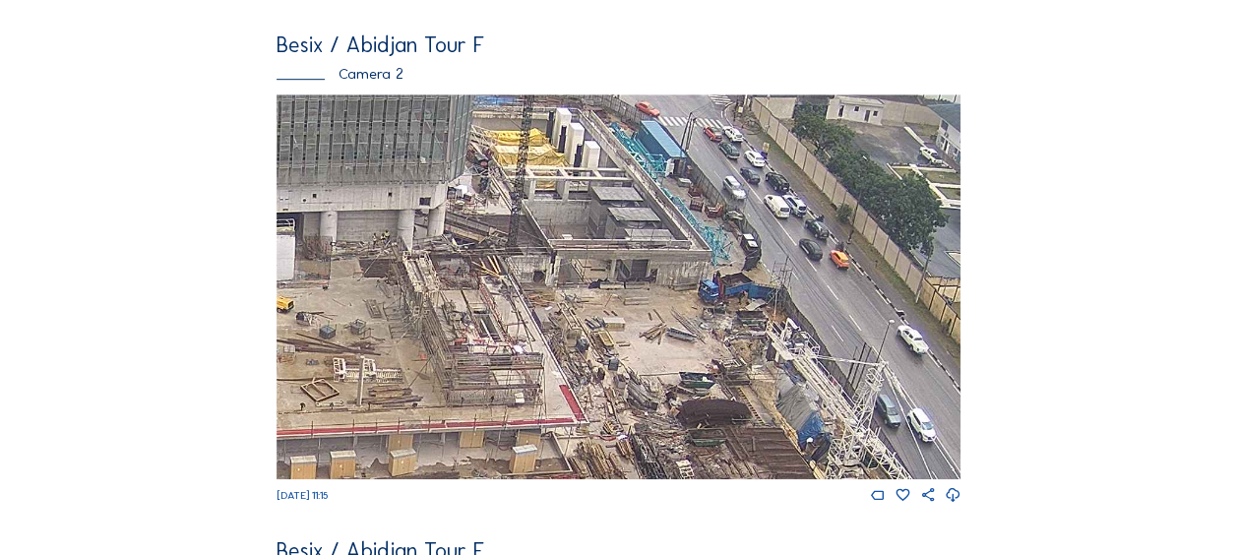
drag, startPoint x: 797, startPoint y: 229, endPoint x: 450, endPoint y: 274, distance: 350.2
click at [450, 274] on img at bounding box center [619, 286] width 684 height 385
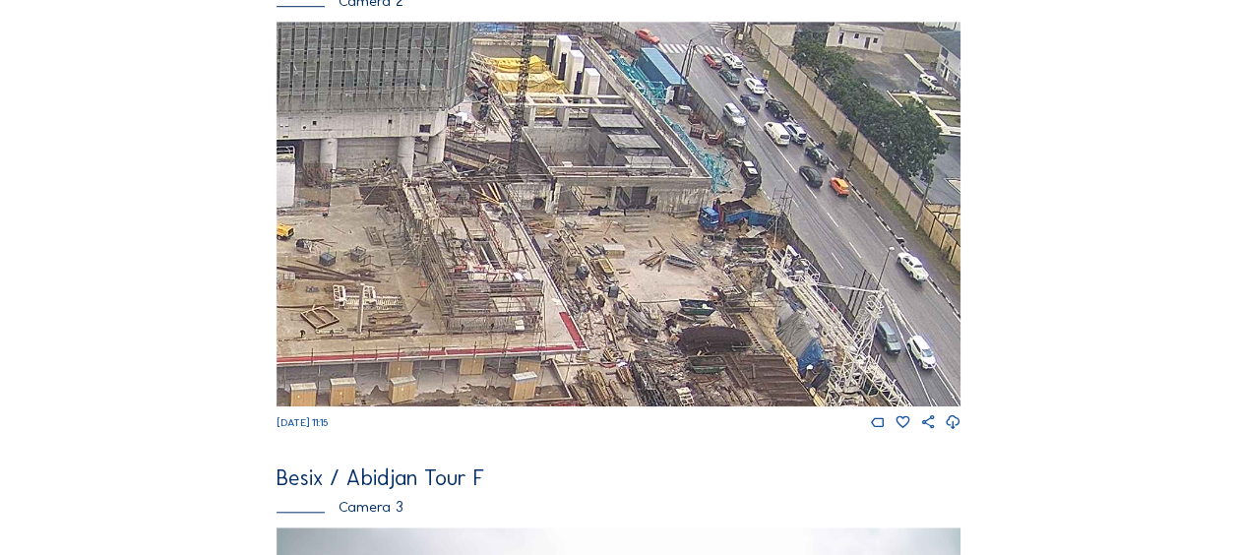
scroll to position [689, 0]
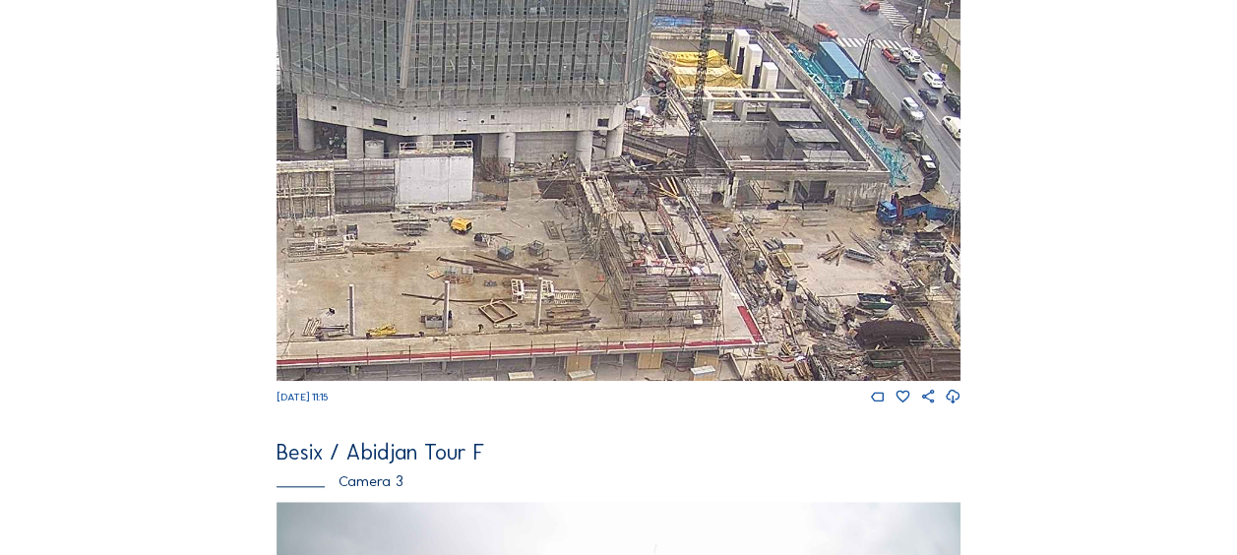
drag, startPoint x: 446, startPoint y: 161, endPoint x: 528, endPoint y: 185, distance: 85.0
click at [626, 183] on img at bounding box center [619, 188] width 684 height 385
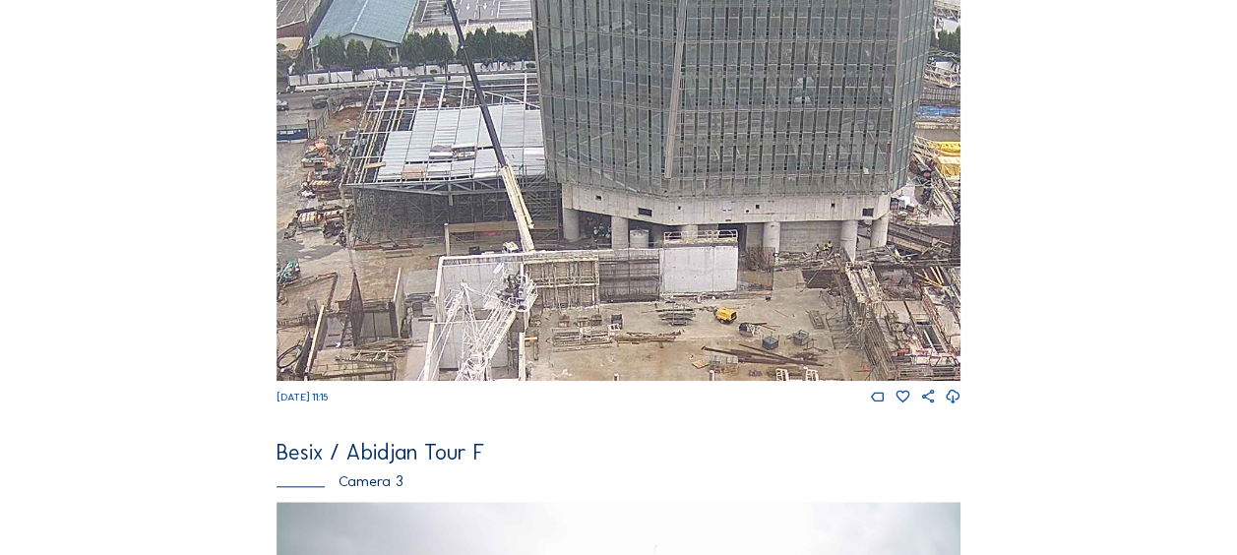
drag, startPoint x: 370, startPoint y: 173, endPoint x: 632, endPoint y: 261, distance: 276.0
click at [632, 261] on img at bounding box center [619, 188] width 684 height 385
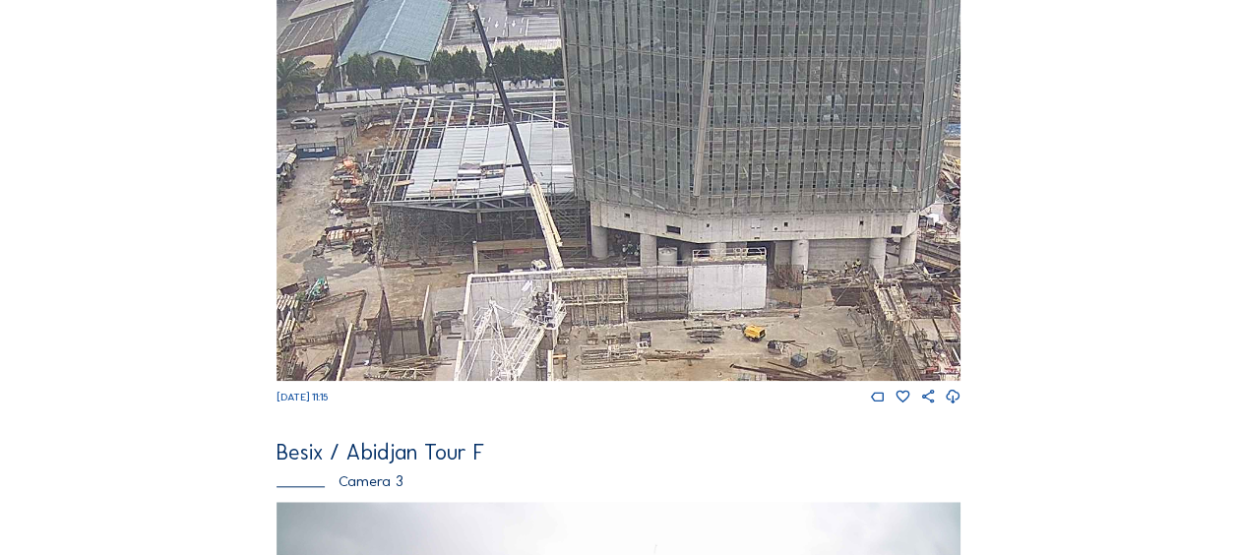
drag, startPoint x: 369, startPoint y: 175, endPoint x: 516, endPoint y: 232, distance: 157.4
click at [518, 232] on img at bounding box center [619, 188] width 684 height 385
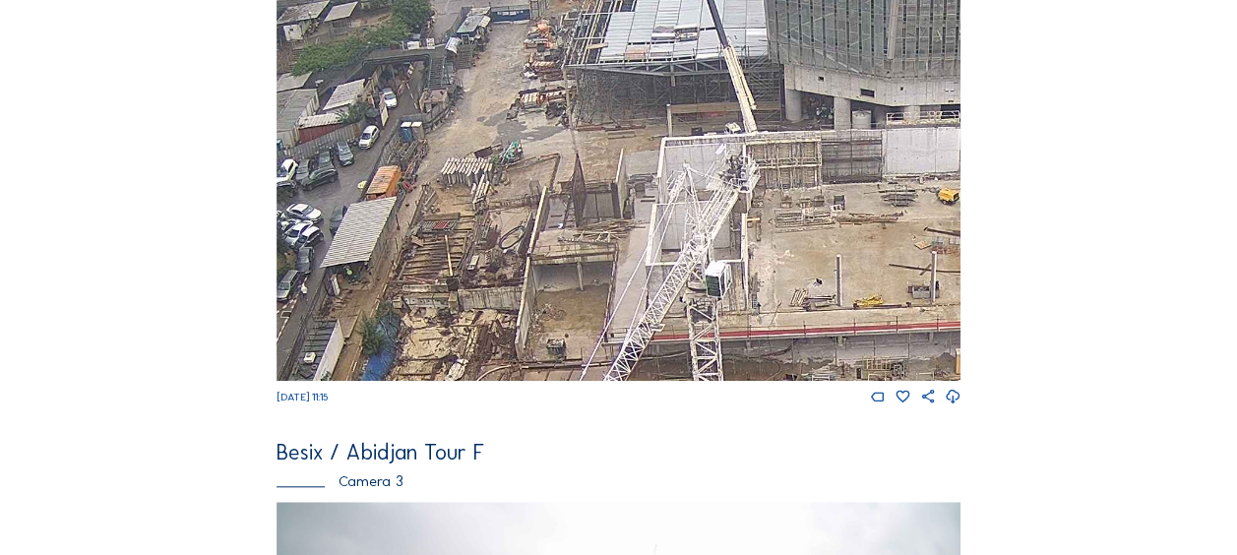
drag, startPoint x: 439, startPoint y: 284, endPoint x: 509, endPoint y: 114, distance: 184.0
click at [512, 108] on img at bounding box center [619, 188] width 684 height 385
drag, startPoint x: 469, startPoint y: 269, endPoint x: 502, endPoint y: 108, distance: 163.7
click at [502, 108] on img at bounding box center [619, 188] width 684 height 385
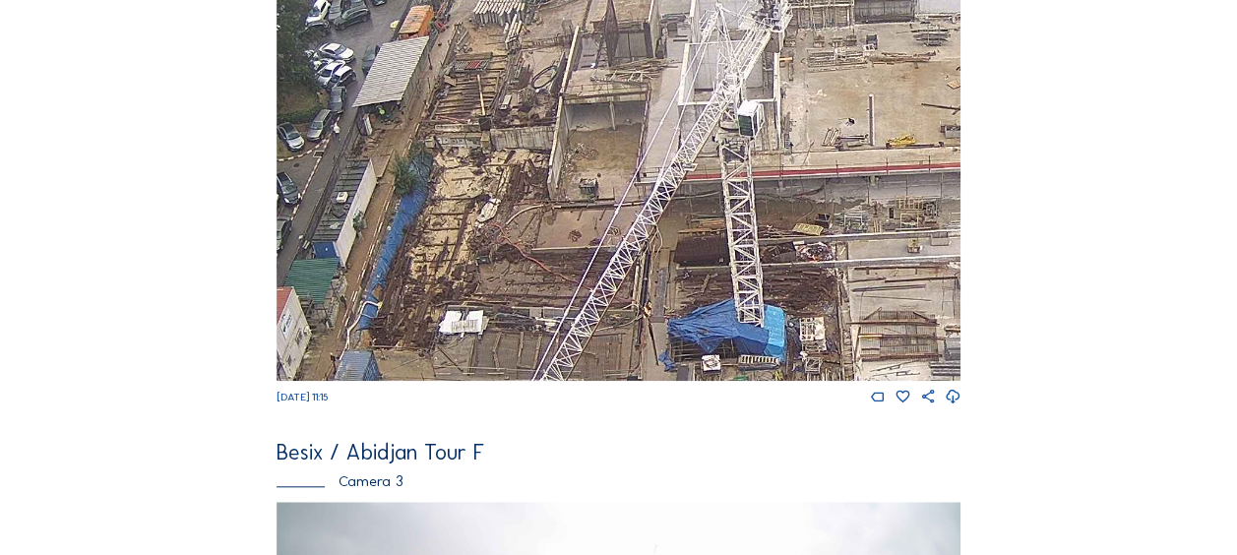
drag, startPoint x: 468, startPoint y: 246, endPoint x: 473, endPoint y: 176, distance: 70.0
click at [474, 176] on img at bounding box center [619, 188] width 684 height 385
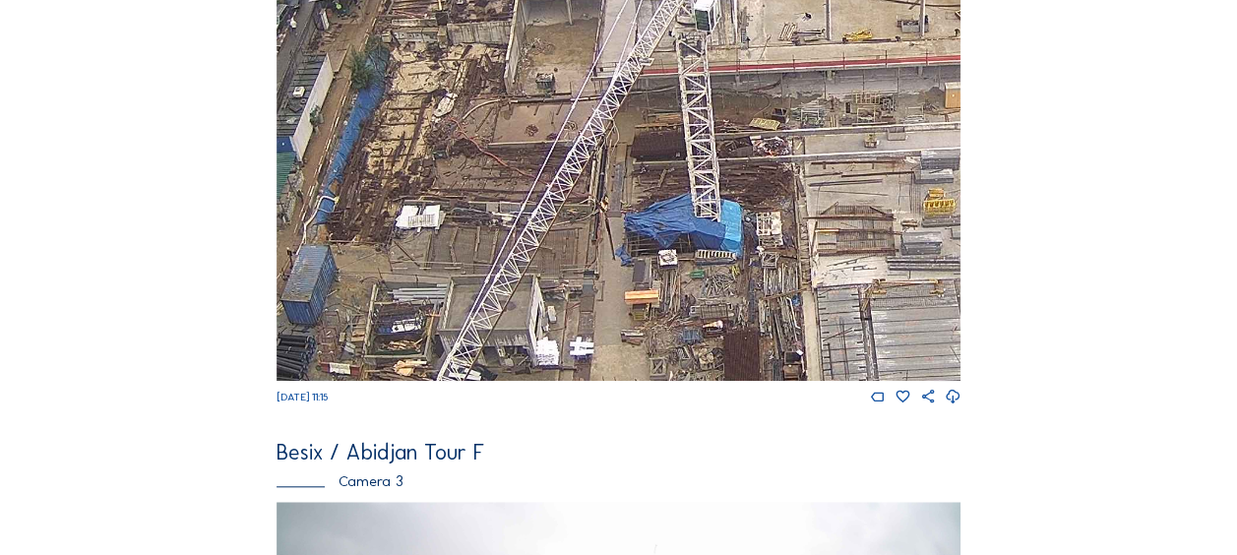
drag, startPoint x: 511, startPoint y: 305, endPoint x: 423, endPoint y: 235, distance: 112.0
click at [423, 235] on img at bounding box center [619, 188] width 684 height 385
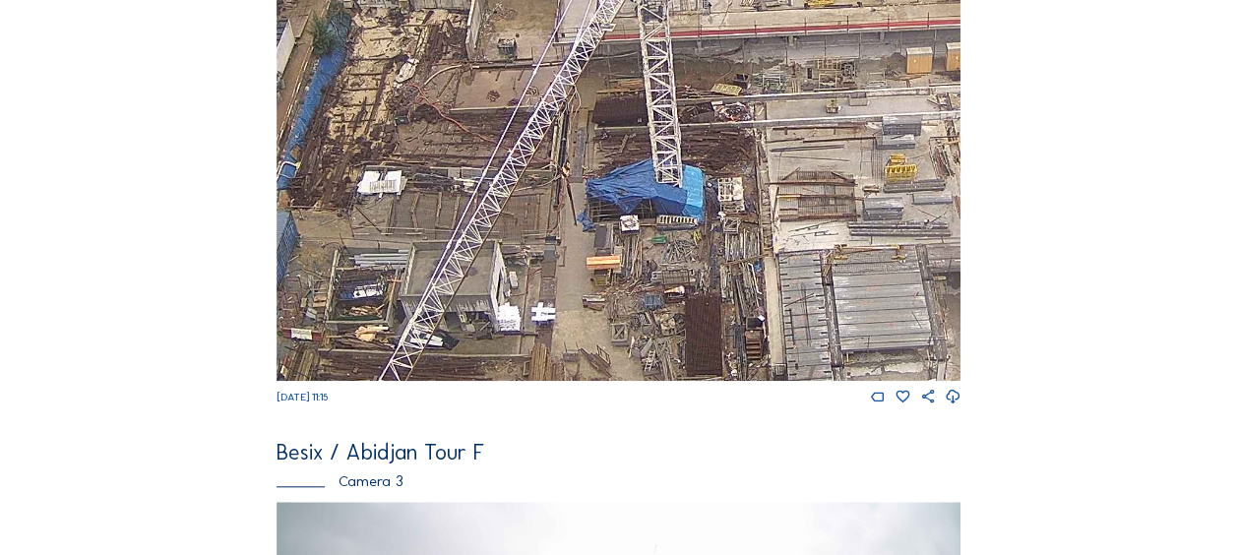
drag, startPoint x: 539, startPoint y: 303, endPoint x: 425, endPoint y: 186, distance: 163.5
click at [425, 186] on img at bounding box center [619, 188] width 684 height 385
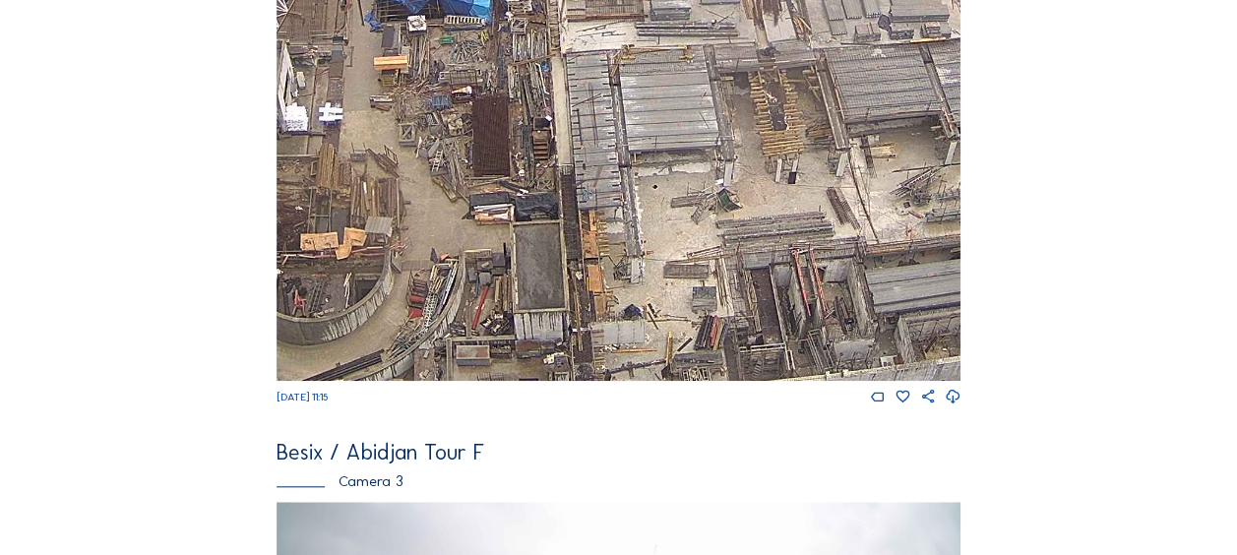
drag, startPoint x: 514, startPoint y: 276, endPoint x: 318, endPoint y: 122, distance: 248.8
click at [317, 121] on img at bounding box center [619, 188] width 684 height 385
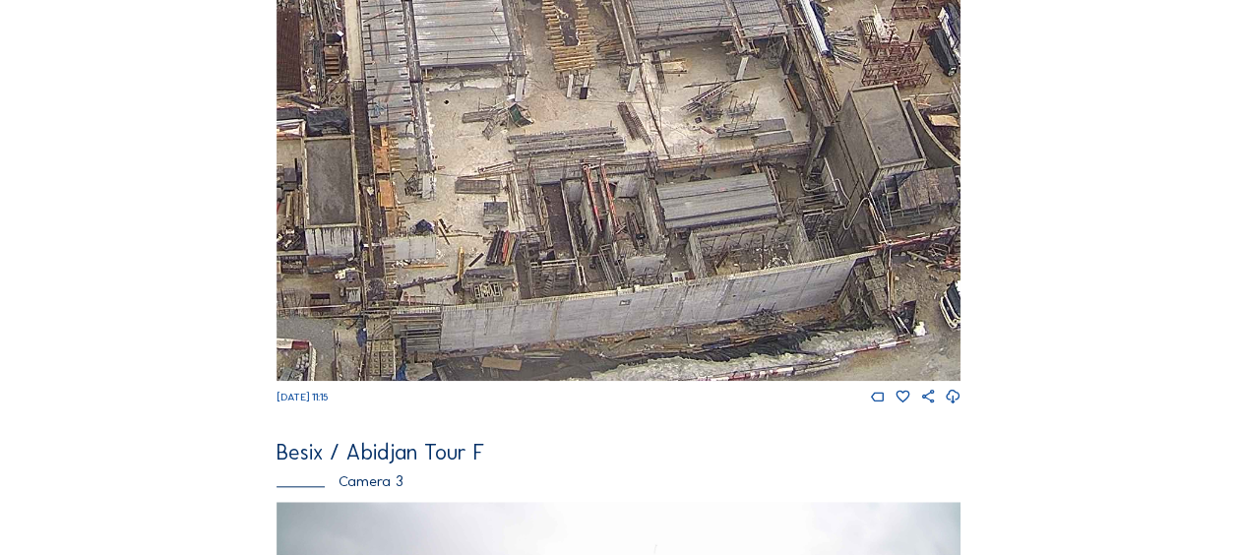
drag, startPoint x: 579, startPoint y: 228, endPoint x: 417, endPoint y: 132, distance: 188.0
click at [408, 120] on img at bounding box center [619, 188] width 684 height 385
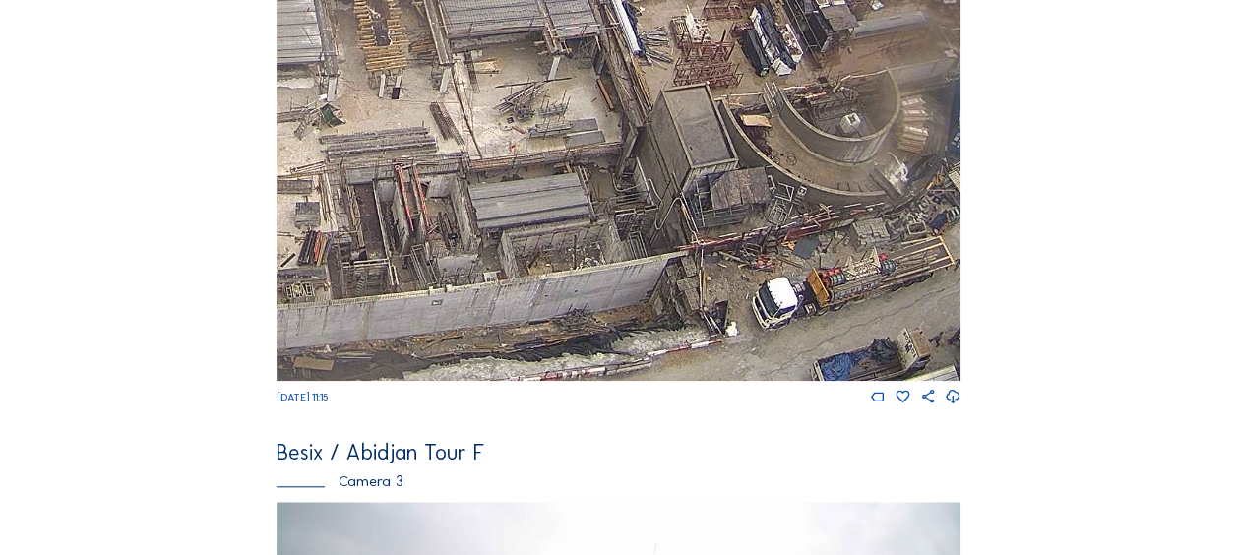
drag, startPoint x: 602, startPoint y: 262, endPoint x: 453, endPoint y: 190, distance: 165.9
click at [448, 173] on img at bounding box center [619, 188] width 684 height 385
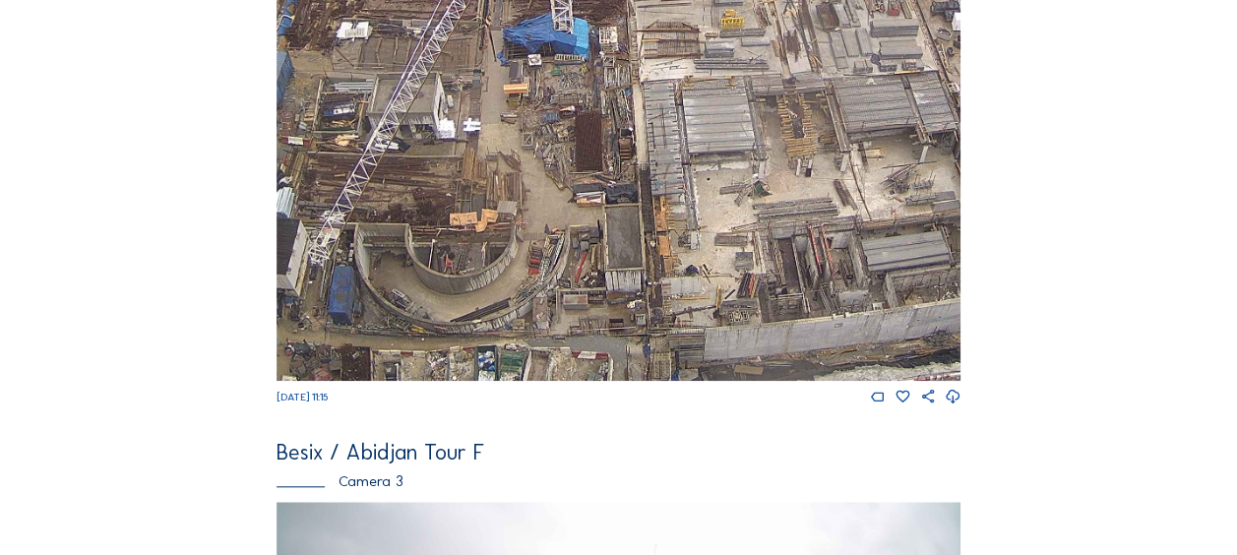
drag, startPoint x: 350, startPoint y: 194, endPoint x: 698, endPoint y: 93, distance: 361.9
click at [698, 93] on img at bounding box center [619, 188] width 684 height 385
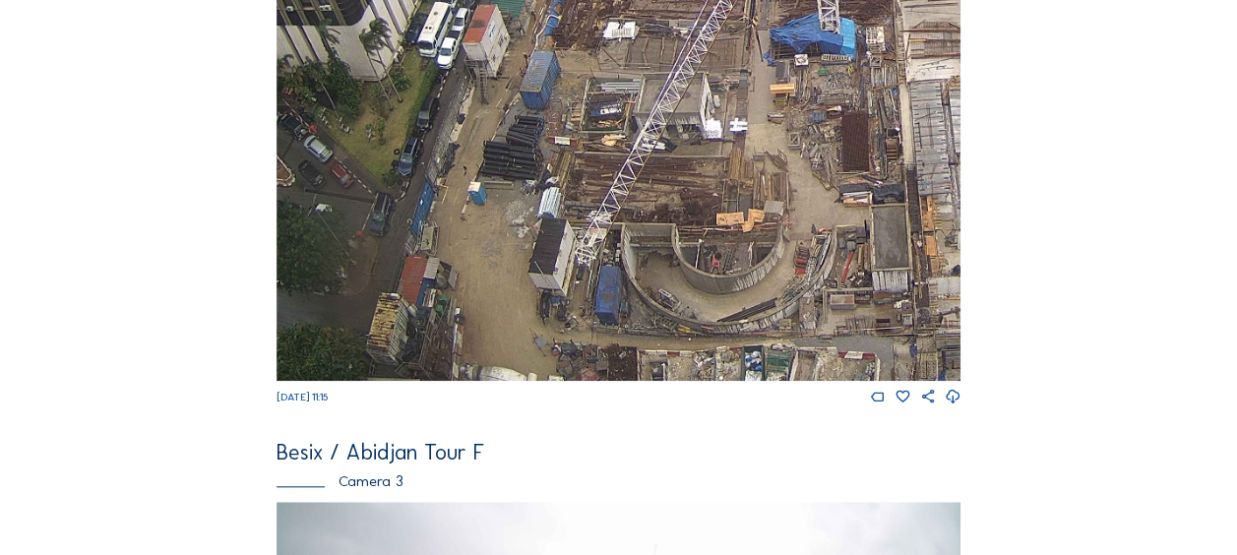
click at [819, 123] on img at bounding box center [619, 188] width 684 height 385
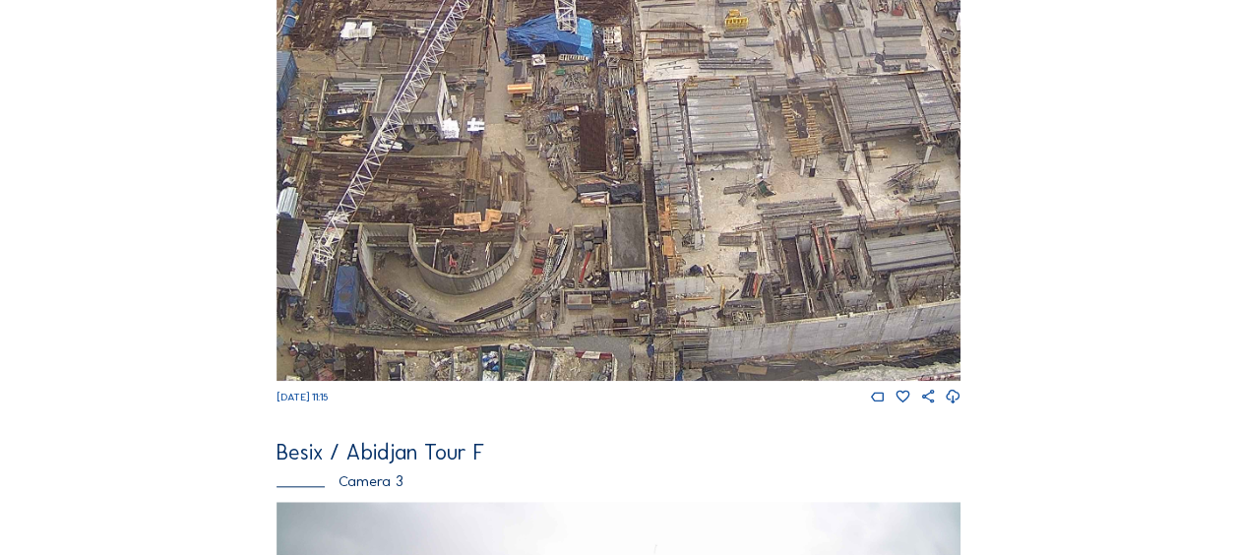
drag, startPoint x: 599, startPoint y: 343, endPoint x: 587, endPoint y: 279, distance: 65.2
click at [336, 216] on img at bounding box center [619, 188] width 684 height 385
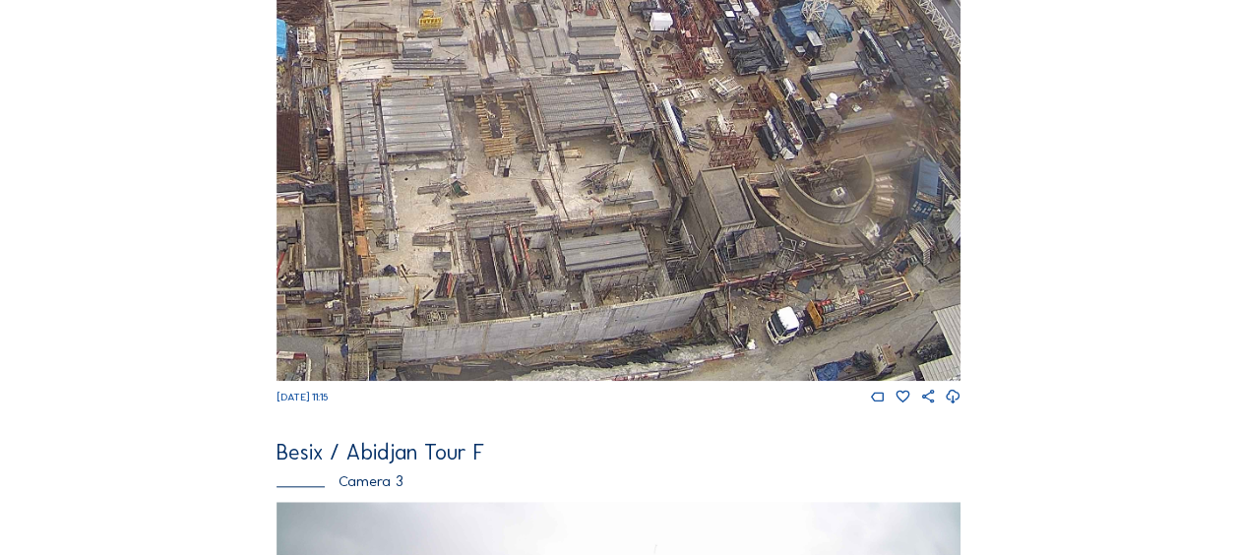
drag, startPoint x: 736, startPoint y: 314, endPoint x: 431, endPoint y: 262, distance: 309.5
click at [431, 262] on img at bounding box center [619, 188] width 684 height 385
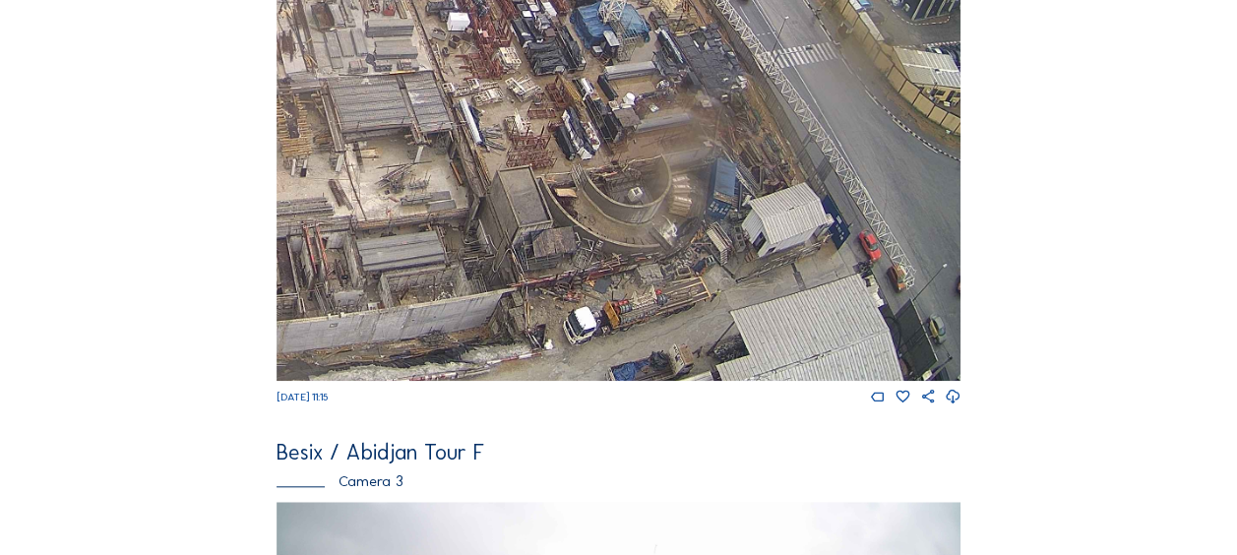
drag, startPoint x: 770, startPoint y: 278, endPoint x: 646, endPoint y: 268, distance: 124.4
click at [646, 268] on img at bounding box center [619, 188] width 684 height 385
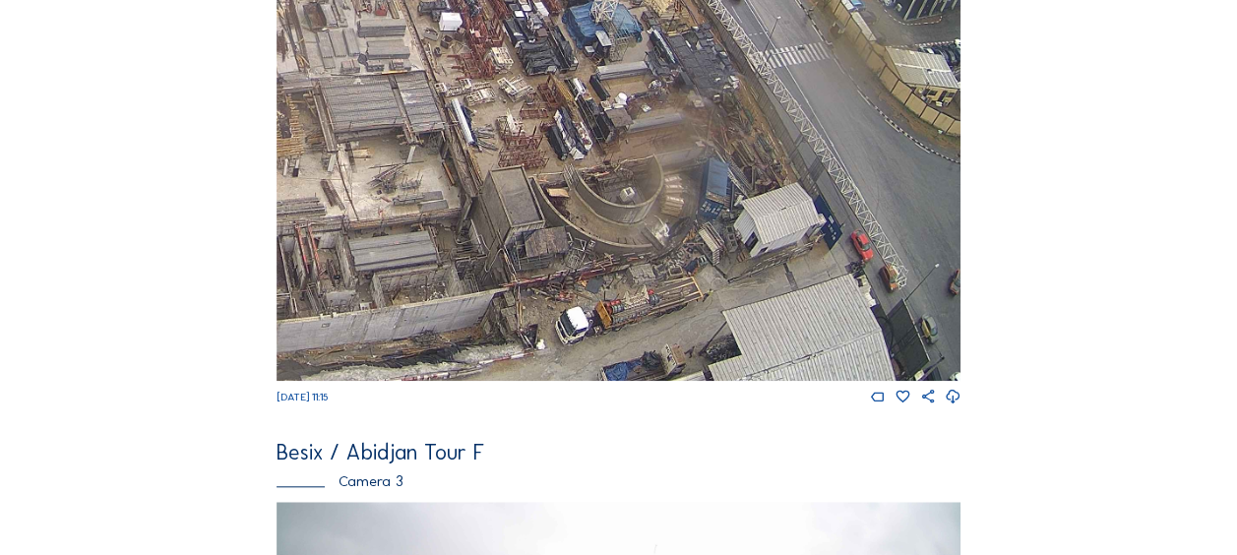
drag, startPoint x: 731, startPoint y: 278, endPoint x: 607, endPoint y: 254, distance: 126.2
click at [607, 254] on img at bounding box center [619, 188] width 684 height 385
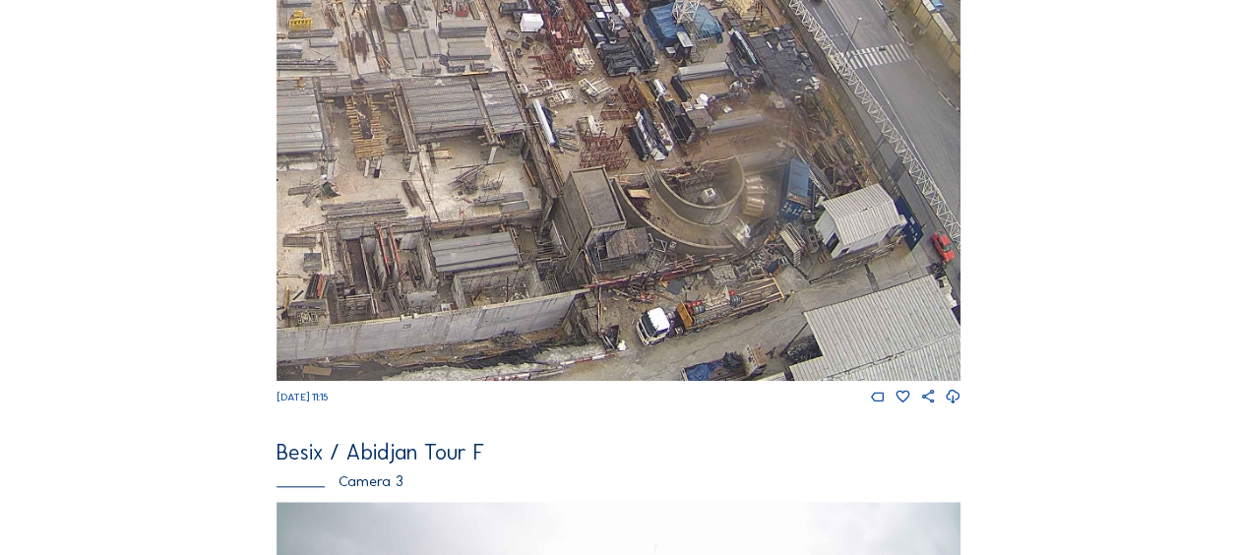
drag, startPoint x: 806, startPoint y: 317, endPoint x: 763, endPoint y: 165, distance: 157.6
click at [763, 165] on img at bounding box center [619, 188] width 684 height 385
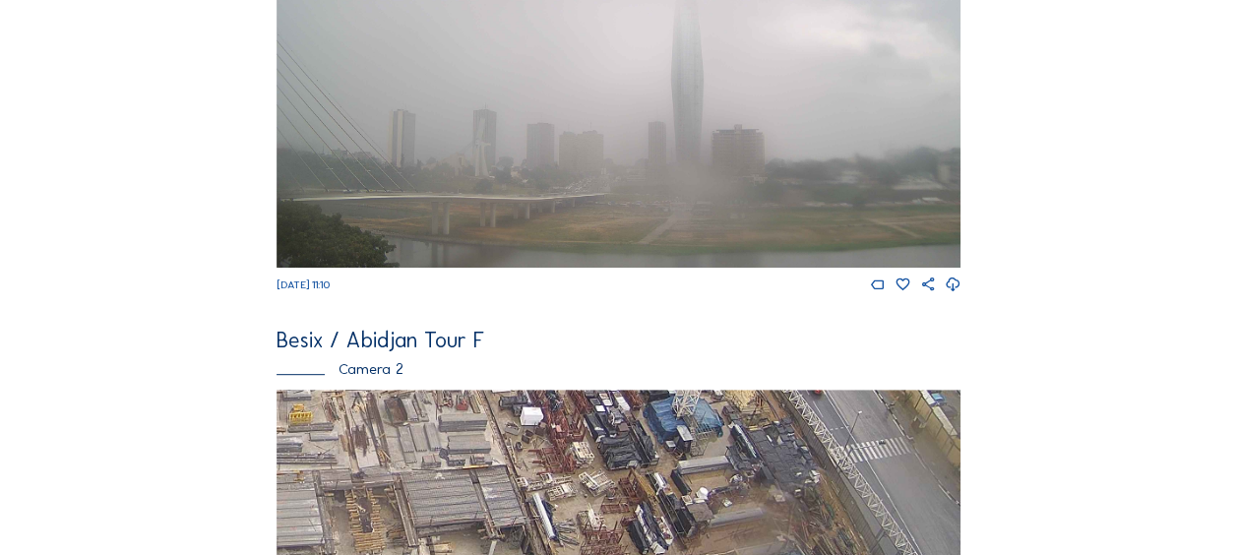
scroll to position [590, 0]
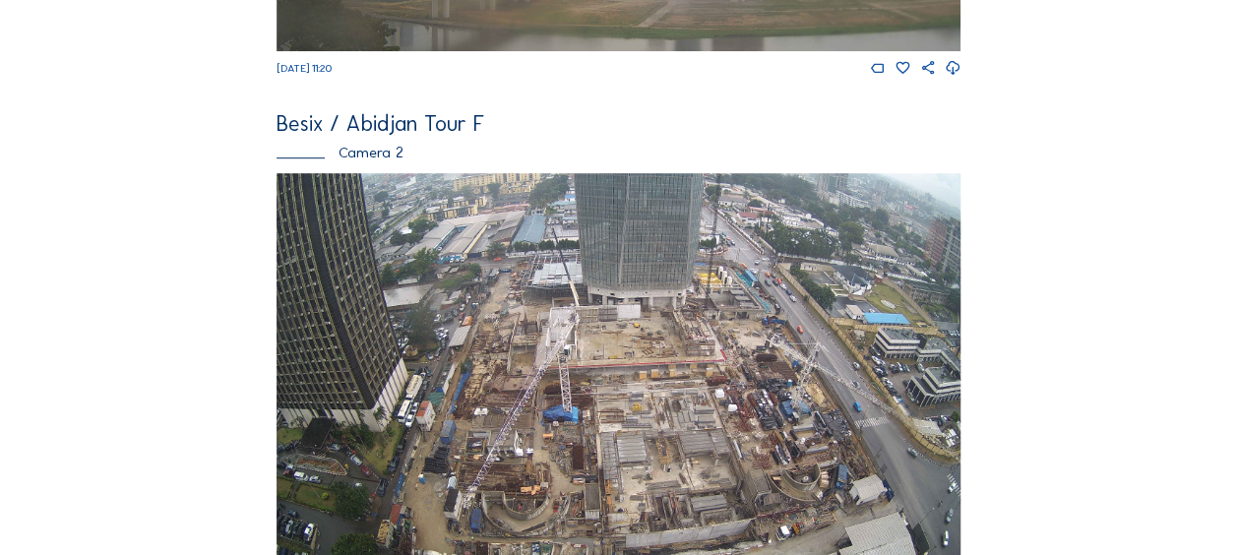
scroll to position [590, 0]
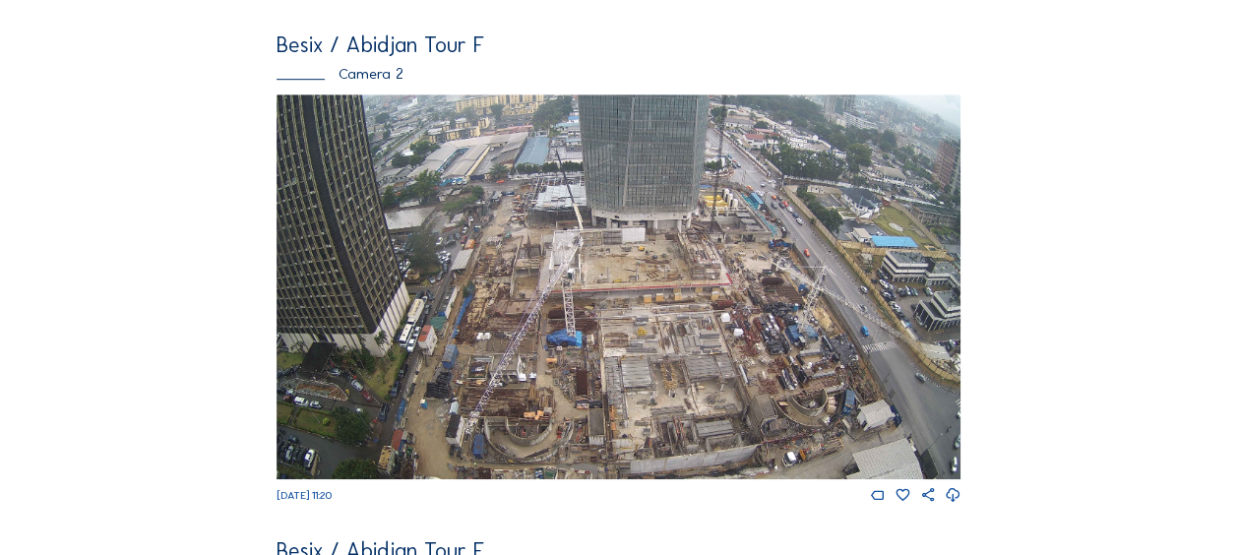
click at [686, 31] on div "Besix / Abidjan Tour F Camera 1 [DATE] 11:20 Besix / Abidjan Tour F Camera 2 [D…" at bounding box center [619, 303] width 684 height 1548
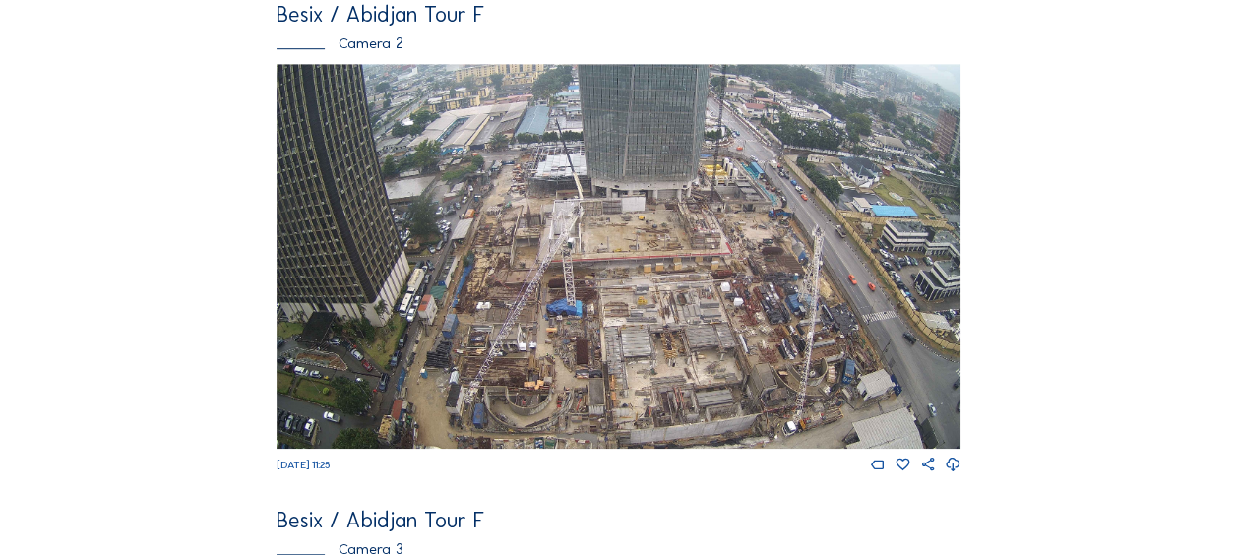
scroll to position [590, 0]
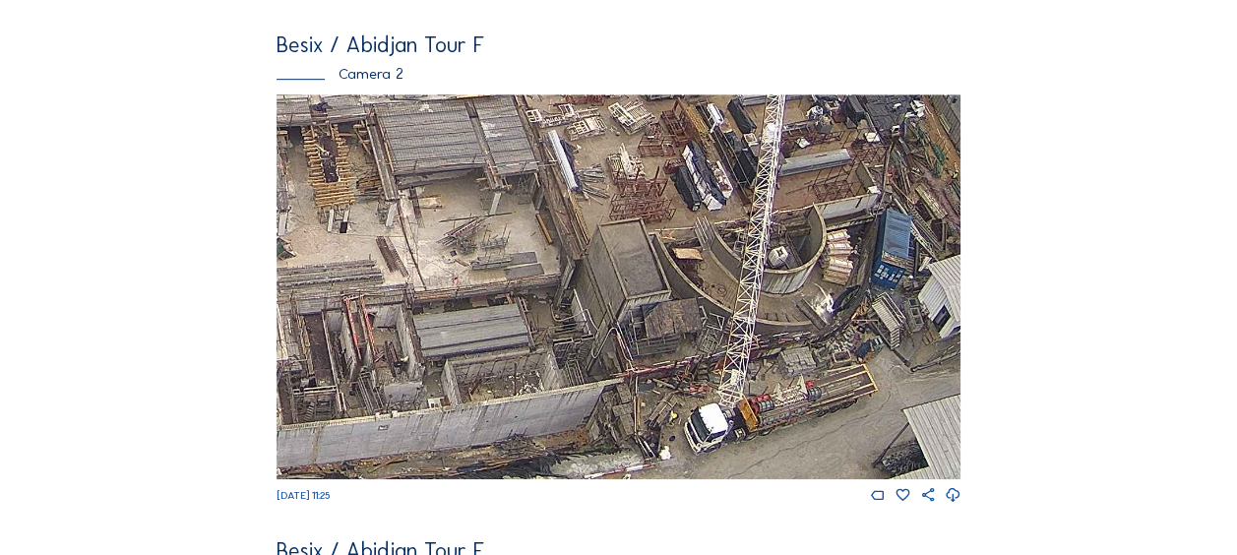
click at [783, 364] on img at bounding box center [619, 286] width 684 height 385
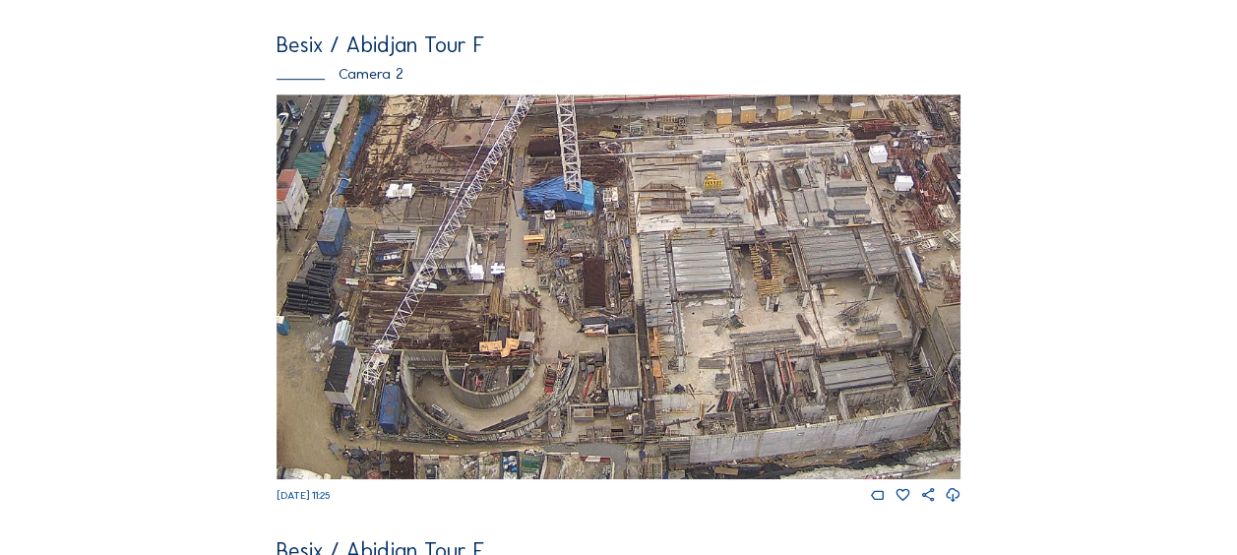
drag, startPoint x: 416, startPoint y: 377, endPoint x: 726, endPoint y: 317, distance: 315.8
click at [726, 317] on img at bounding box center [619, 286] width 684 height 385
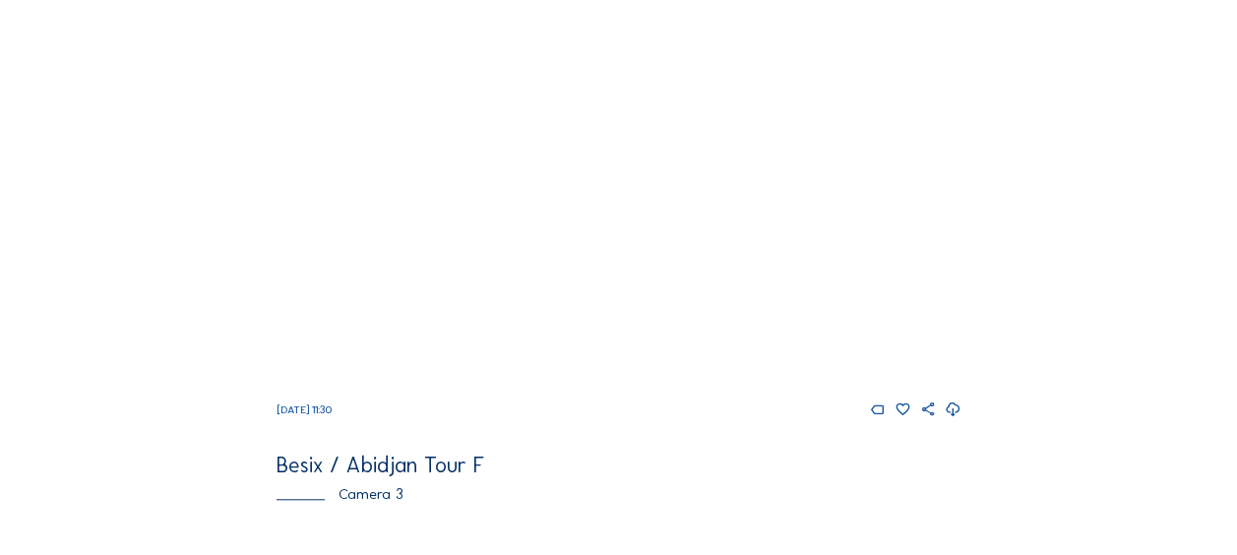
scroll to position [689, 0]
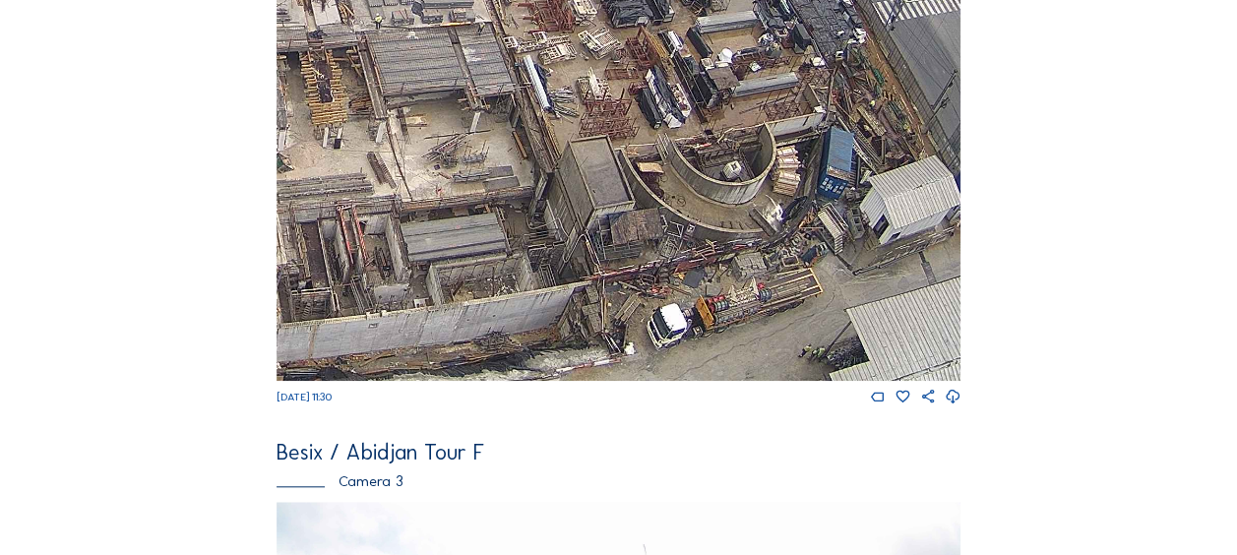
drag, startPoint x: 795, startPoint y: 323, endPoint x: 695, endPoint y: 208, distance: 152.8
click at [695, 208] on img at bounding box center [619, 188] width 684 height 385
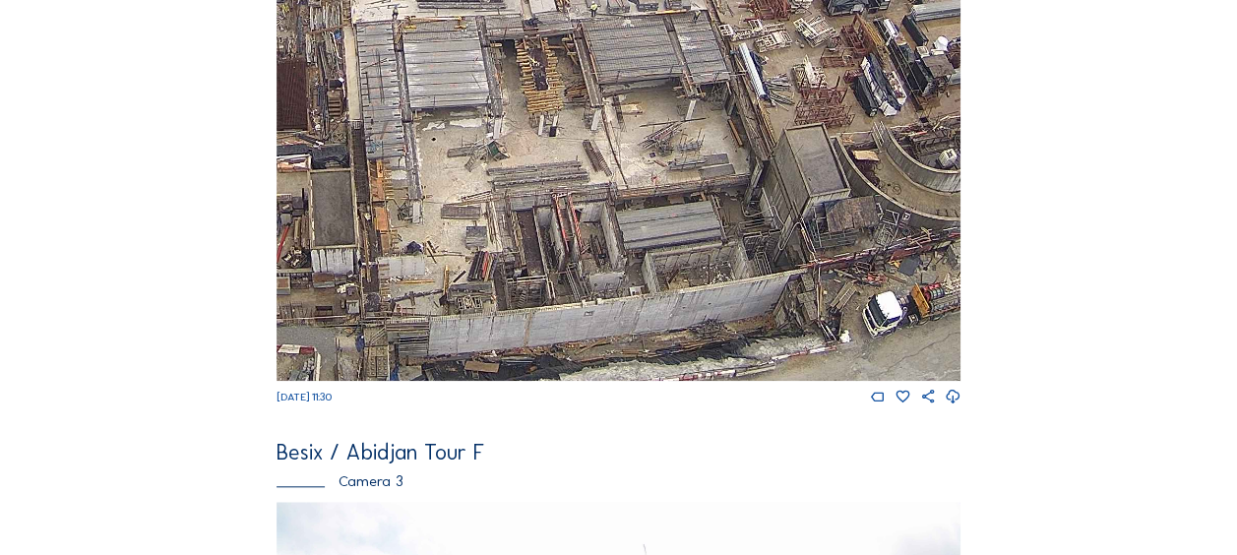
drag, startPoint x: 559, startPoint y: 311, endPoint x: 789, endPoint y: 269, distance: 234.1
click at [789, 269] on img at bounding box center [619, 188] width 684 height 385
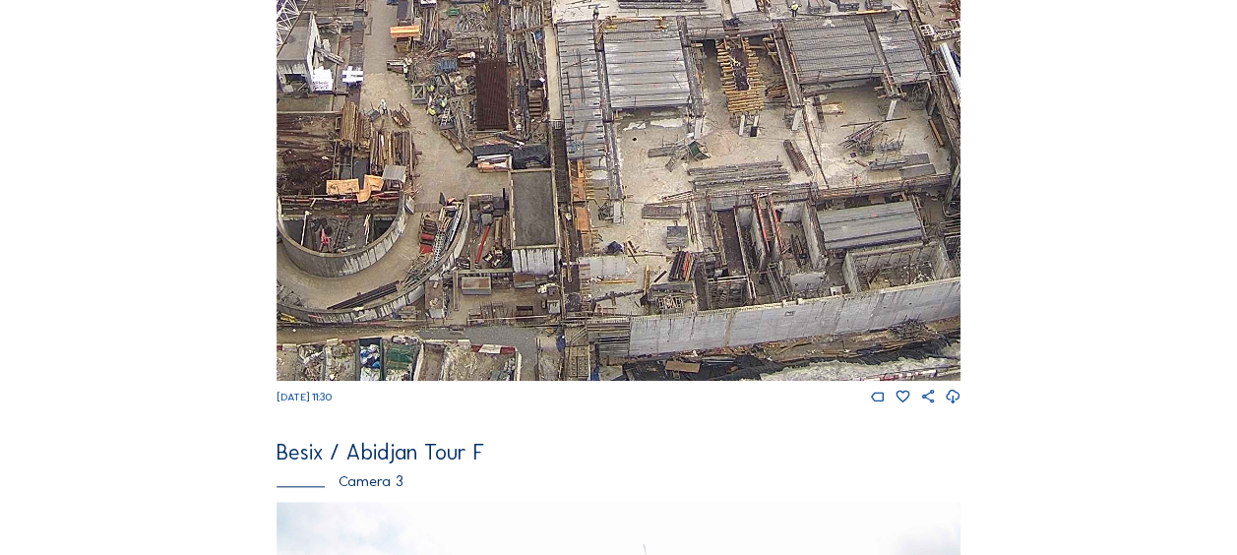
drag, startPoint x: 520, startPoint y: 296, endPoint x: 752, endPoint y: 239, distance: 239.2
click at [752, 240] on img at bounding box center [619, 188] width 684 height 385
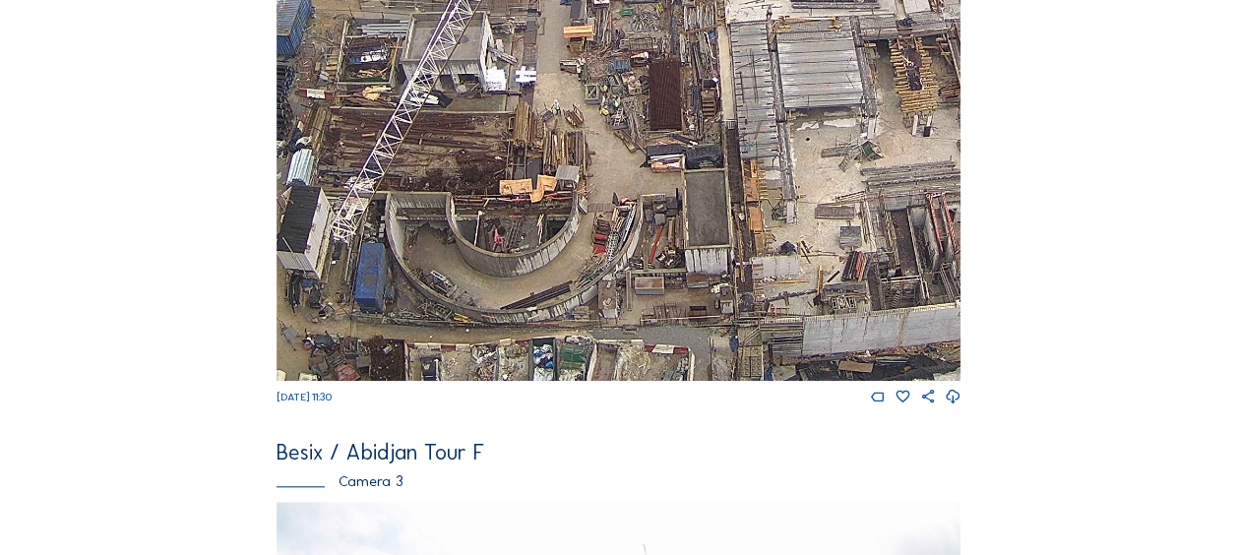
drag, startPoint x: 555, startPoint y: 289, endPoint x: 748, endPoint y: 247, distance: 197.5
click at [732, 252] on img at bounding box center [619, 188] width 684 height 385
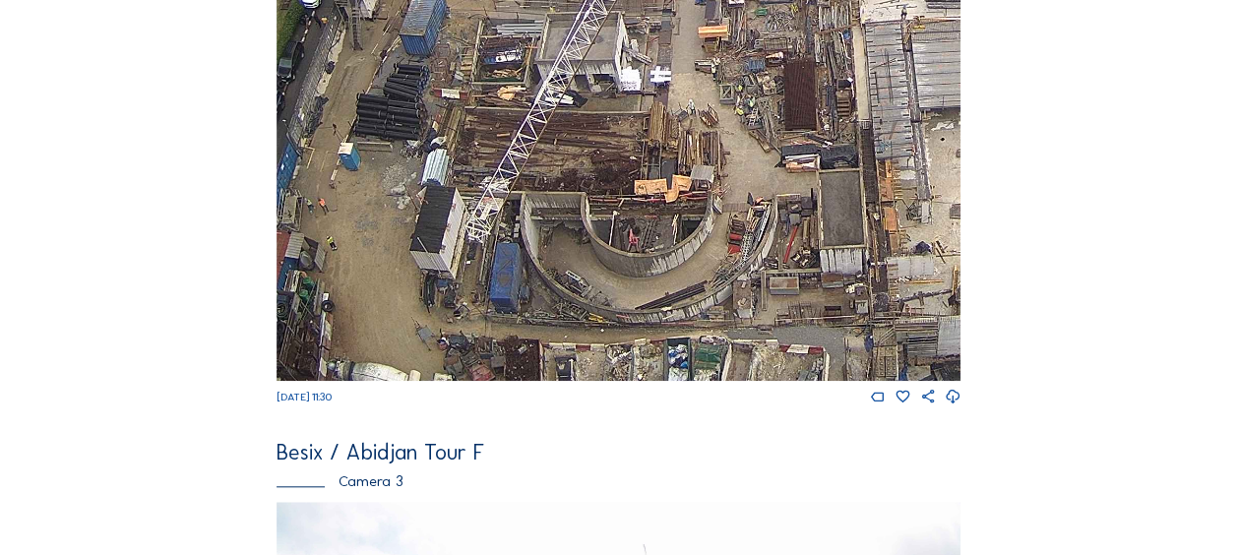
drag, startPoint x: 780, startPoint y: 261, endPoint x: 617, endPoint y: 268, distance: 163.5
click at [617, 268] on img at bounding box center [619, 188] width 684 height 385
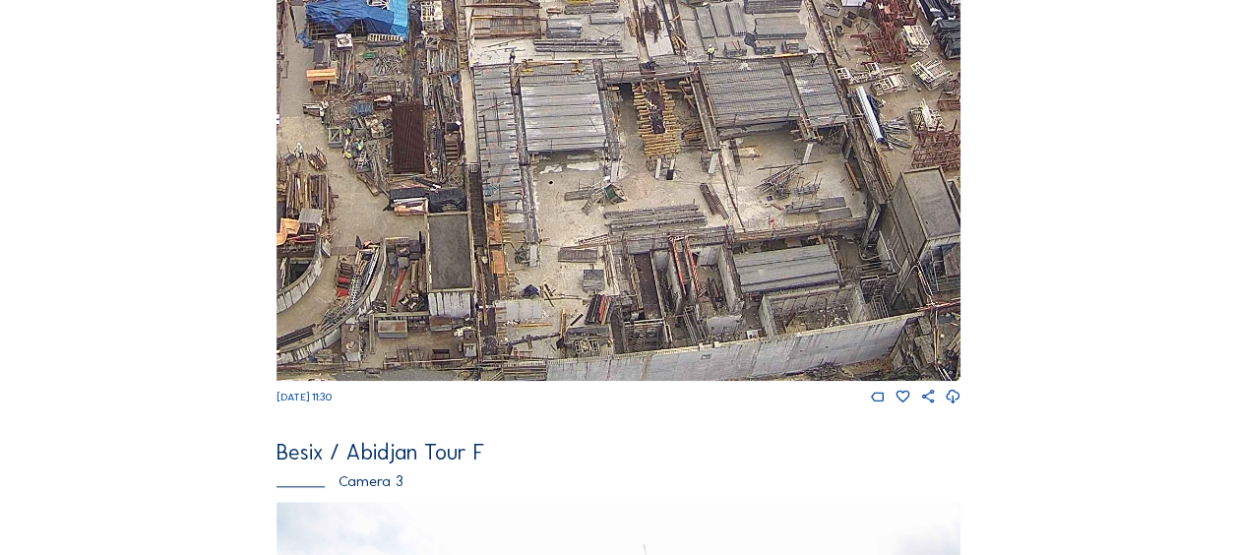
drag, startPoint x: 738, startPoint y: 275, endPoint x: 496, endPoint y: 311, distance: 244.8
click at [497, 311] on img at bounding box center [619, 188] width 684 height 385
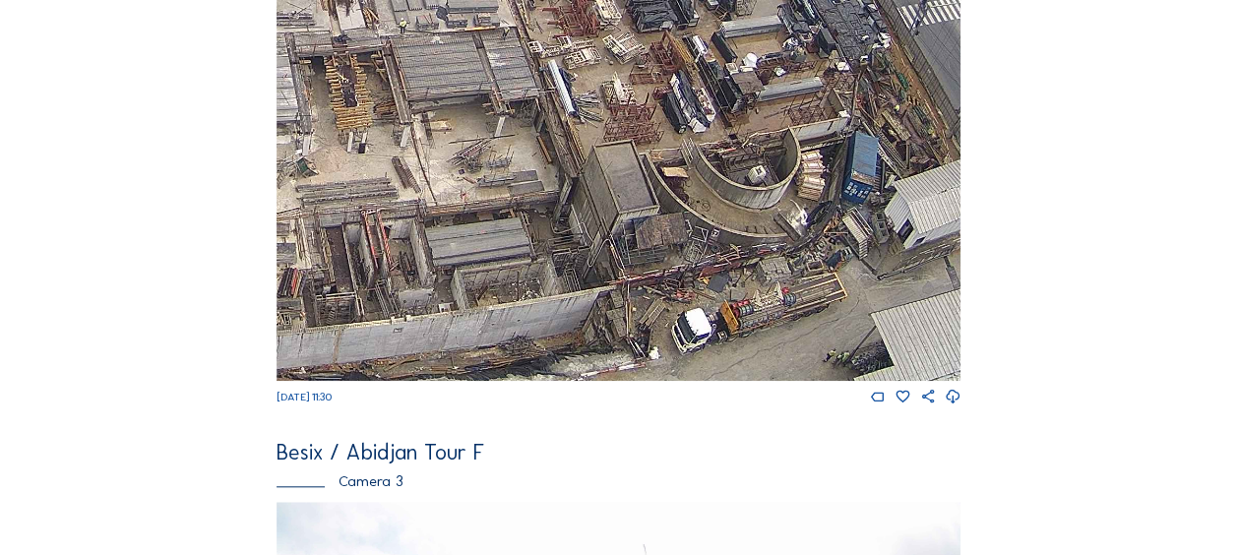
drag, startPoint x: 701, startPoint y: 292, endPoint x: 391, endPoint y: 261, distance: 311.6
click at [394, 262] on img at bounding box center [619, 188] width 684 height 385
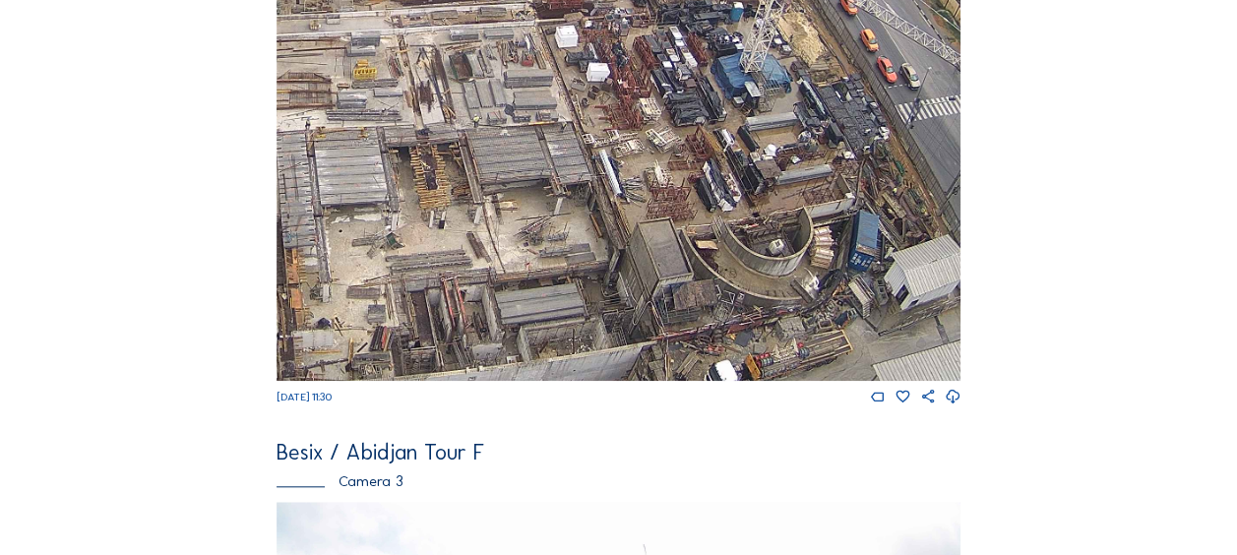
drag, startPoint x: 633, startPoint y: 163, endPoint x: 726, endPoint y: 270, distance: 141.6
click at [726, 270] on img at bounding box center [619, 188] width 684 height 385
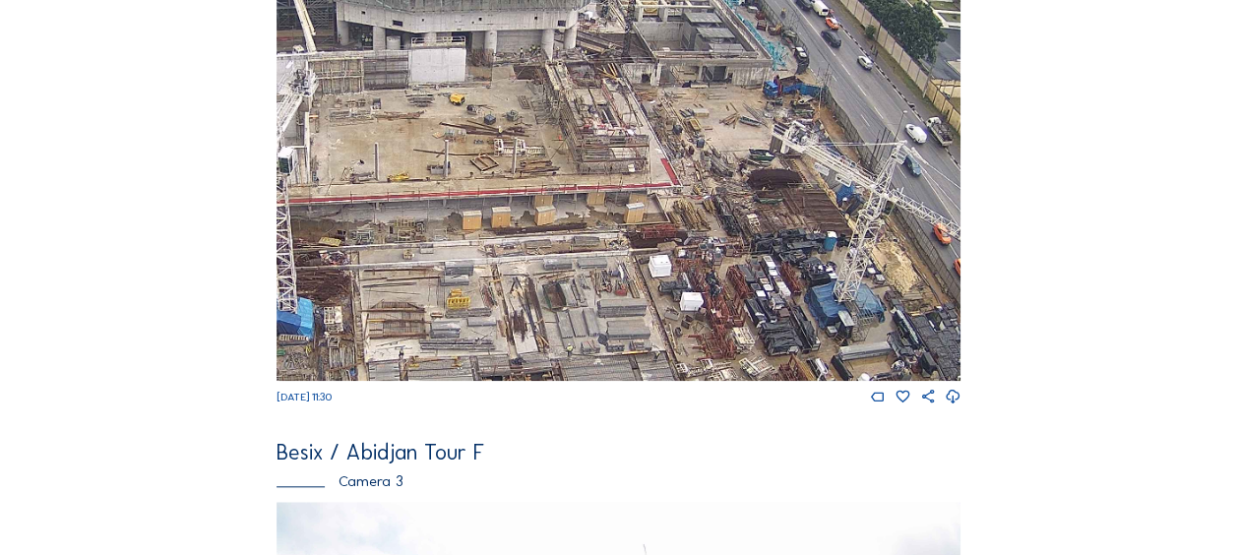
drag, startPoint x: 670, startPoint y: 104, endPoint x: 697, endPoint y: 263, distance: 160.7
click at [697, 263] on img at bounding box center [619, 188] width 684 height 385
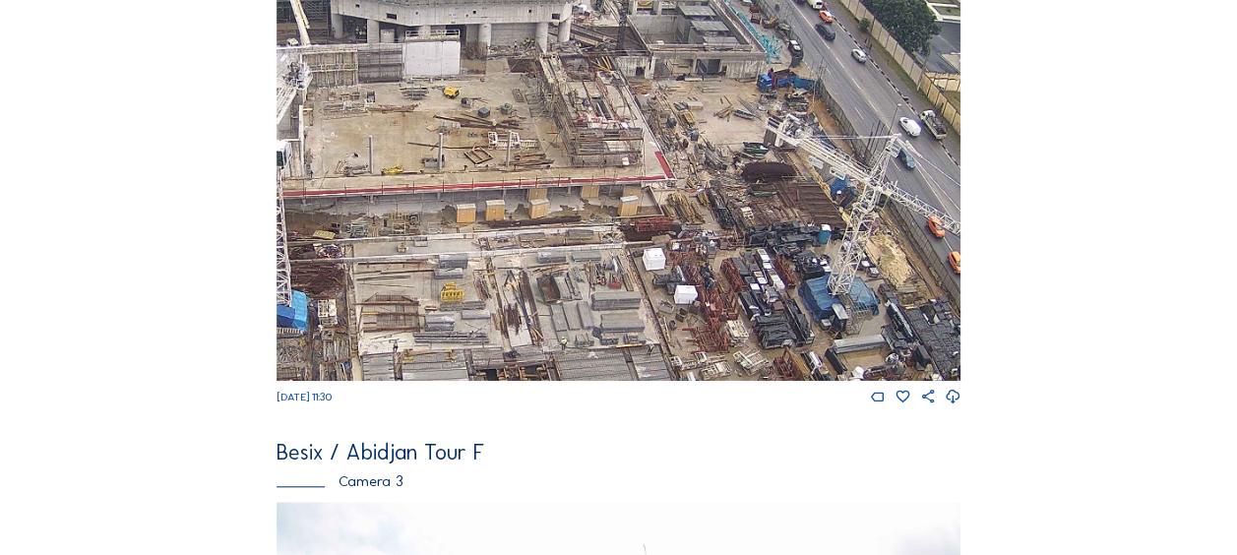
drag, startPoint x: 752, startPoint y: 176, endPoint x: 691, endPoint y: 59, distance: 132.1
click at [691, 59] on img at bounding box center [619, 188] width 684 height 385
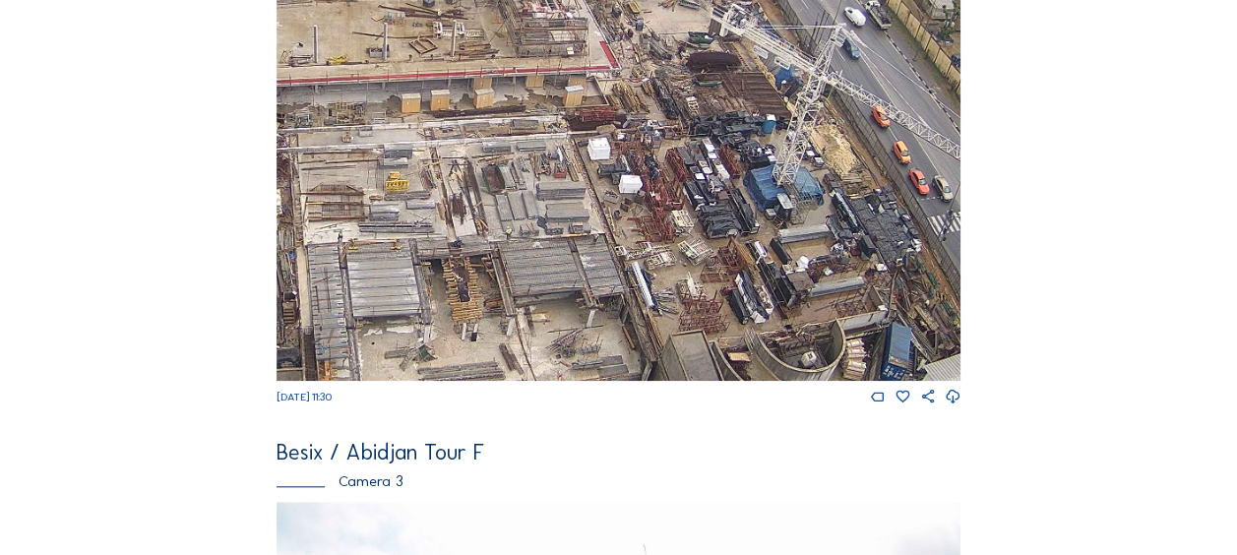
click at [665, 177] on img at bounding box center [619, 188] width 684 height 385
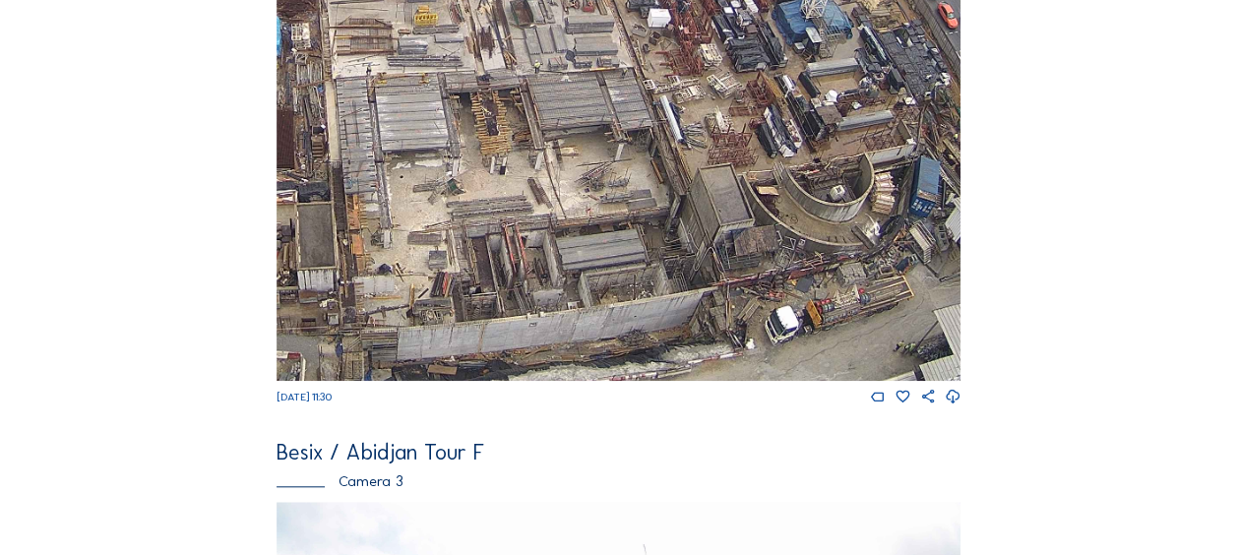
drag, startPoint x: 744, startPoint y: 289, endPoint x: 791, endPoint y: 217, distance: 86.8
click at [795, 197] on img at bounding box center [619, 188] width 684 height 385
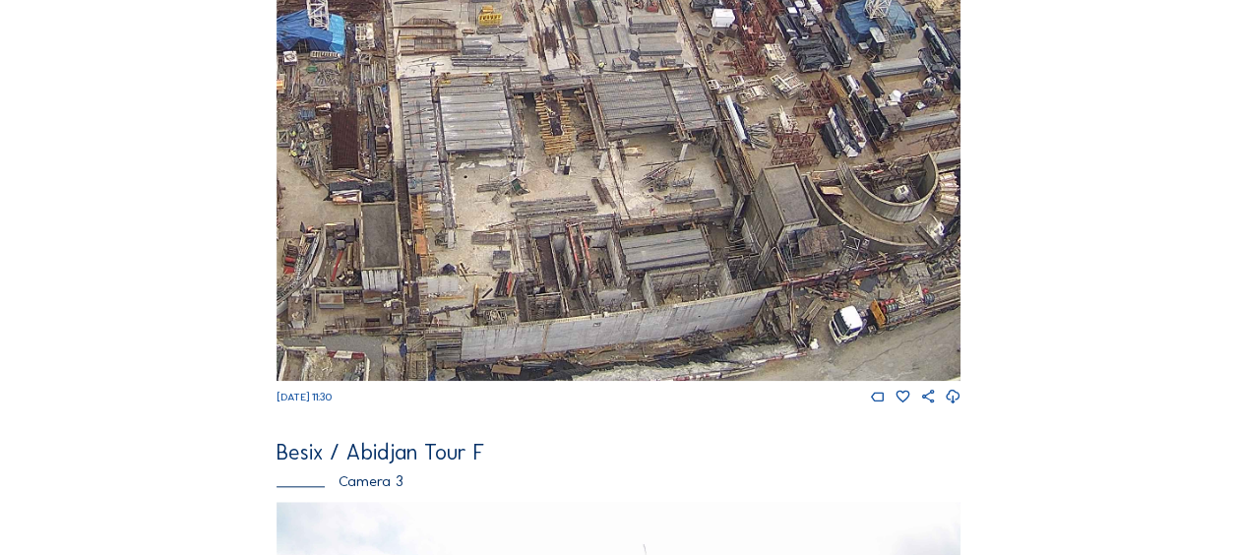
drag, startPoint x: 585, startPoint y: 317, endPoint x: 724, endPoint y: 236, distance: 161.4
click at [724, 236] on img at bounding box center [619, 188] width 684 height 385
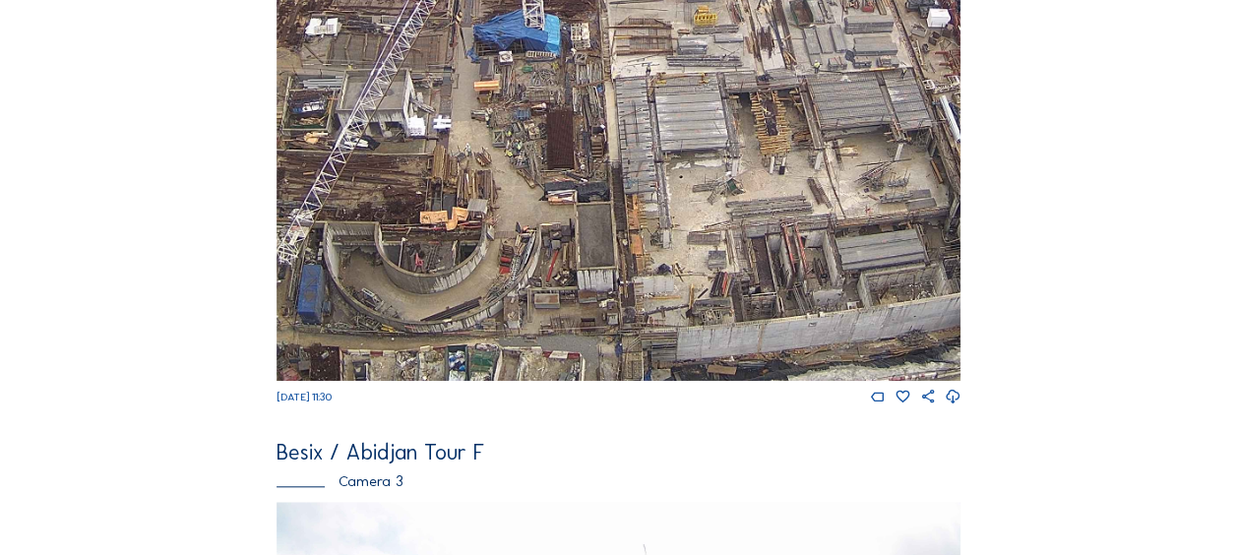
drag, startPoint x: 548, startPoint y: 286, endPoint x: 734, endPoint y: 221, distance: 197.0
click at [734, 221] on img at bounding box center [619, 188] width 684 height 385
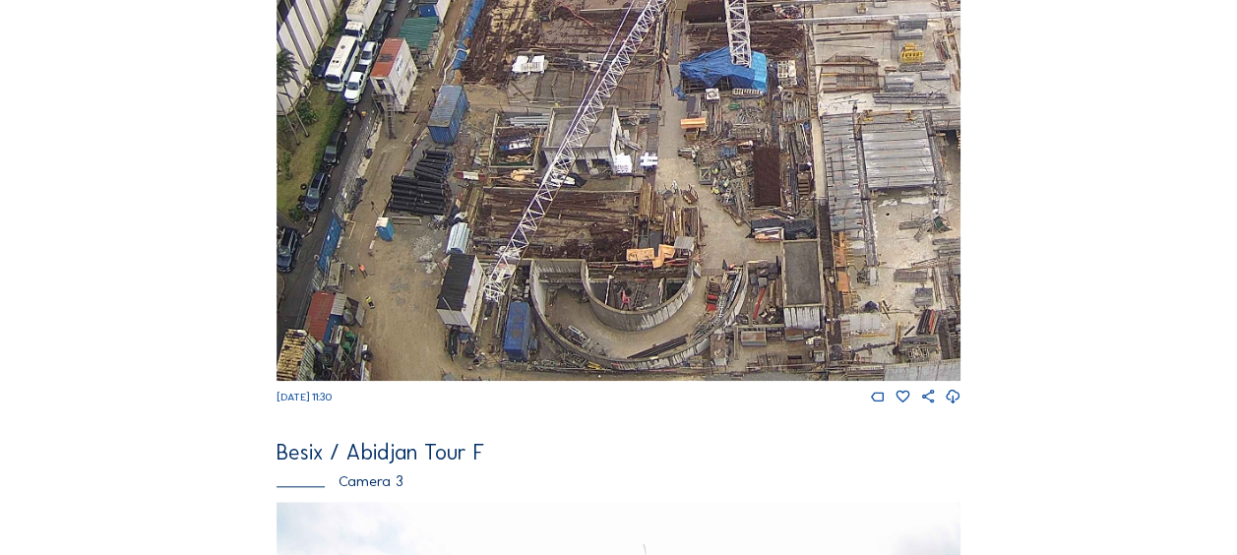
drag, startPoint x: 337, startPoint y: 235, endPoint x: 436, endPoint y: 262, distance: 102.9
click at [436, 262] on img at bounding box center [619, 188] width 684 height 385
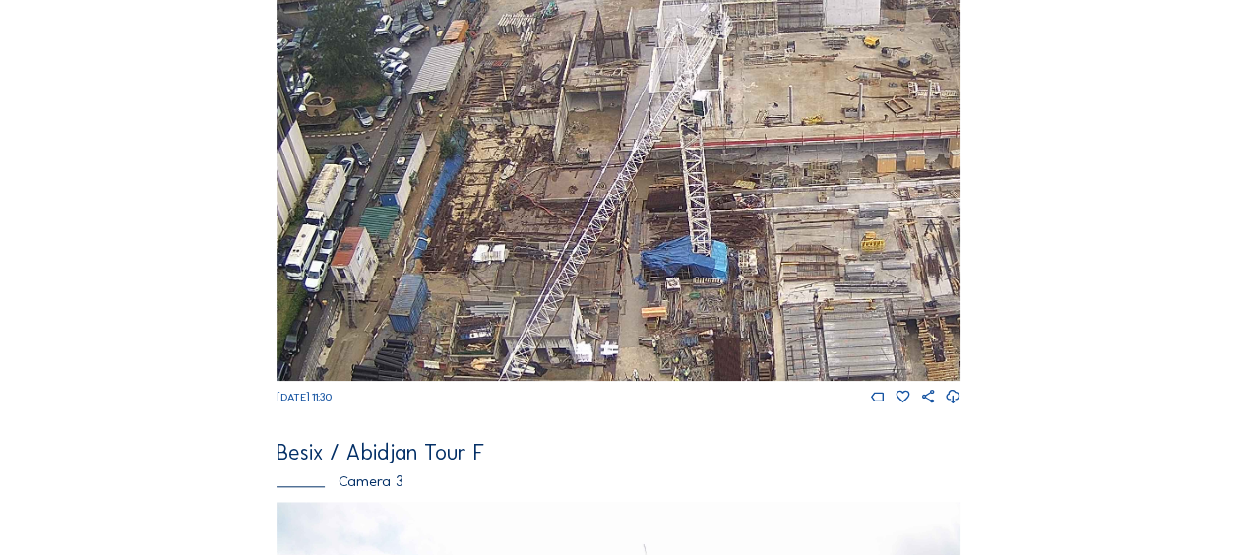
drag, startPoint x: 699, startPoint y: 329, endPoint x: 693, endPoint y: 376, distance: 47.6
click at [693, 376] on img at bounding box center [619, 188] width 684 height 385
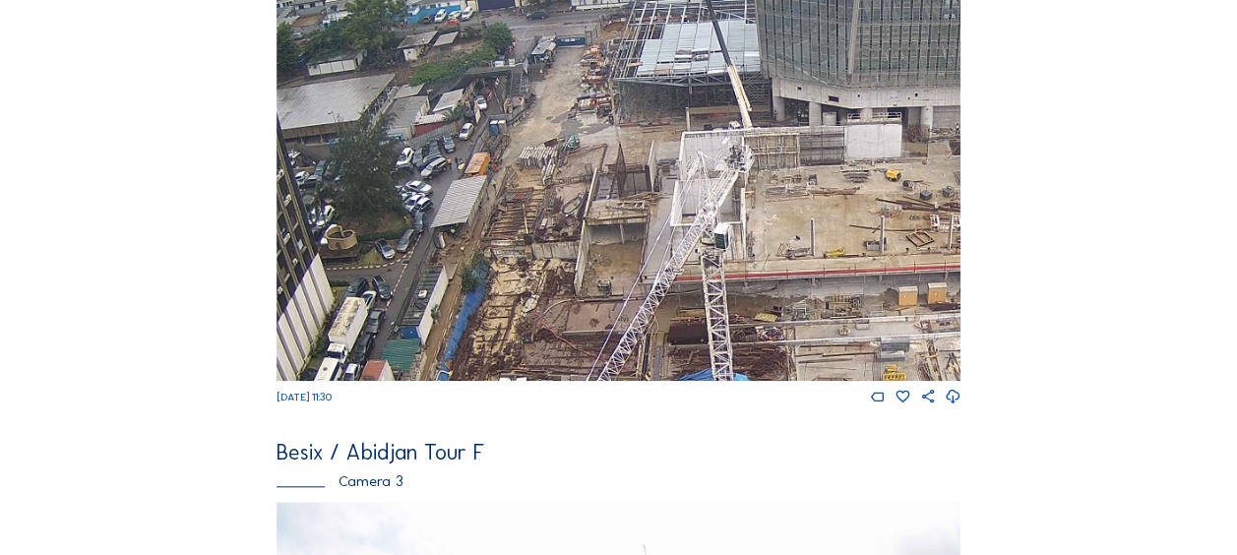
drag, startPoint x: 653, startPoint y: 153, endPoint x: 656, endPoint y: 287, distance: 134.9
click at [659, 288] on img at bounding box center [619, 188] width 684 height 385
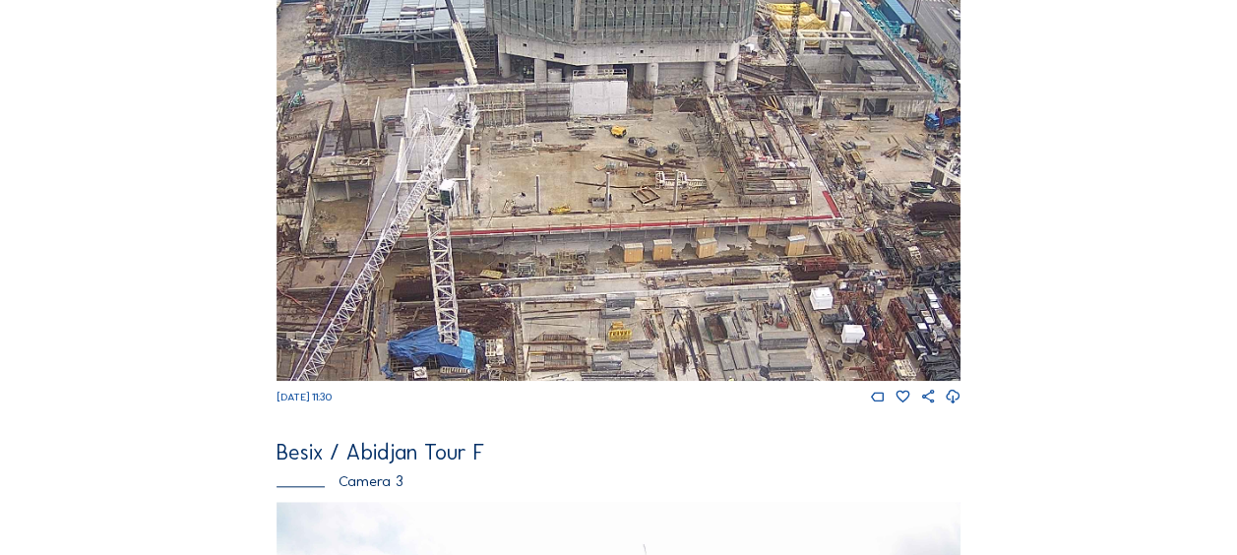
drag, startPoint x: 719, startPoint y: 292, endPoint x: 461, endPoint y: 244, distance: 263.3
click at [461, 244] on img at bounding box center [619, 188] width 684 height 385
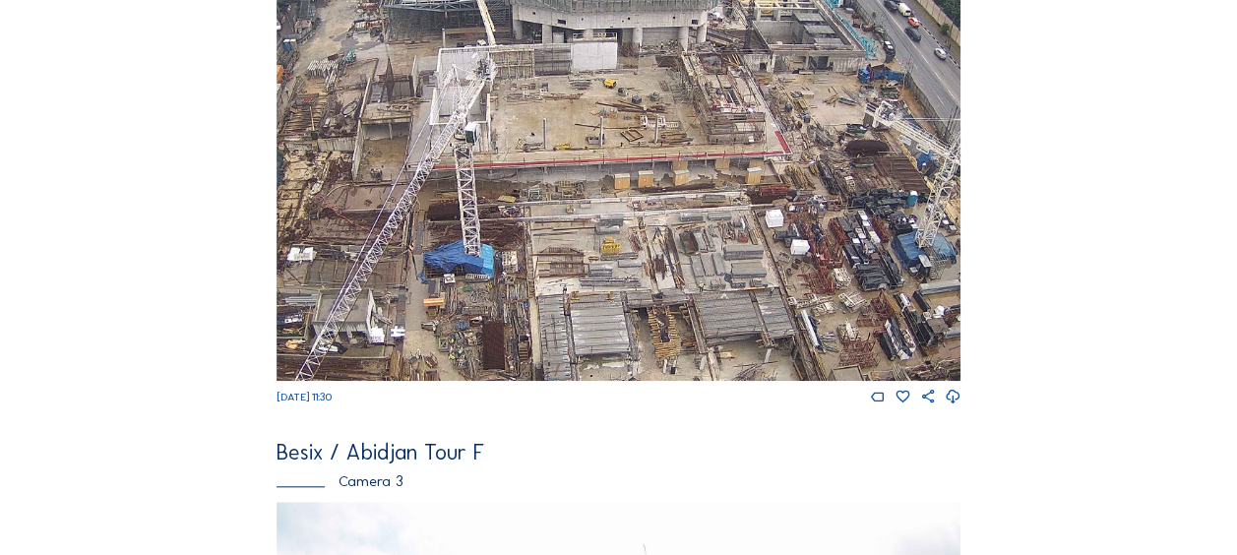
drag, startPoint x: 474, startPoint y: 285, endPoint x: 490, endPoint y: 213, distance: 74.5
click at [490, 213] on img at bounding box center [619, 188] width 684 height 385
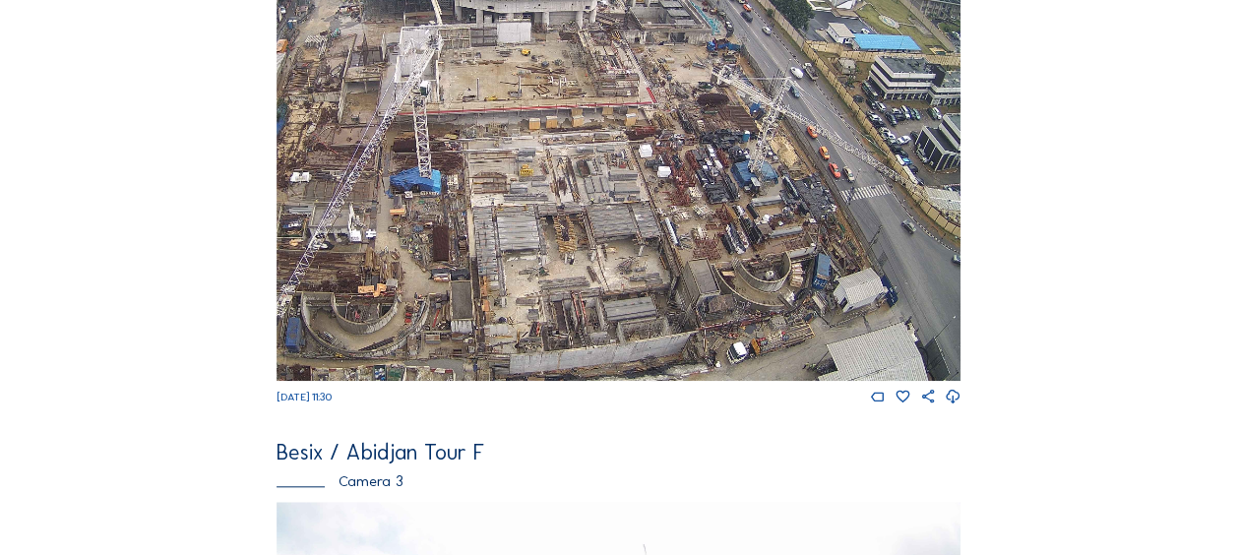
drag, startPoint x: 471, startPoint y: 279, endPoint x: 419, endPoint y: 217, distance: 81.0
click at [419, 217] on img at bounding box center [619, 188] width 684 height 385
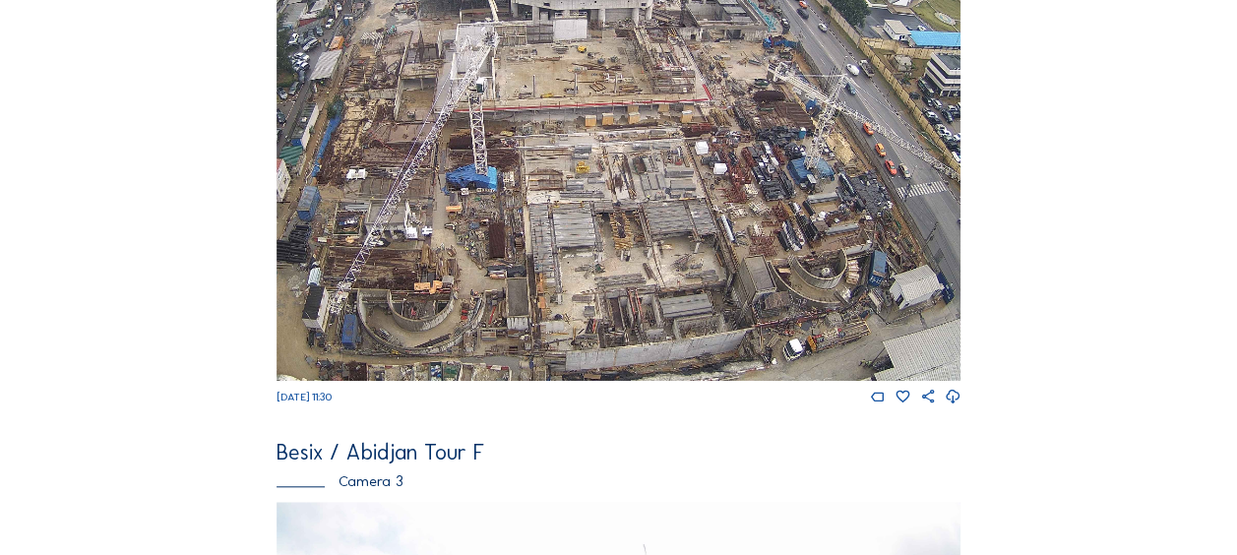
drag, startPoint x: 519, startPoint y: 244, endPoint x: 575, endPoint y: 235, distance: 56.8
click at [575, 235] on img at bounding box center [619, 188] width 684 height 385
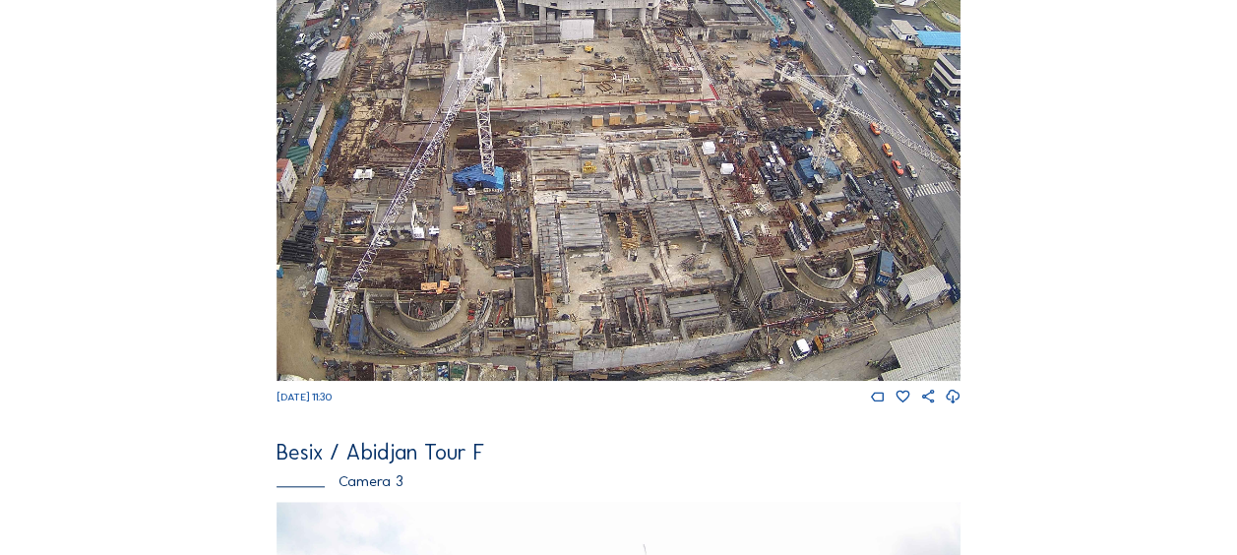
click at [530, 263] on img at bounding box center [619, 188] width 684 height 385
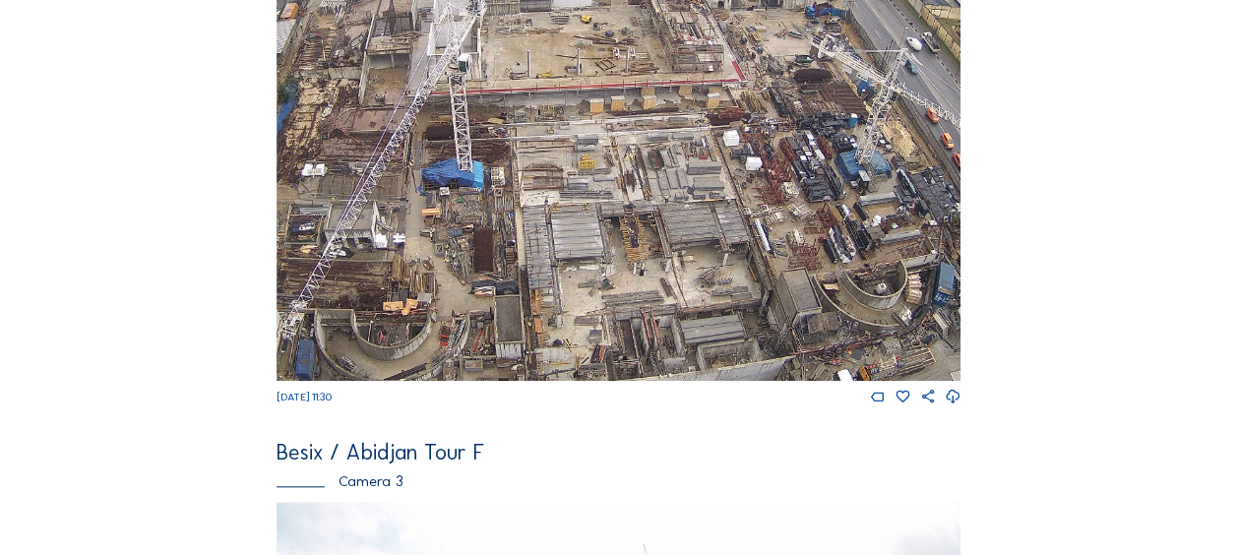
drag, startPoint x: 529, startPoint y: 257, endPoint x: 515, endPoint y: 271, distance: 20.2
click at [515, 271] on img at bounding box center [619, 188] width 684 height 385
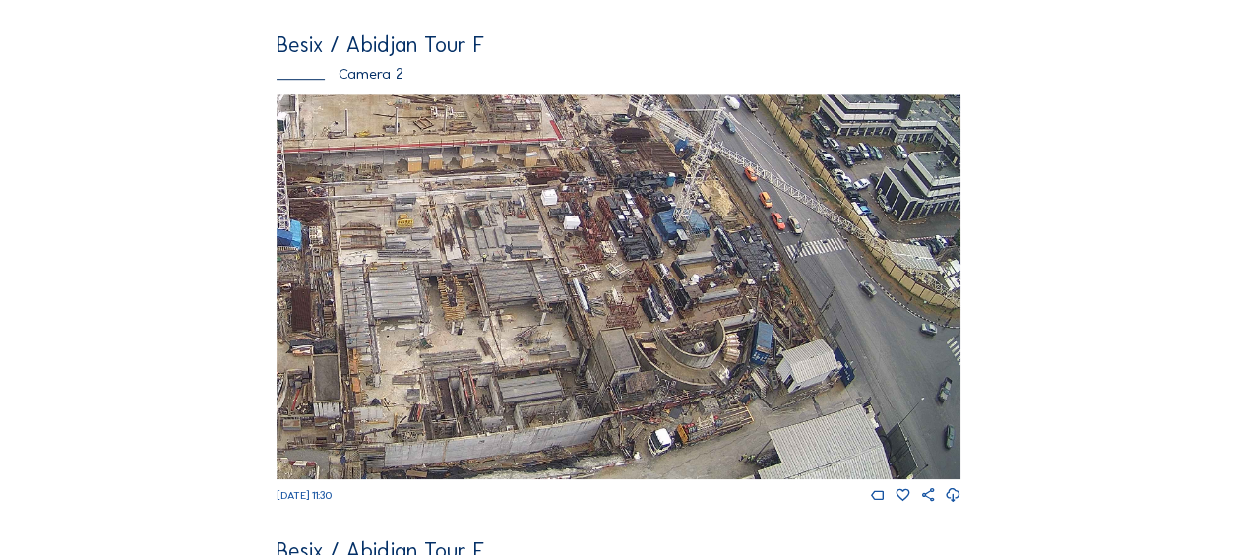
drag, startPoint x: 734, startPoint y: 284, endPoint x: 474, endPoint y: 275, distance: 260.0
click at [476, 275] on img at bounding box center [619, 286] width 684 height 385
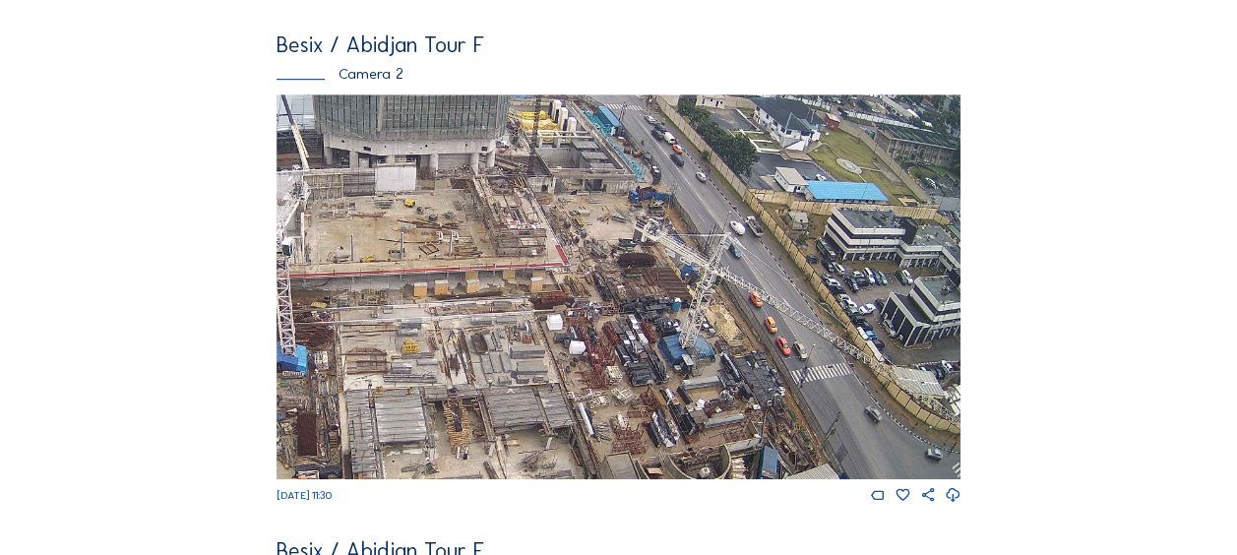
click at [734, 406] on img at bounding box center [619, 286] width 684 height 385
